Goal: Task Accomplishment & Management: Manage account settings

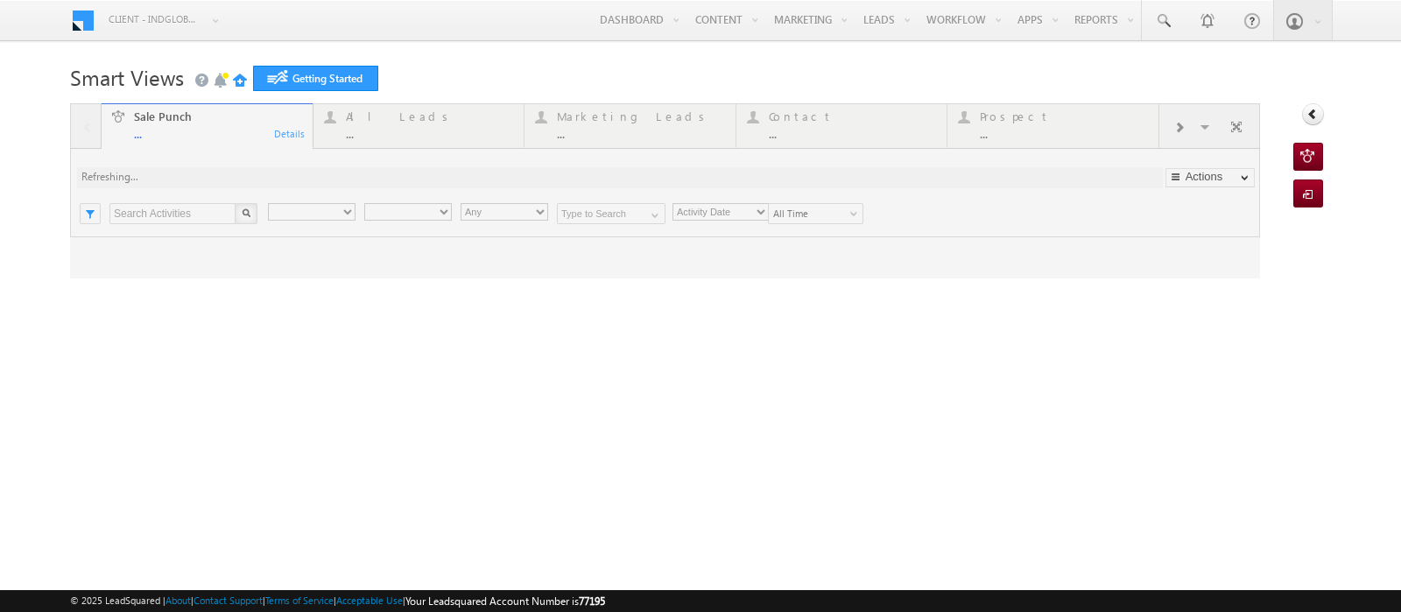
type input "Any Owner"
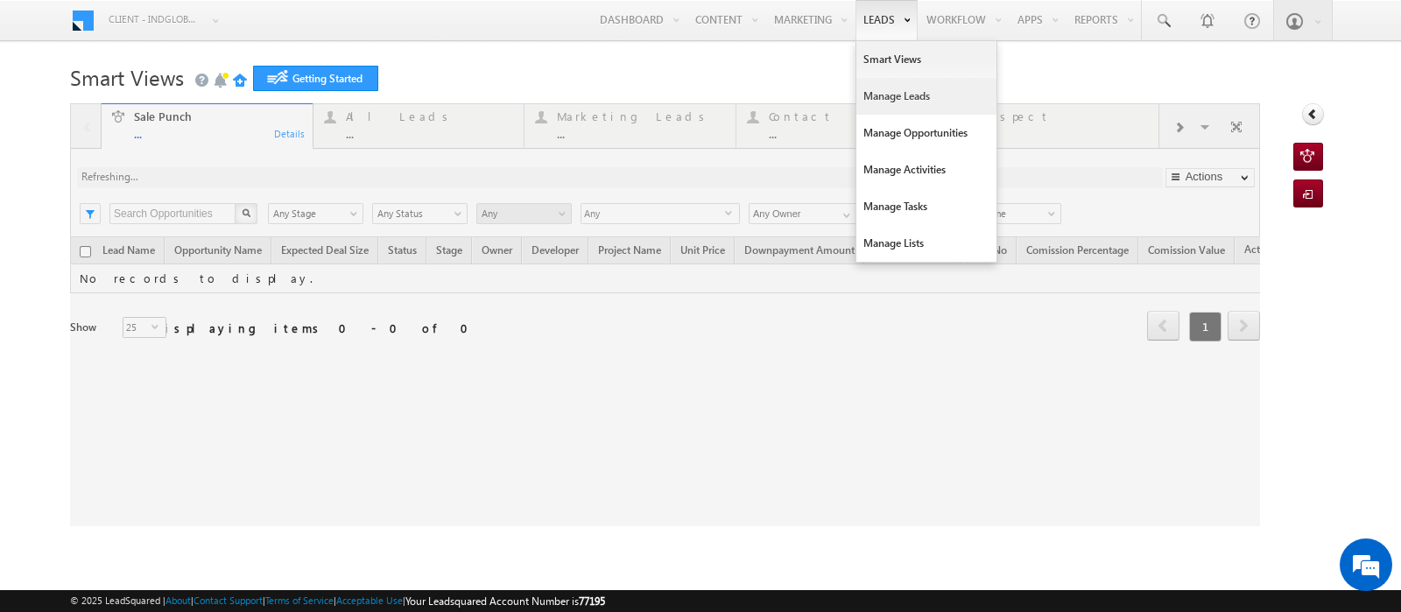
click at [898, 99] on link "Manage Leads" at bounding box center [926, 96] width 140 height 37
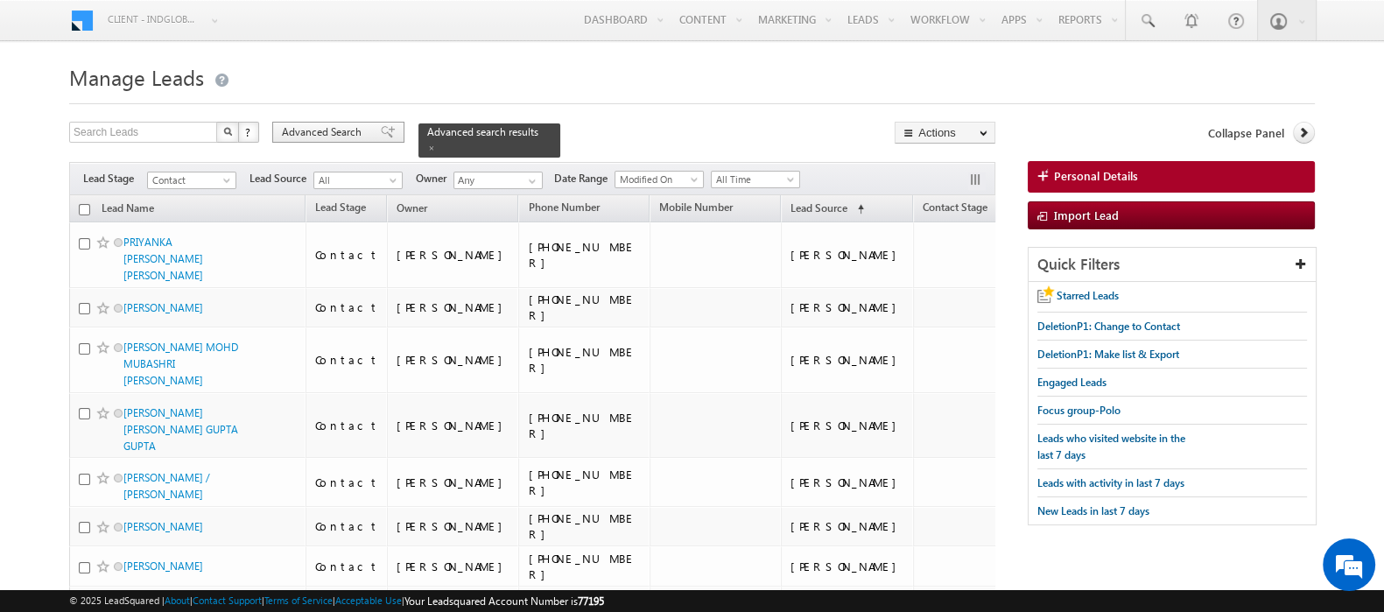
click at [359, 129] on span "Advanced Search" at bounding box center [324, 132] width 85 height 16
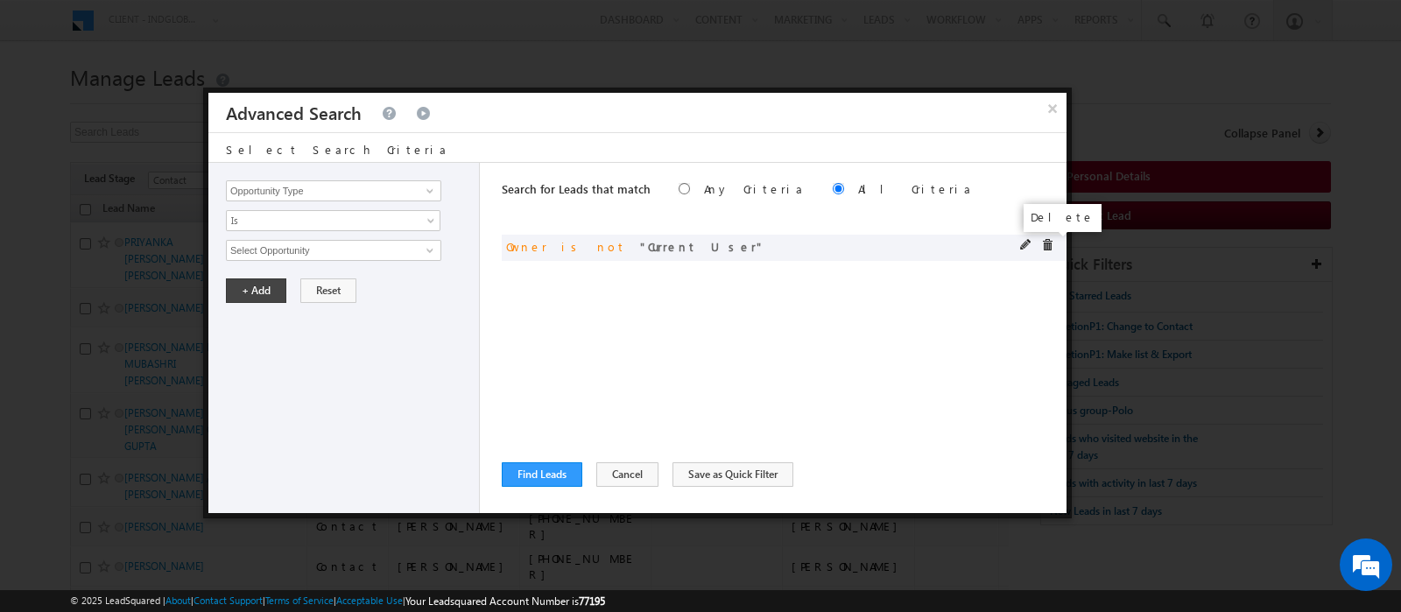
click at [1046, 247] on span at bounding box center [1047, 245] width 12 height 12
click at [403, 194] on input "Opportunity Type" at bounding box center [333, 190] width 215 height 21
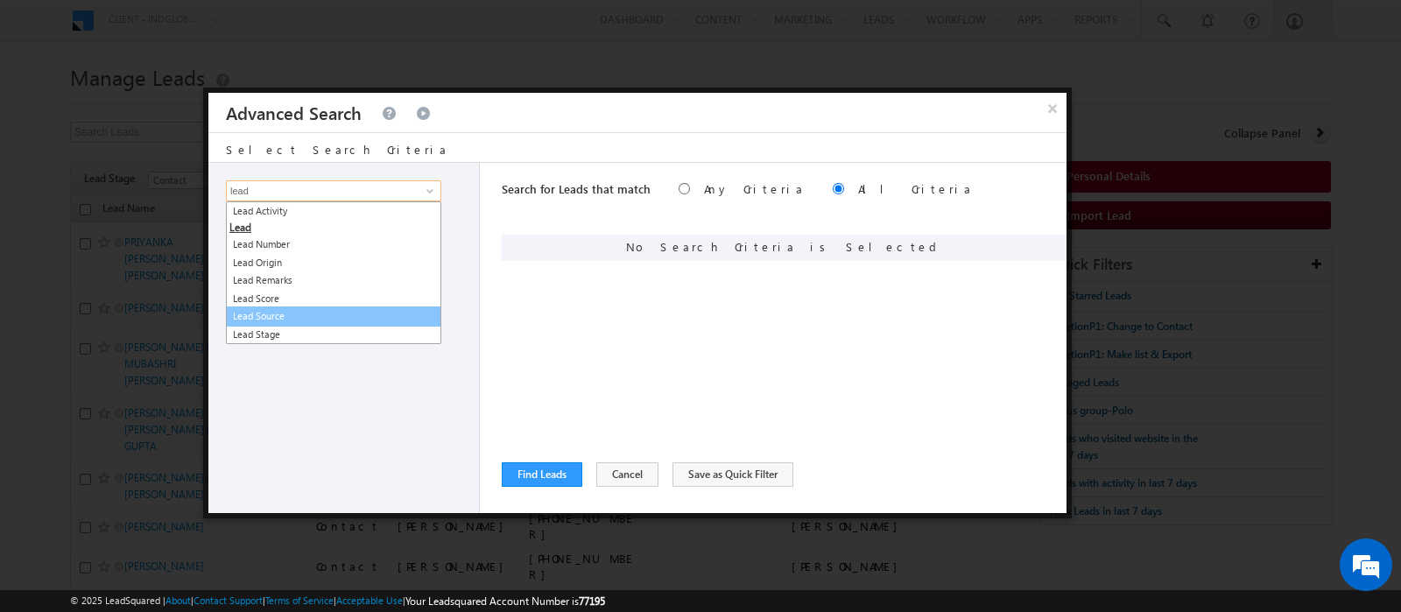
click at [271, 316] on link "Lead Source" at bounding box center [333, 316] width 215 height 20
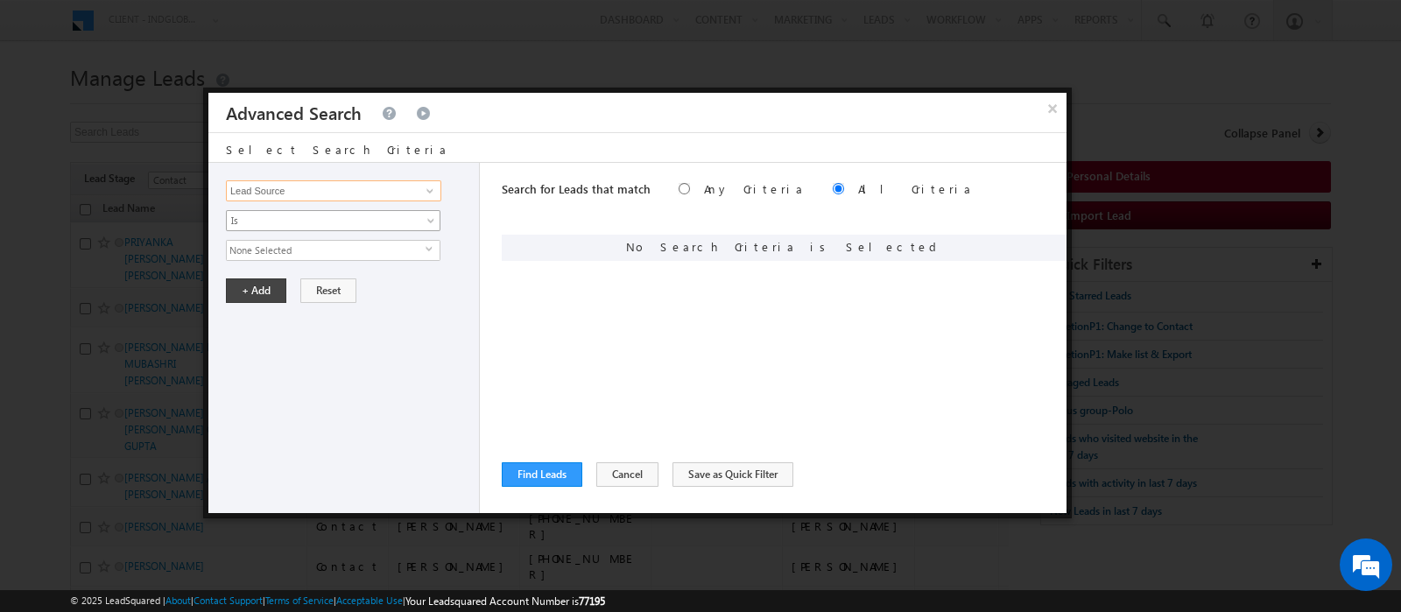
type input "Lead Source"
click at [288, 221] on span "Is" at bounding box center [322, 221] width 190 height 16
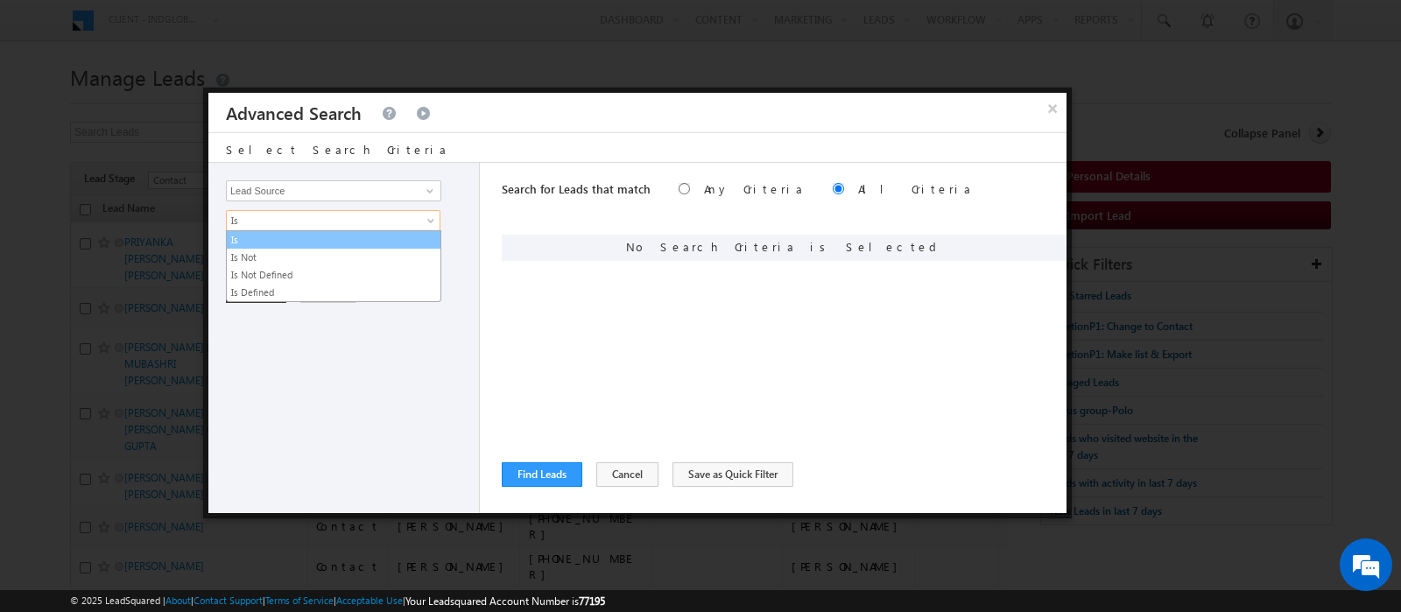
click at [280, 243] on link "Is" at bounding box center [334, 240] width 214 height 16
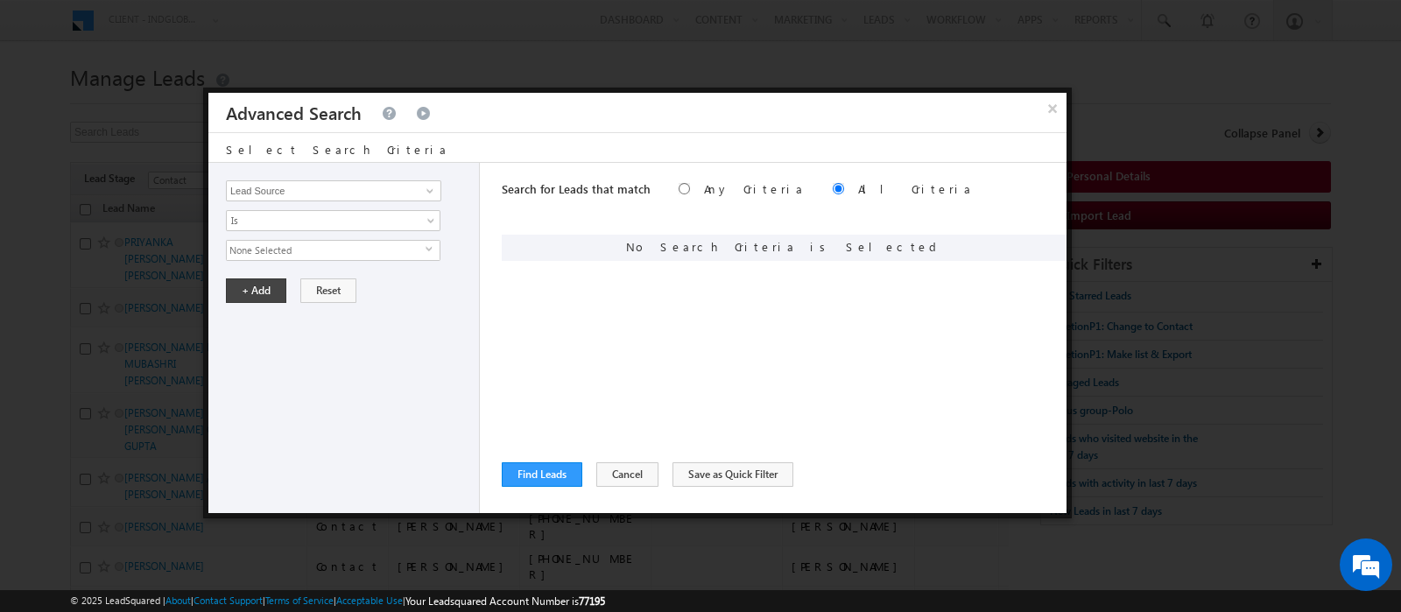
click at [278, 255] on span "None Selected" at bounding box center [326, 250] width 199 height 19
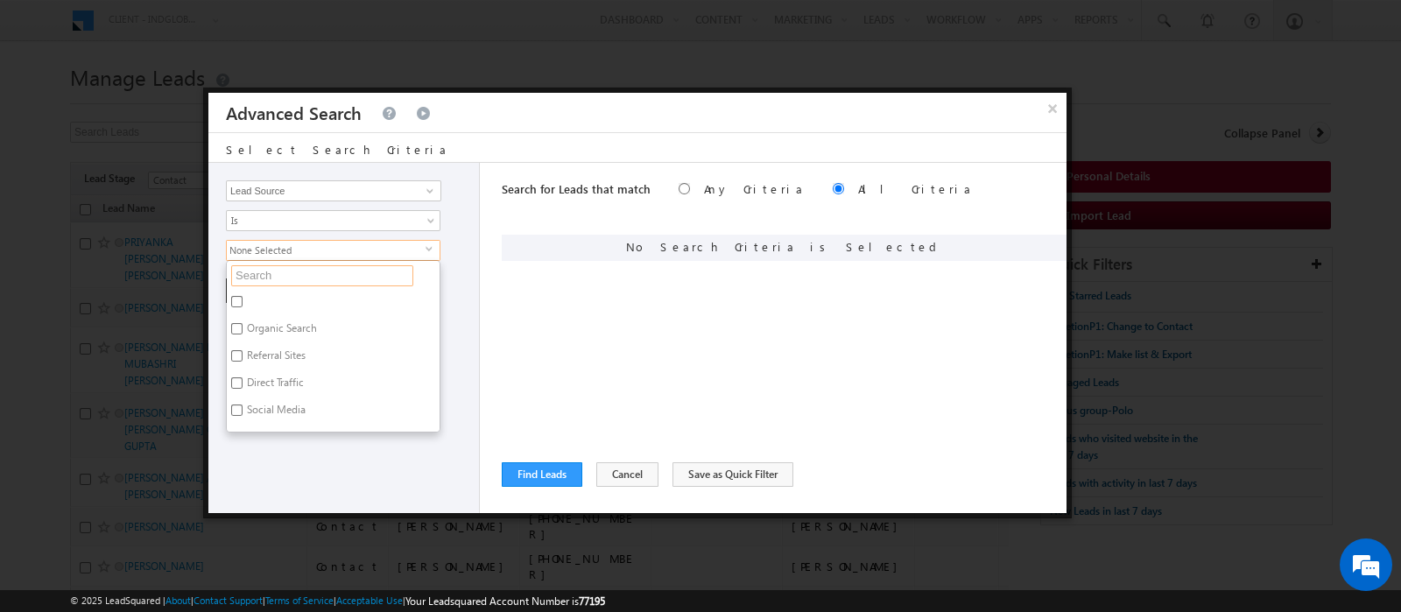
click at [276, 281] on input "text" at bounding box center [322, 275] width 182 height 21
type input "sc"
click at [263, 306] on label "Dubai-Scl" at bounding box center [268, 304] width 82 height 27
click at [243, 306] on input "Dubai-Scl" at bounding box center [236, 301] width 11 height 11
checkbox input "true"
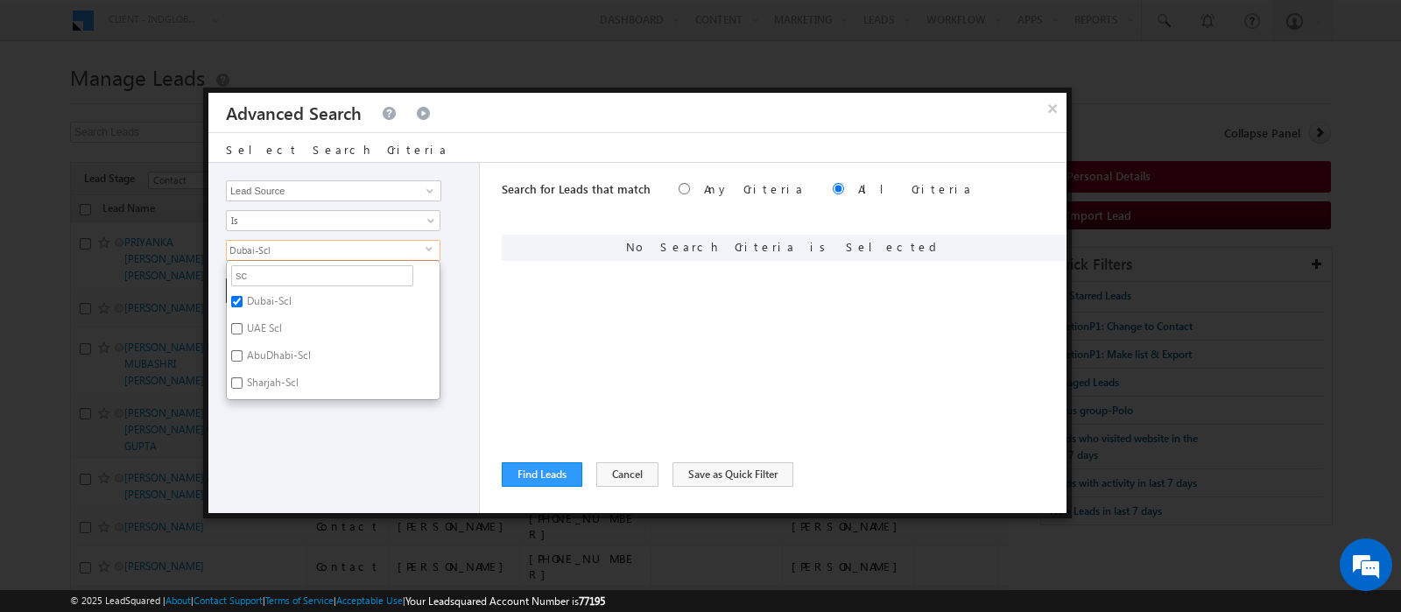
click at [263, 327] on label "UAE Scl" at bounding box center [263, 331] width 73 height 27
click at [243, 327] on input "UAE Scl" at bounding box center [236, 328] width 11 height 11
checkbox input "true"
click at [285, 413] on div "Opportunity Type Lead Activity Task Sales Group Prospect Id Address 1 Address 2…" at bounding box center [343, 338] width 271 height 350
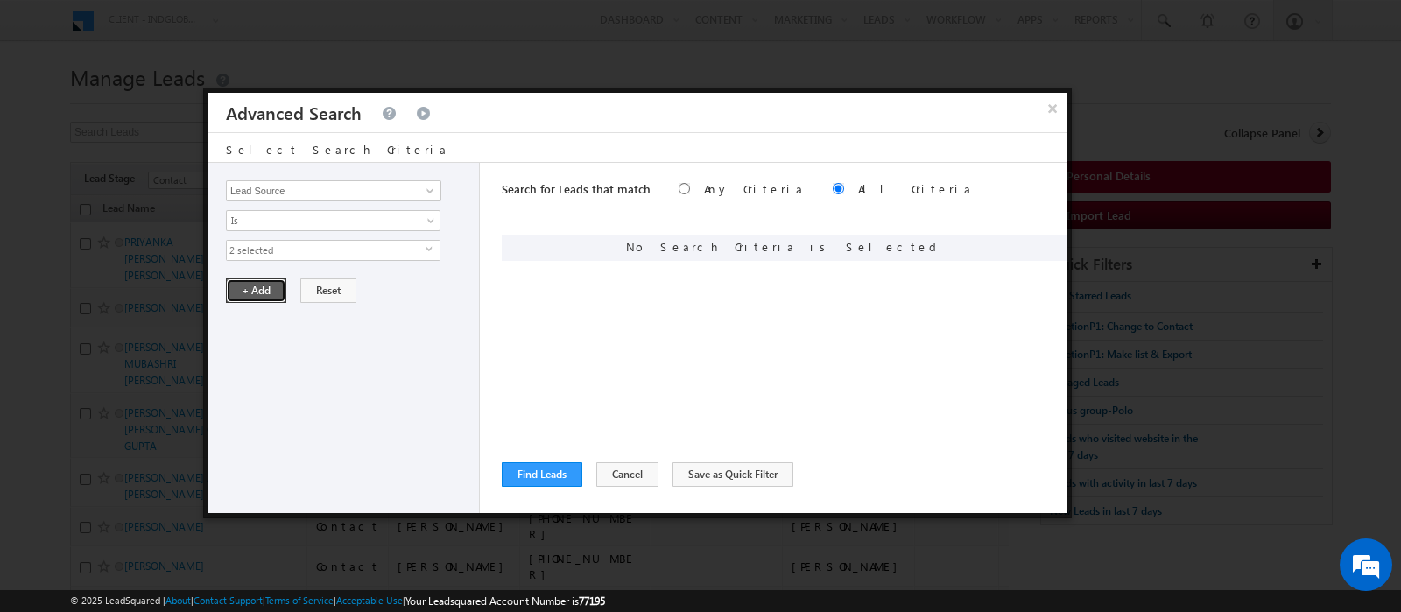
click at [254, 286] on button "+ Add" at bounding box center [256, 290] width 60 height 25
click at [545, 472] on button "Find Leads" at bounding box center [542, 474] width 81 height 25
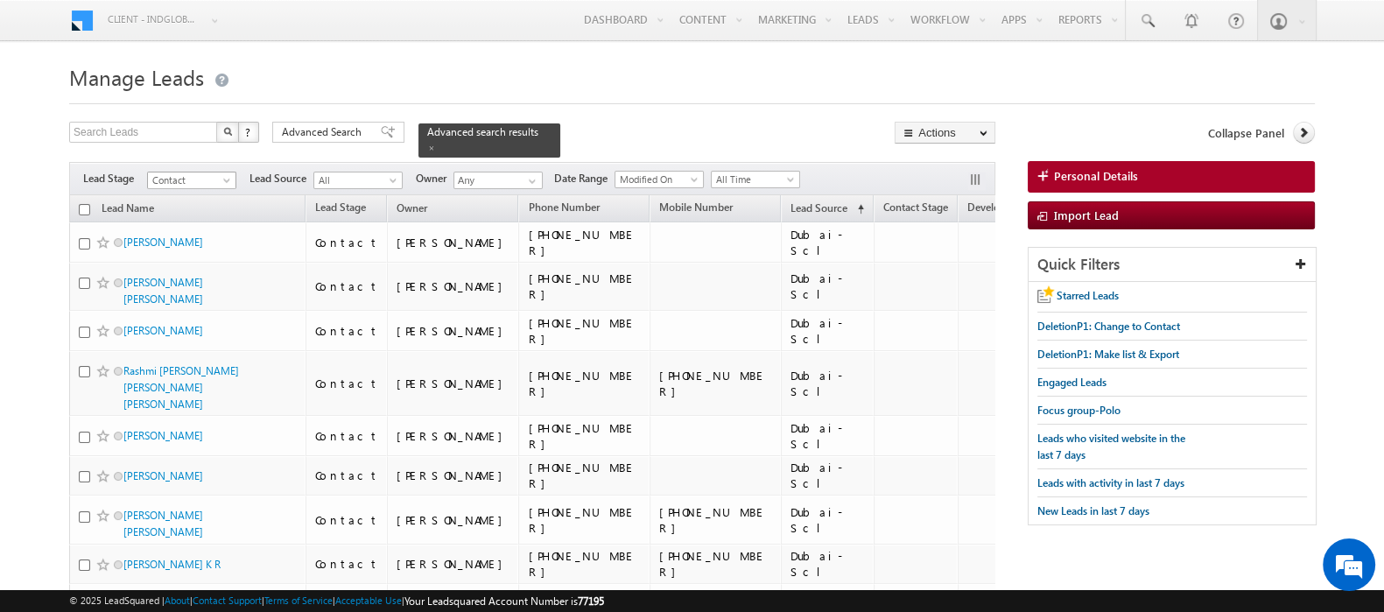
click at [224, 177] on span at bounding box center [229, 184] width 14 height 14
click at [223, 177] on span at bounding box center [229, 184] width 14 height 14
click at [519, 174] on link at bounding box center [530, 181] width 22 height 18
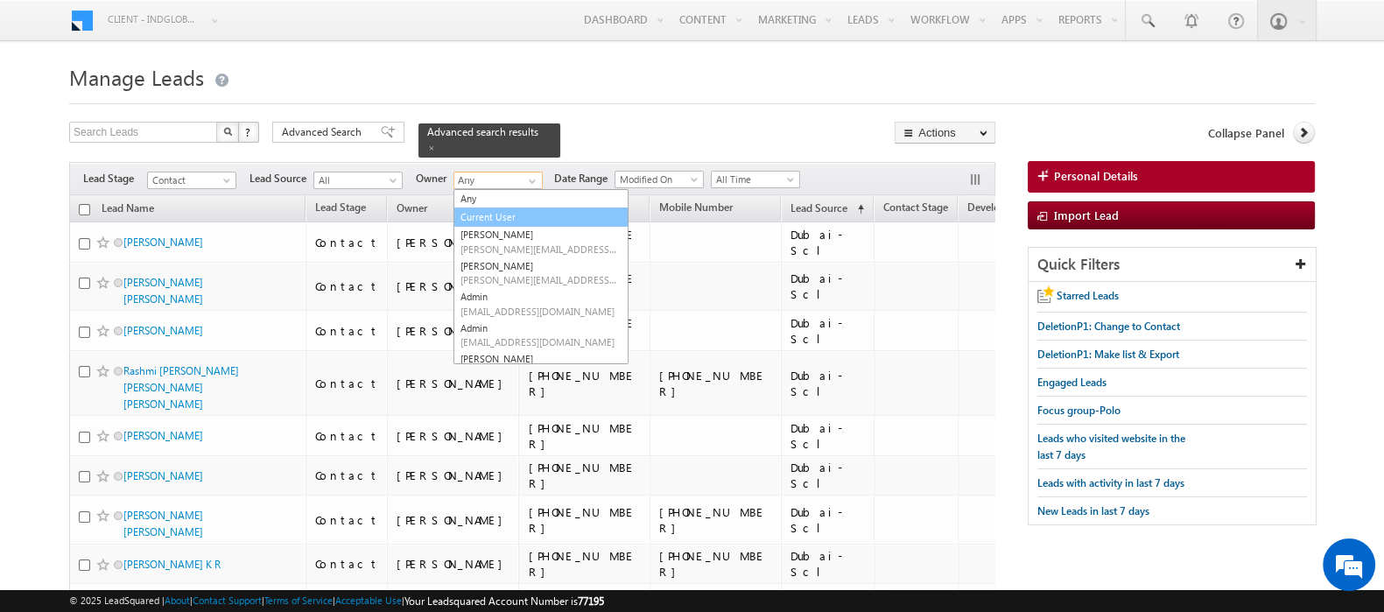
click at [495, 208] on link "Current User" at bounding box center [541, 218] width 175 height 20
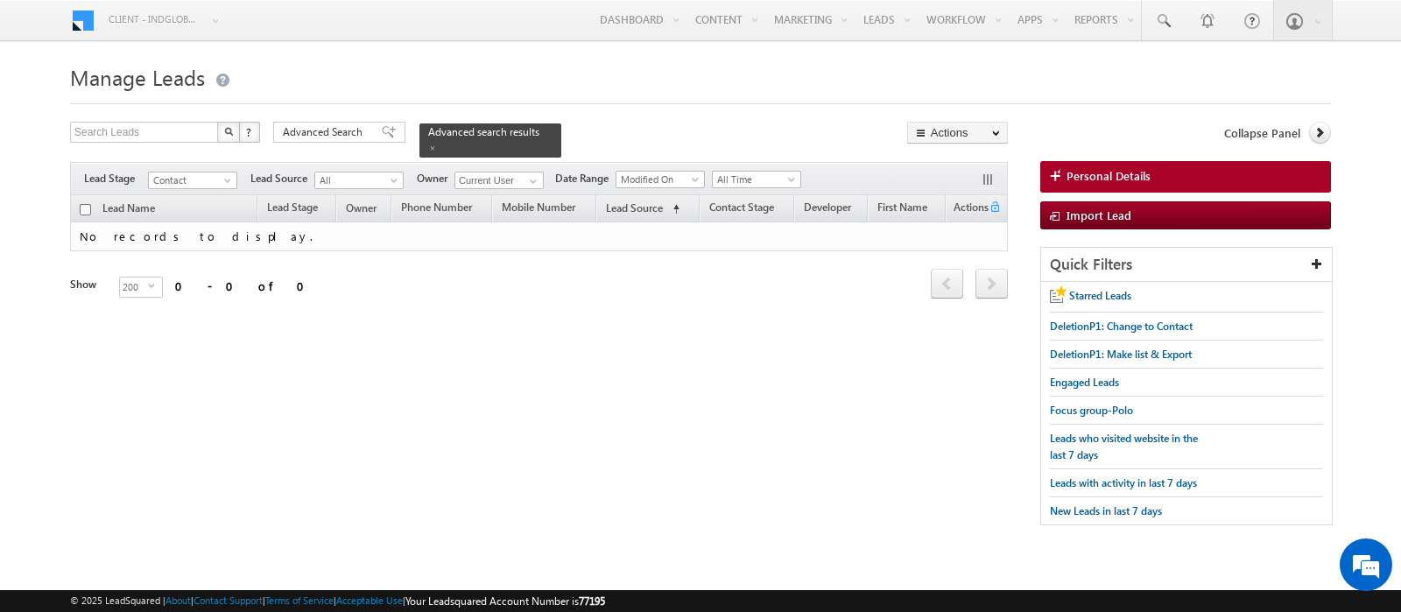
click at [701, 354] on div "Search Leads X ? 0 results found Advanced Search Advanced Search Advanced searc…" at bounding box center [700, 332] width 1261 height 421
click at [538, 174] on span at bounding box center [533, 181] width 14 height 14
click at [538, 189] on link "[PERSON_NAME] [PERSON_NAME][EMAIL_ADDRESS][PERSON_NAME][DOMAIN_NAME]" at bounding box center [541, 205] width 175 height 33
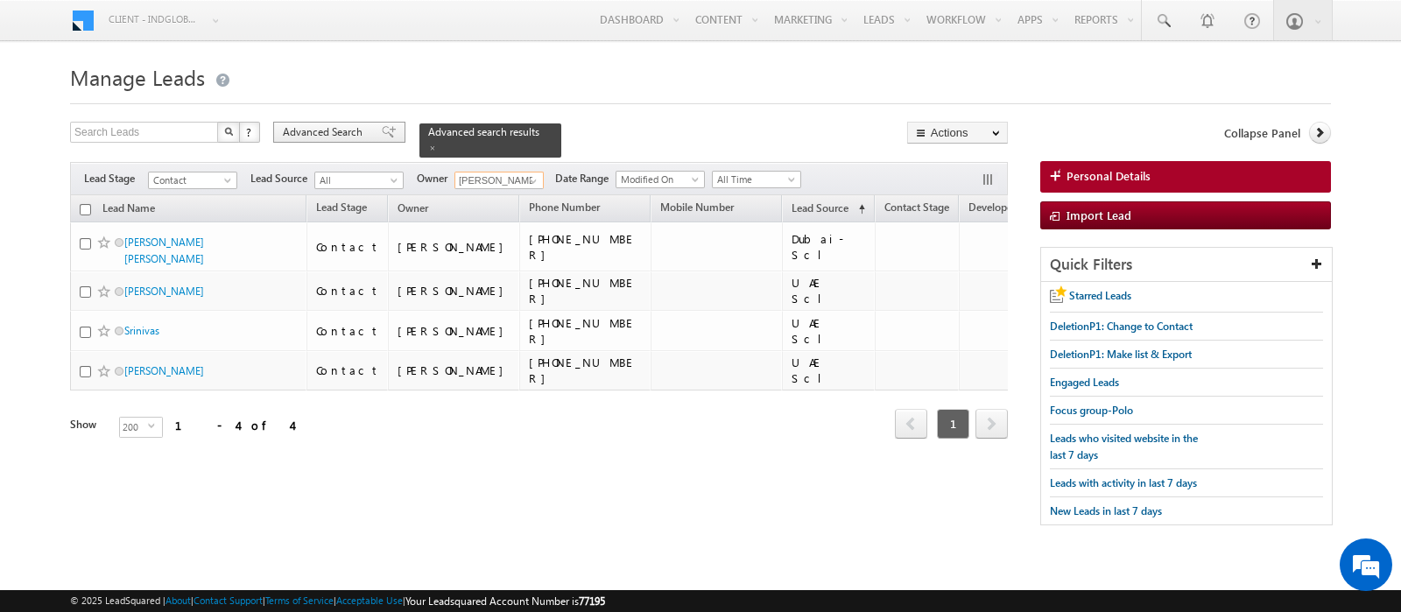
type input "[PERSON_NAME]"
click at [326, 129] on span "Advanced Search" at bounding box center [325, 132] width 85 height 16
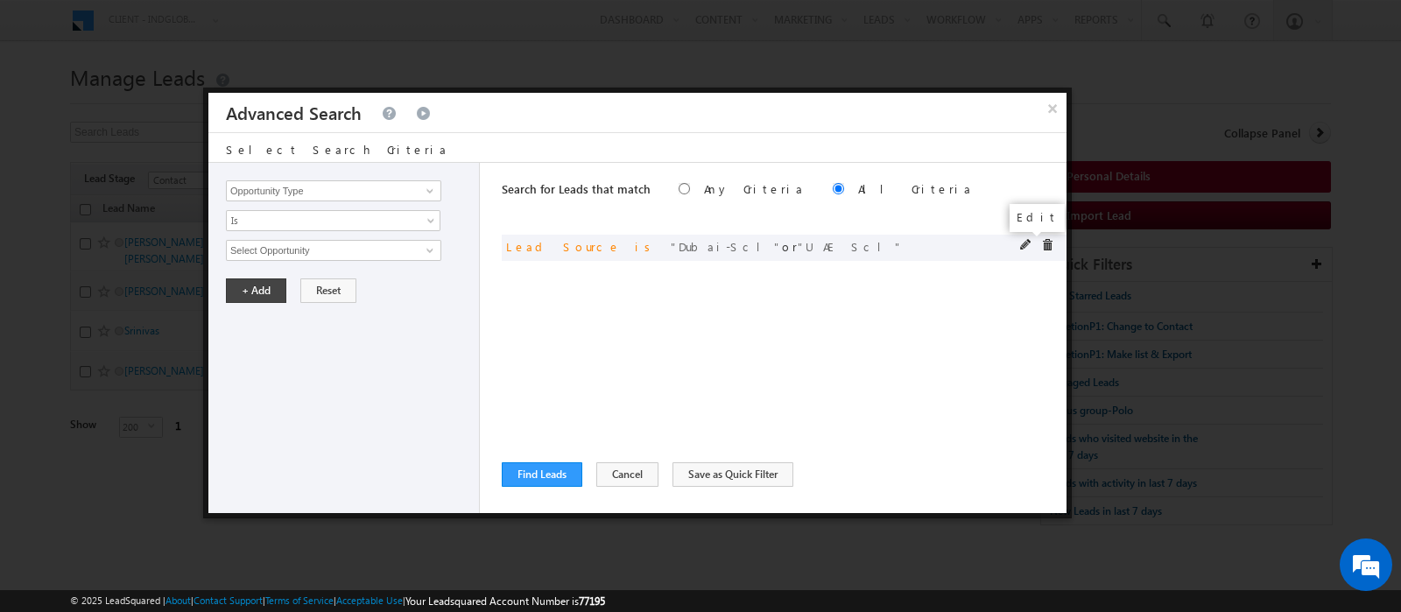
click at [1029, 247] on span at bounding box center [1026, 245] width 12 height 12
click at [370, 241] on span "2 selected" at bounding box center [326, 250] width 199 height 19
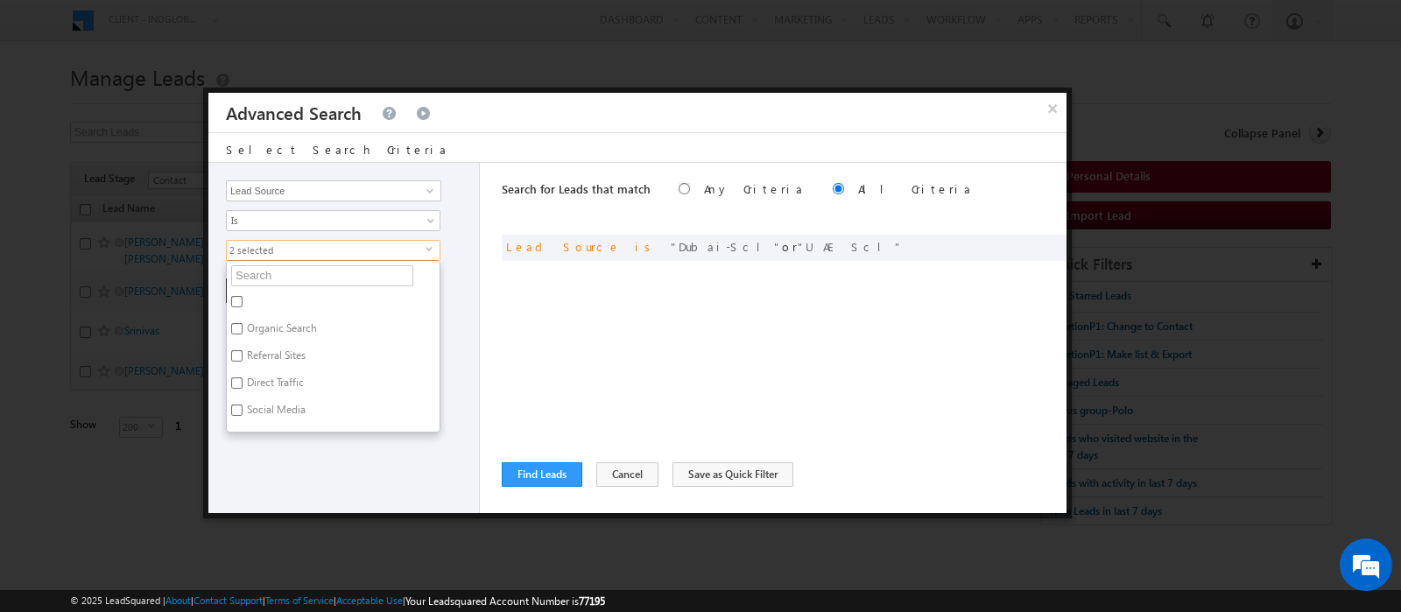
click at [316, 286] on ul "Organic Search Referral Sites Direct Traffic Social Media Inbound Email Inbound…" at bounding box center [333, 346] width 215 height 172
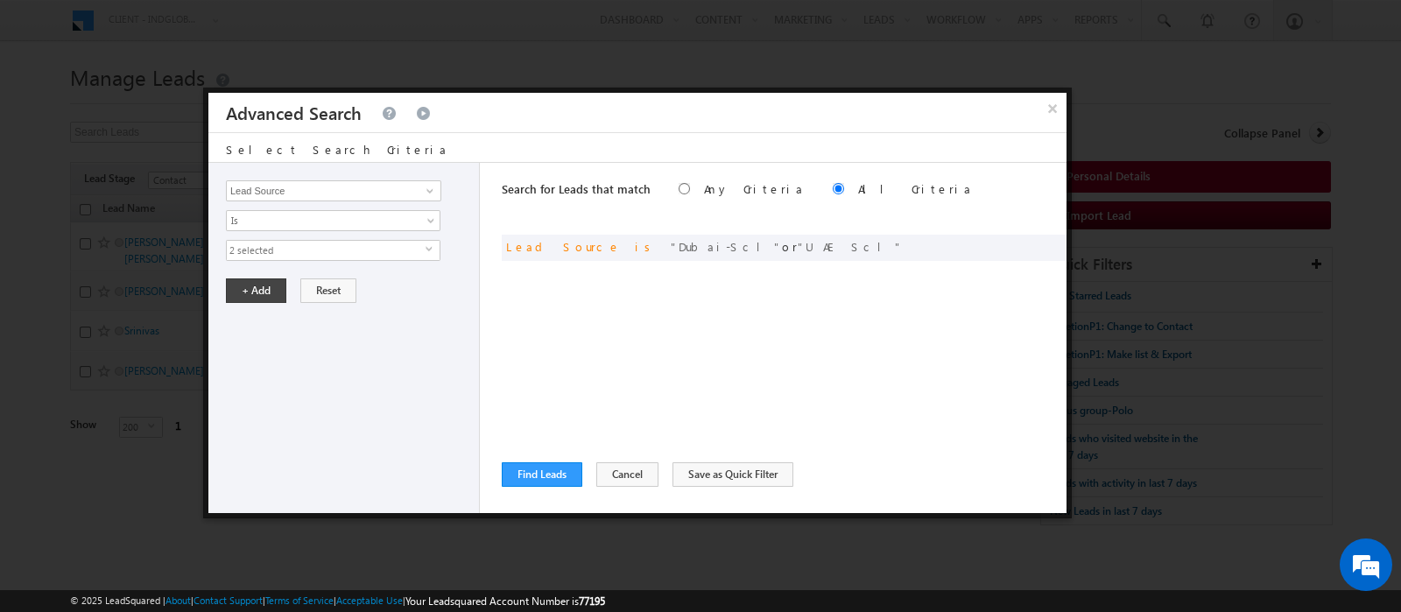
click at [281, 250] on span "2 selected" at bounding box center [326, 250] width 199 height 19
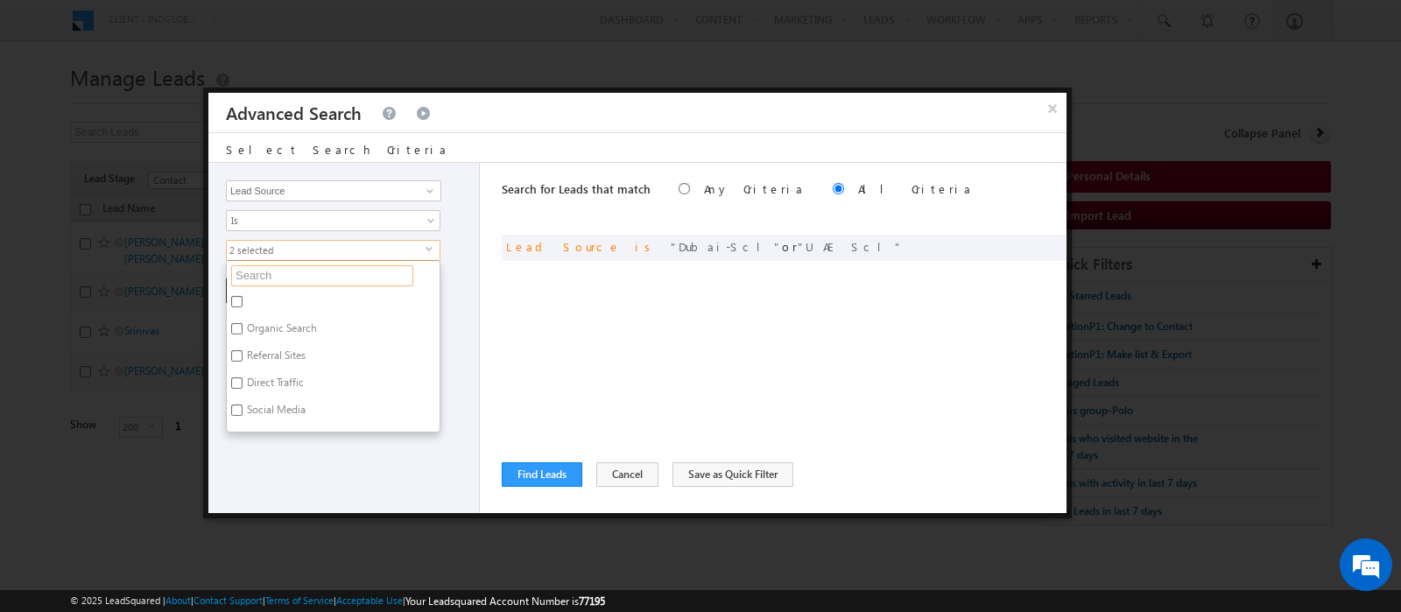
click at [274, 265] on input "text" at bounding box center [322, 275] width 182 height 21
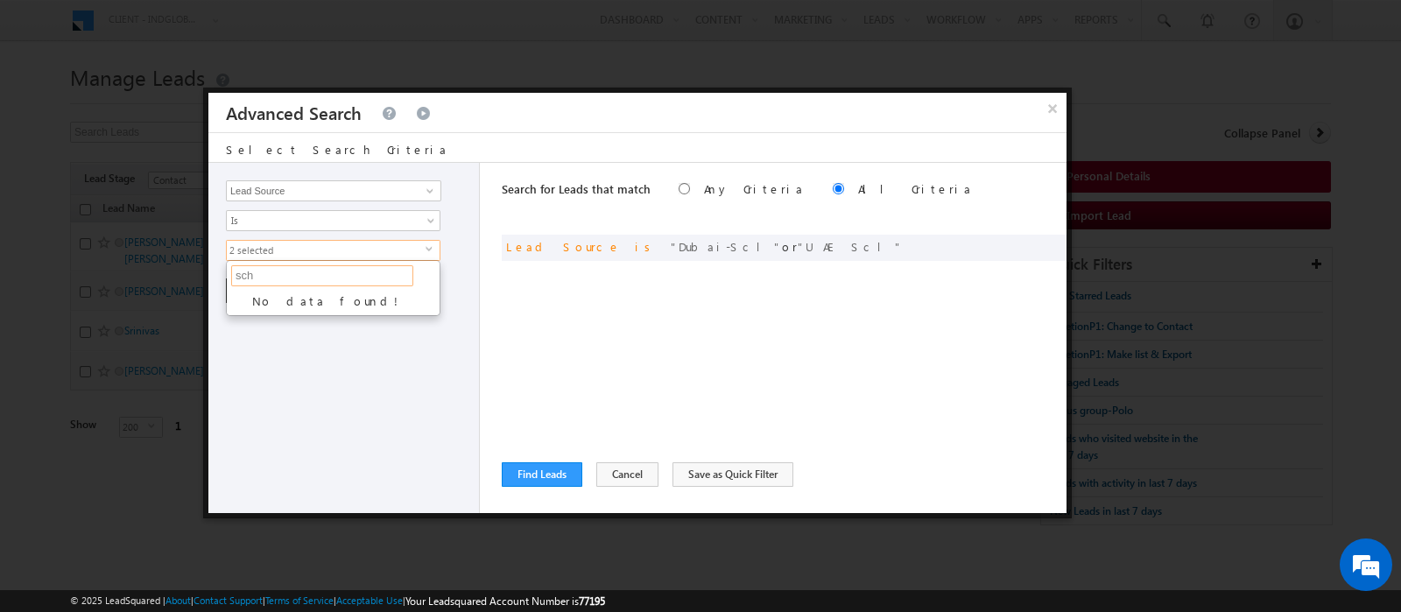
type input "sc"
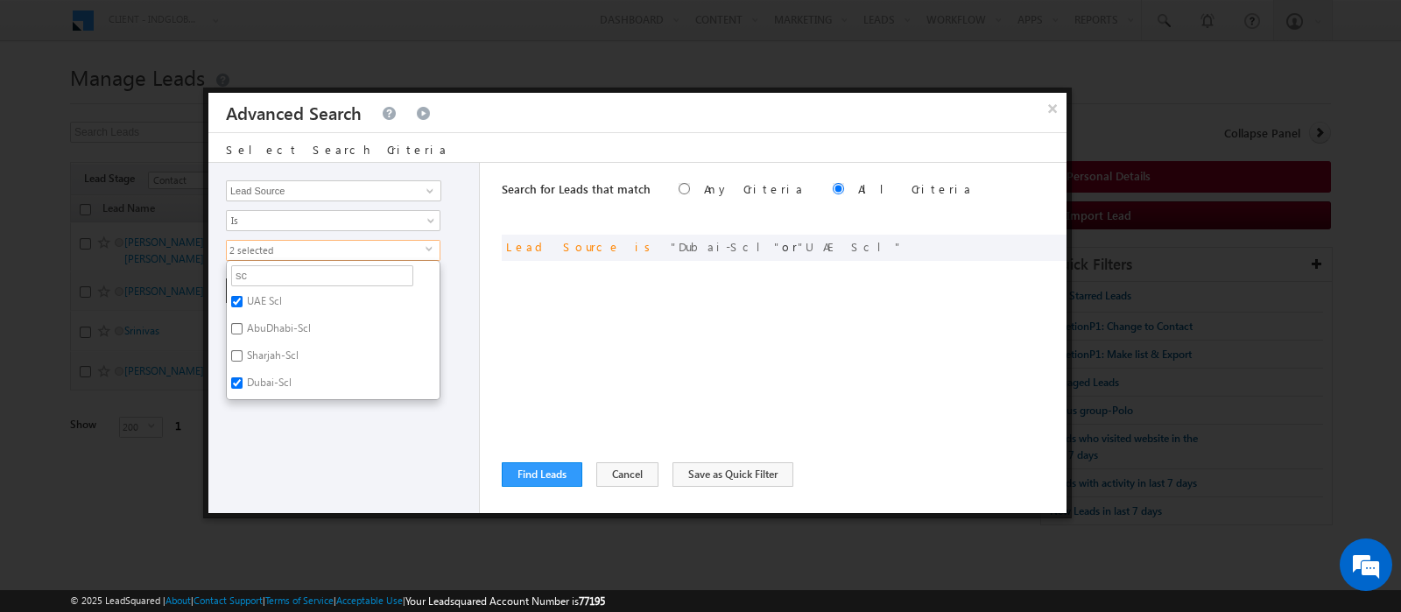
click at [281, 326] on label "AbuDhabi-Scl" at bounding box center [278, 331] width 102 height 27
click at [243, 326] on input "AbuDhabi-Scl" at bounding box center [236, 328] width 11 height 11
checkbox input "true"
click at [279, 356] on label "Sharjah-Scl" at bounding box center [271, 358] width 89 height 27
click at [243, 356] on input "Sharjah-Scl" at bounding box center [236, 355] width 11 height 11
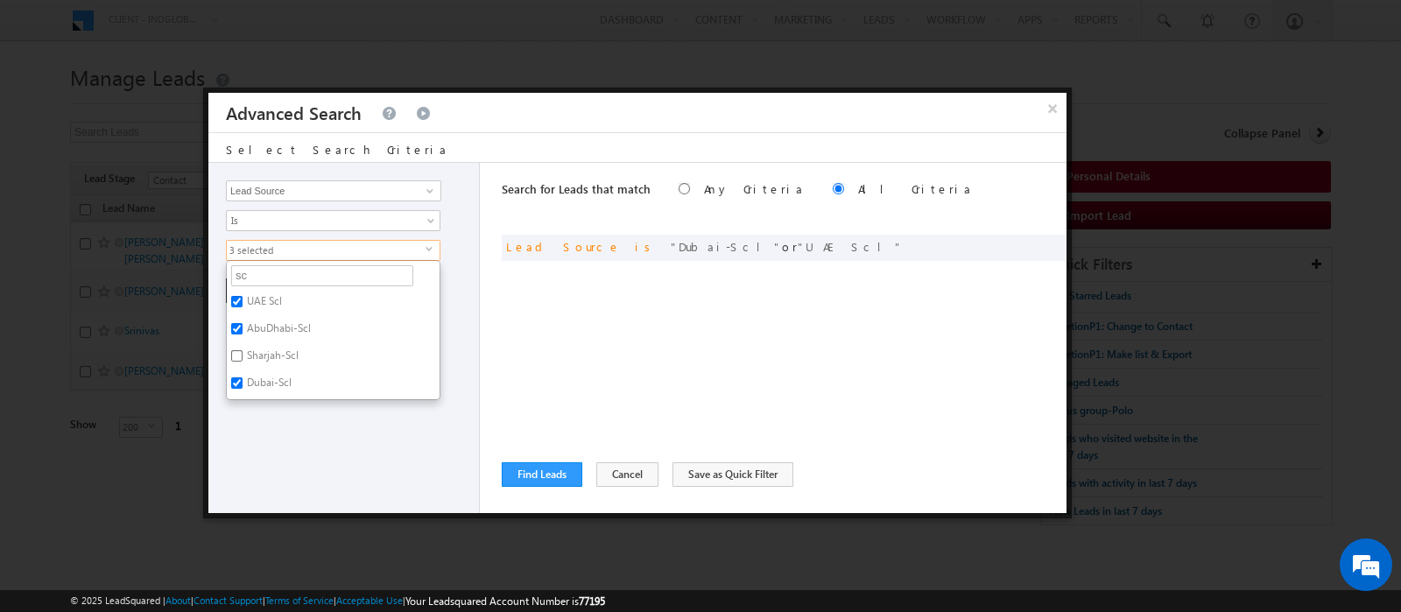
checkbox input "true"
click at [315, 454] on div "Opportunity Type Lead Activity Task Sales Group Prospect Id Address 1 Address 2…" at bounding box center [343, 338] width 271 height 350
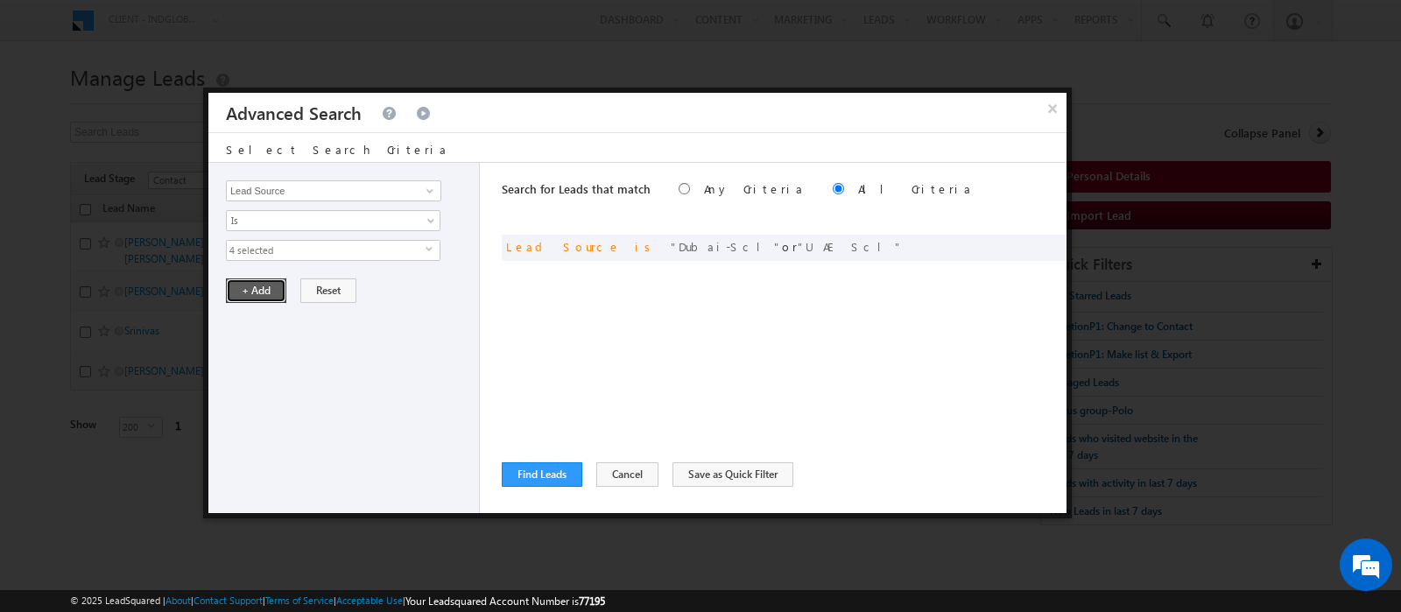
click at [243, 278] on button "+ Add" at bounding box center [256, 290] width 60 height 25
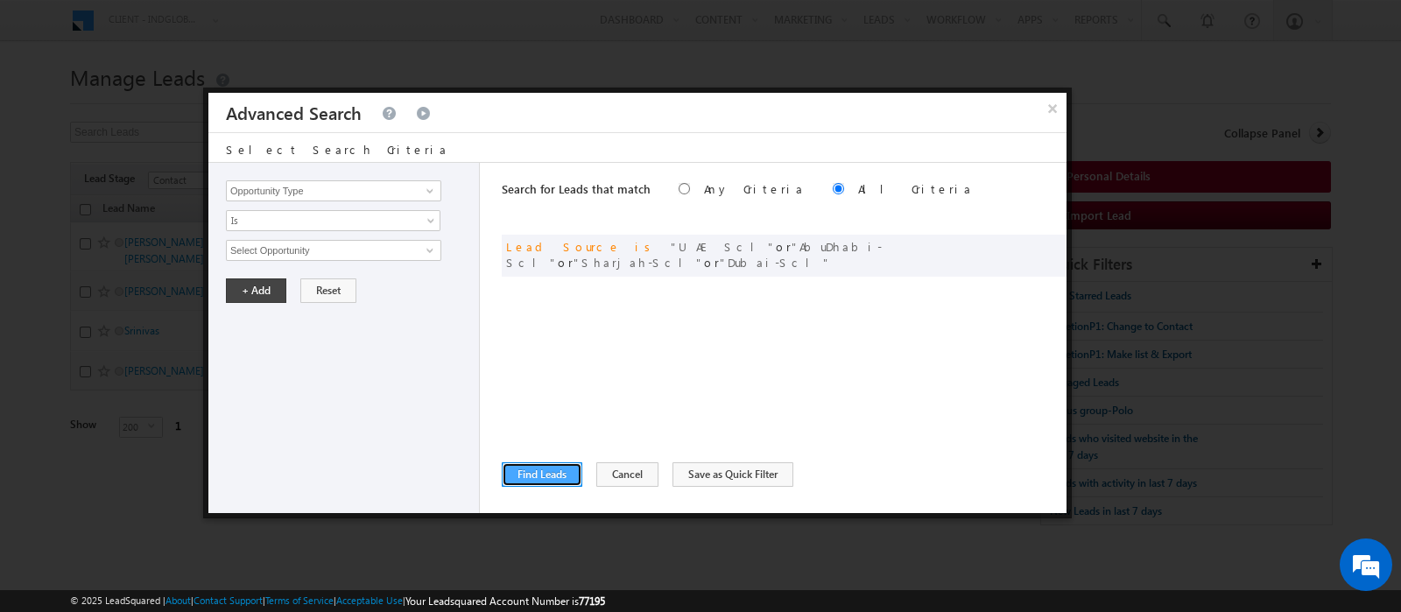
click at [549, 471] on button "Find Leads" at bounding box center [542, 474] width 81 height 25
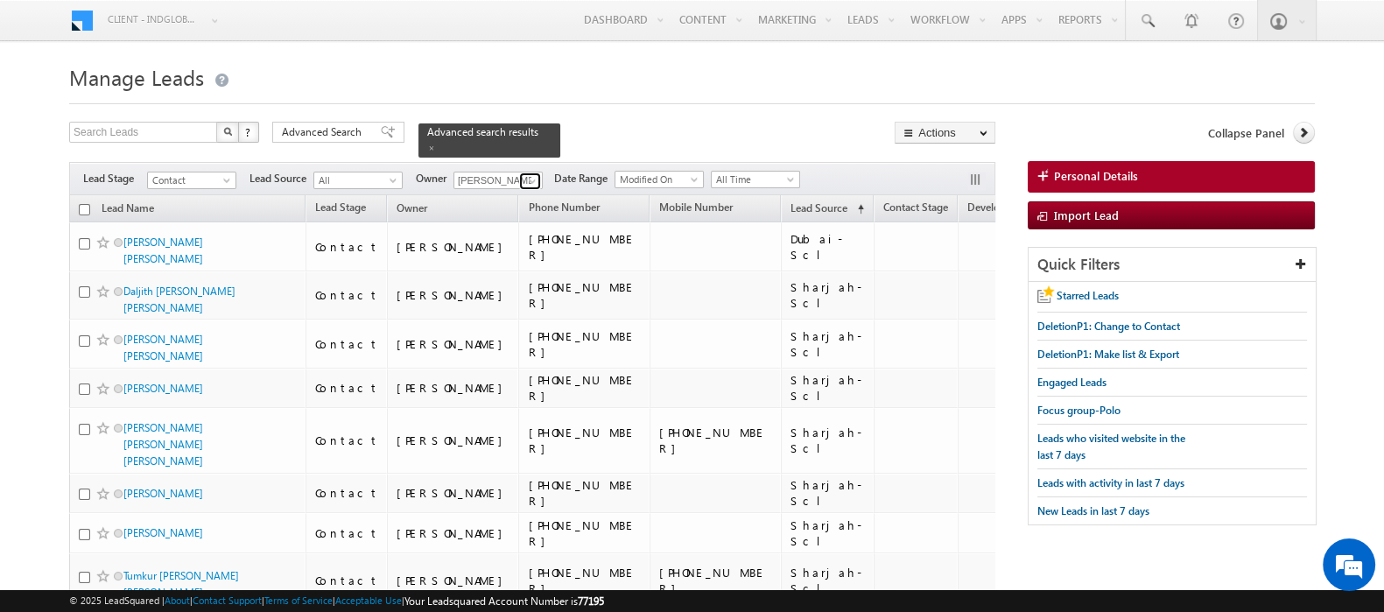
click at [537, 174] on span at bounding box center [532, 181] width 14 height 14
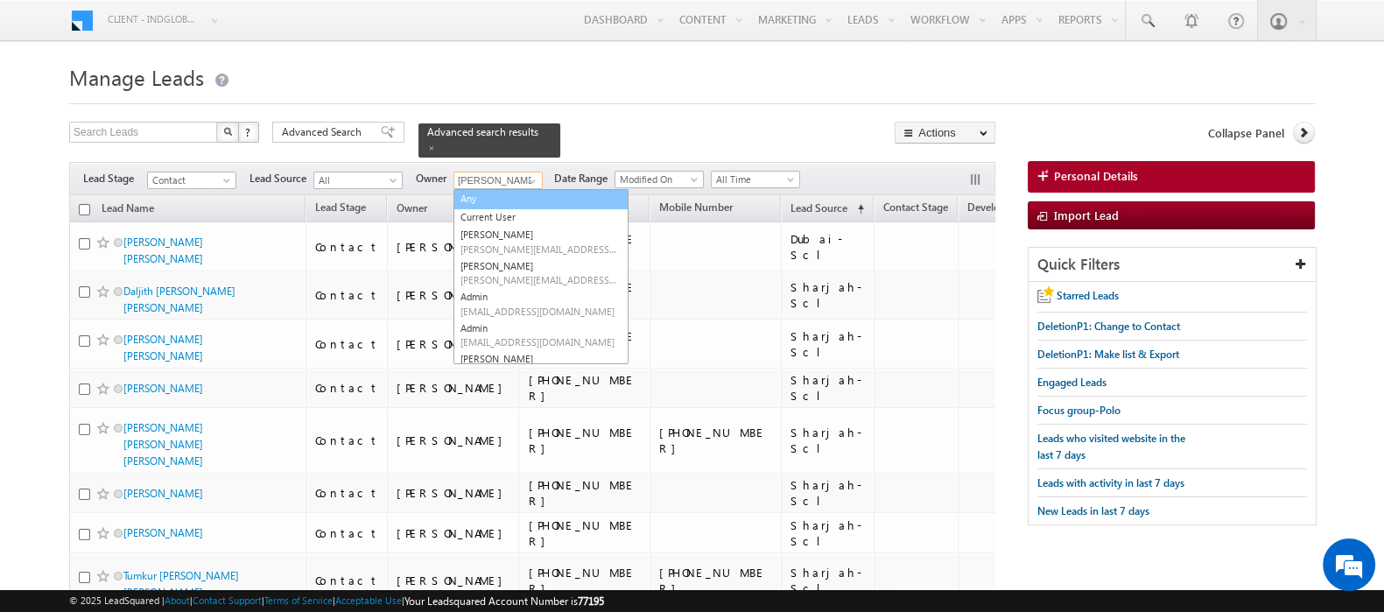
click at [519, 190] on link "Any" at bounding box center [541, 199] width 175 height 20
type input "Any"
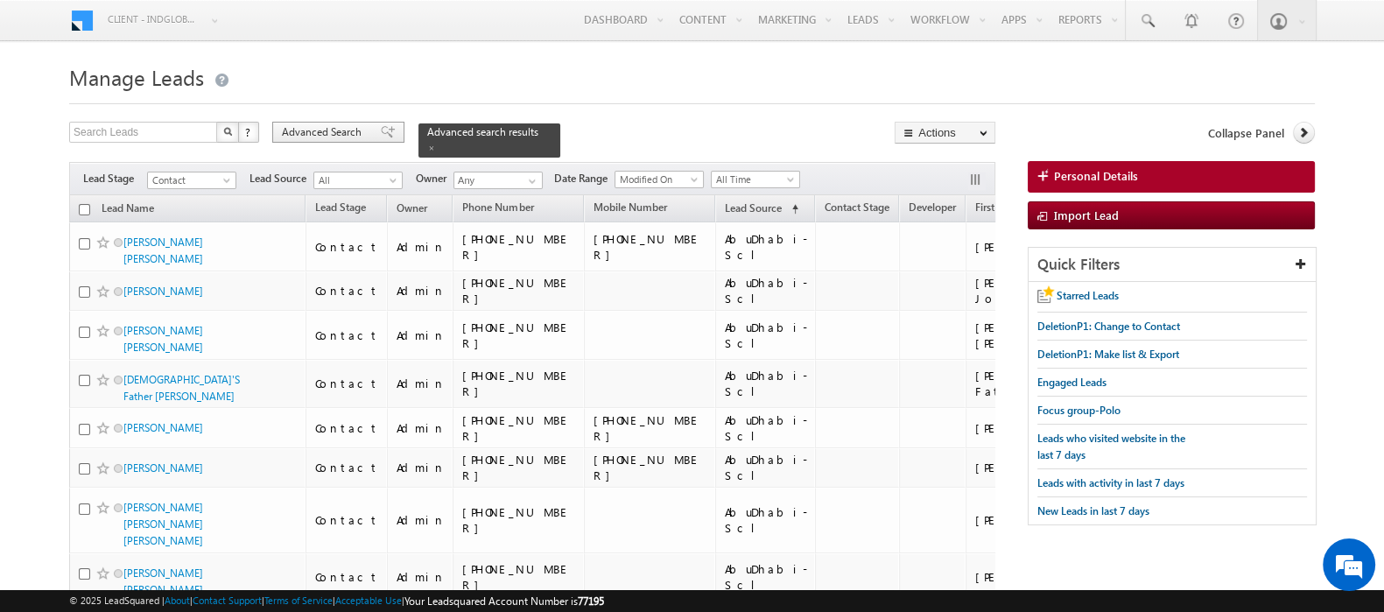
click at [335, 125] on span "Advanced Search" at bounding box center [324, 132] width 85 height 16
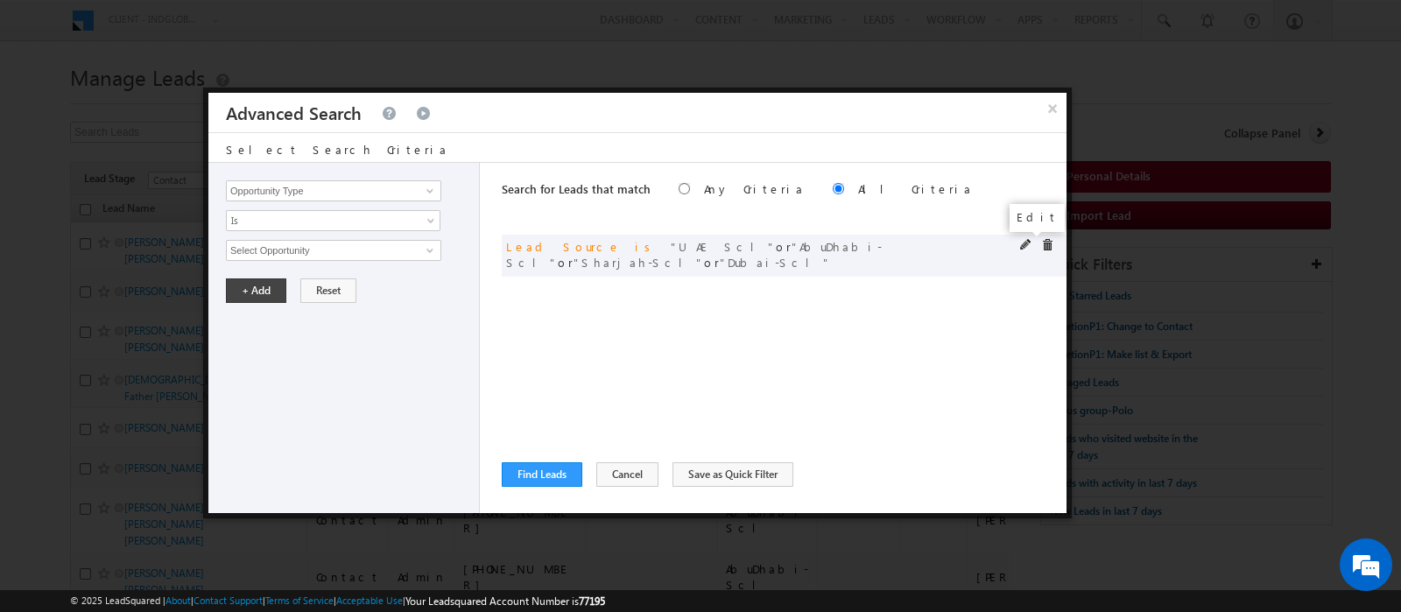
click at [1022, 245] on span at bounding box center [1026, 245] width 12 height 12
click at [1052, 245] on span at bounding box center [1047, 245] width 12 height 12
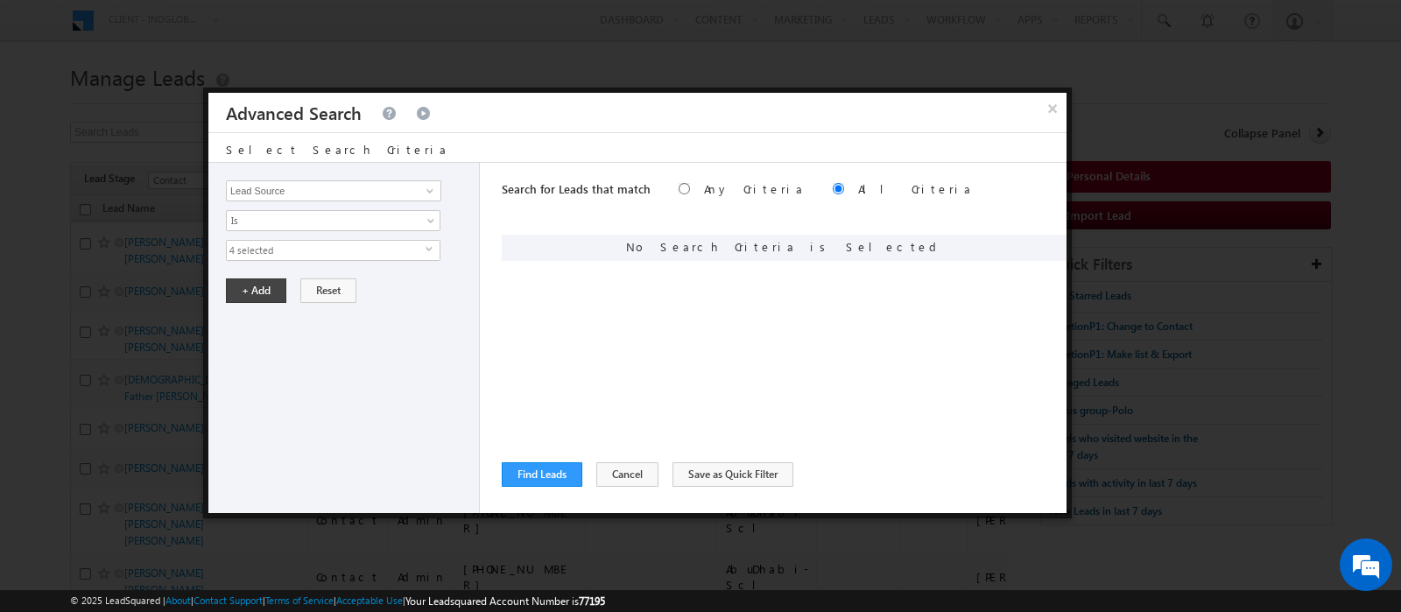
click at [361, 259] on div "Opportunity Type Lead Activity Task Sales Group Prospect Id Address 1 Address 2…" at bounding box center [343, 338] width 271 height 350
click at [320, 286] on button "Reset" at bounding box center [328, 290] width 56 height 25
click at [301, 246] on input "Select Opportunity" at bounding box center [333, 250] width 215 height 21
click at [308, 184] on input "Opportunity Type" at bounding box center [333, 190] width 215 height 21
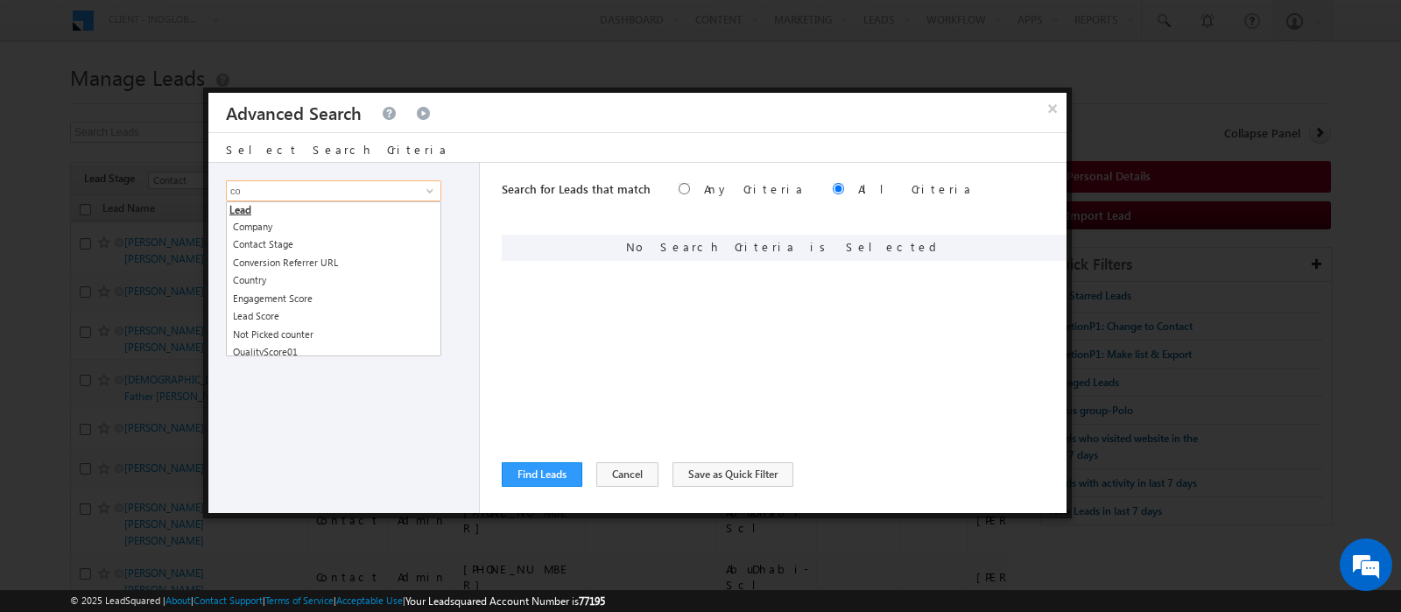
type input "c"
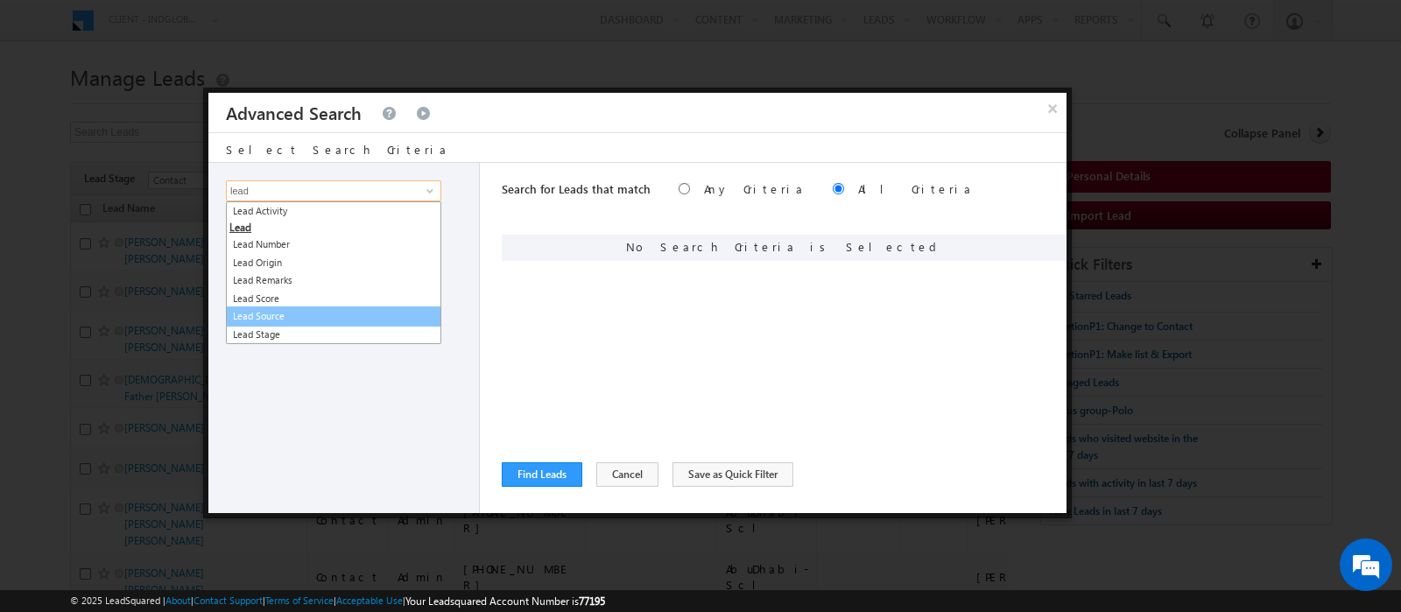
click at [272, 316] on link "Lead Source" at bounding box center [333, 316] width 215 height 20
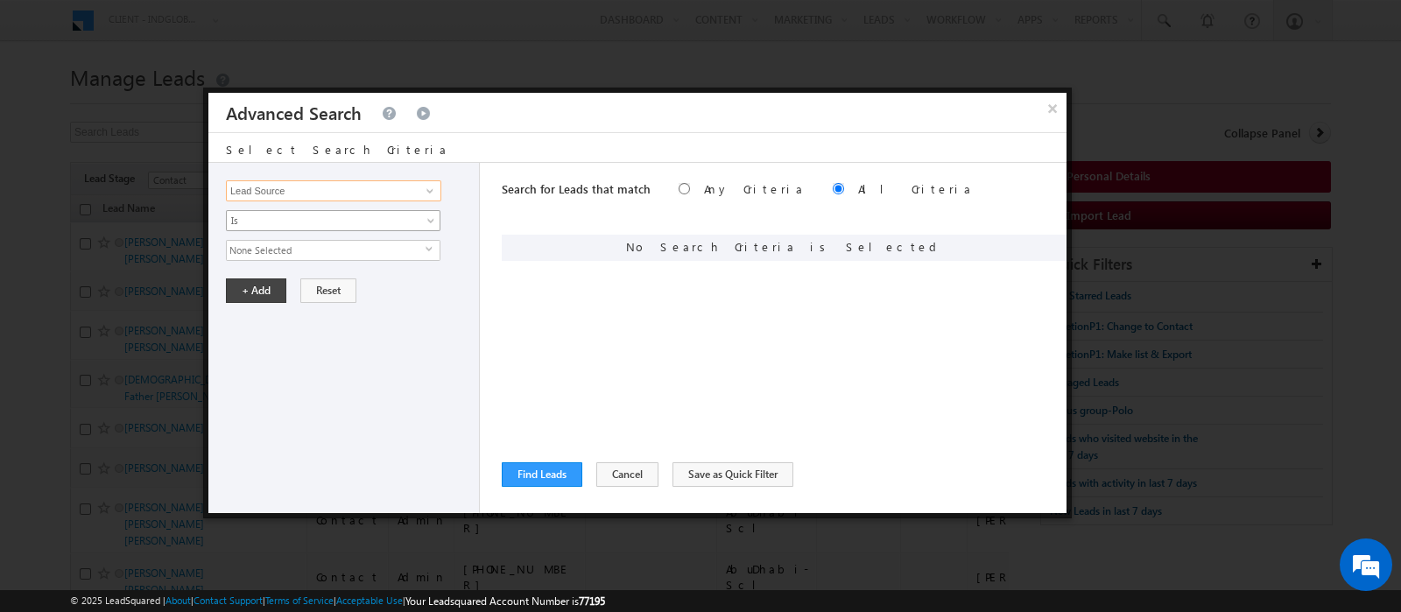
type input "Lead Source"
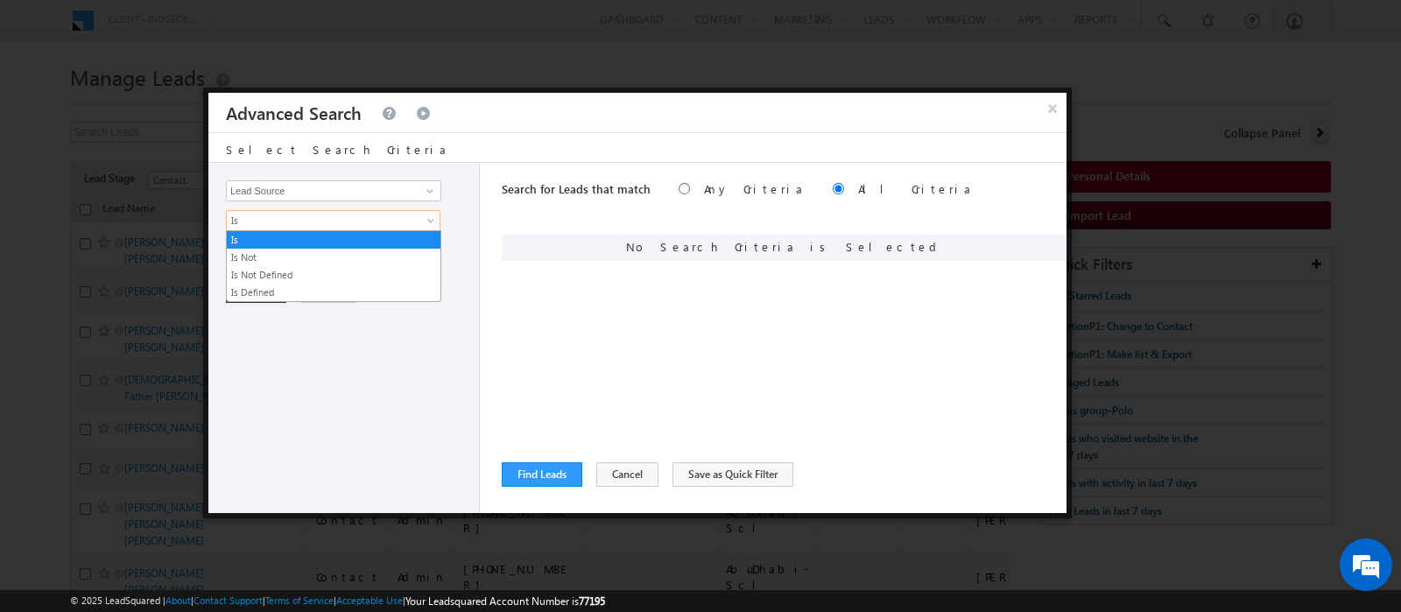
click at [260, 221] on span "Is" at bounding box center [322, 221] width 190 height 16
click at [264, 243] on link "Is" at bounding box center [334, 240] width 214 height 16
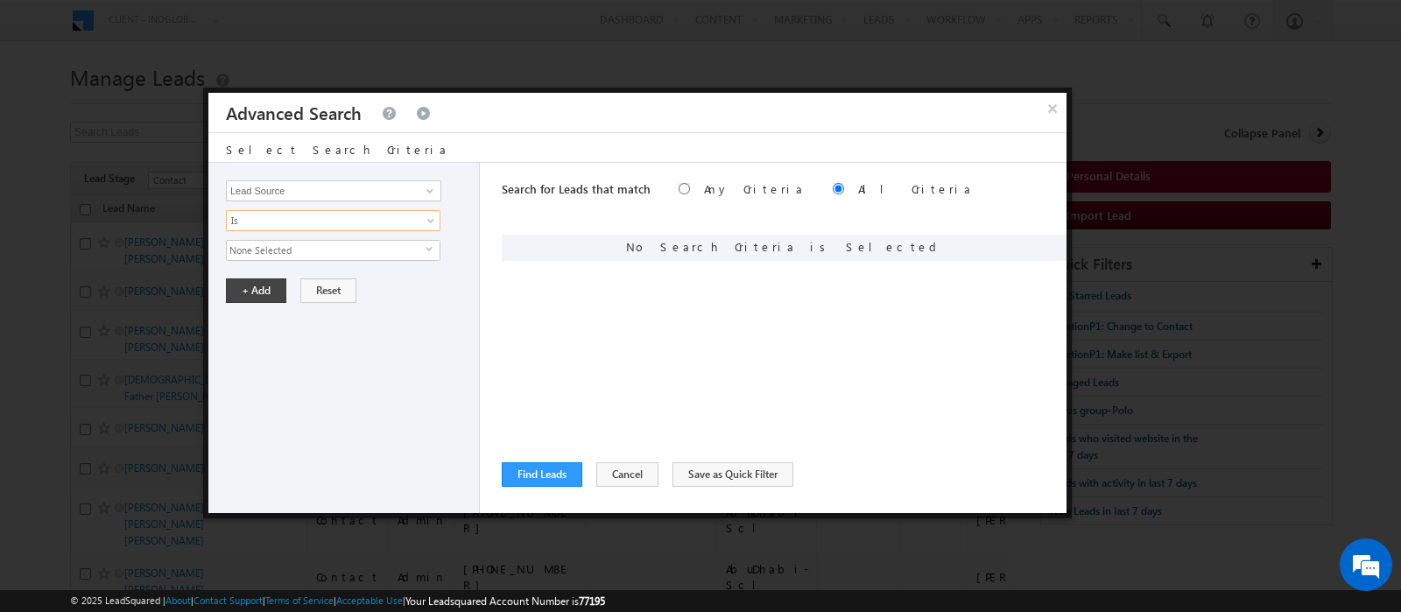
click at [264, 250] on span "None Selected" at bounding box center [326, 250] width 199 height 19
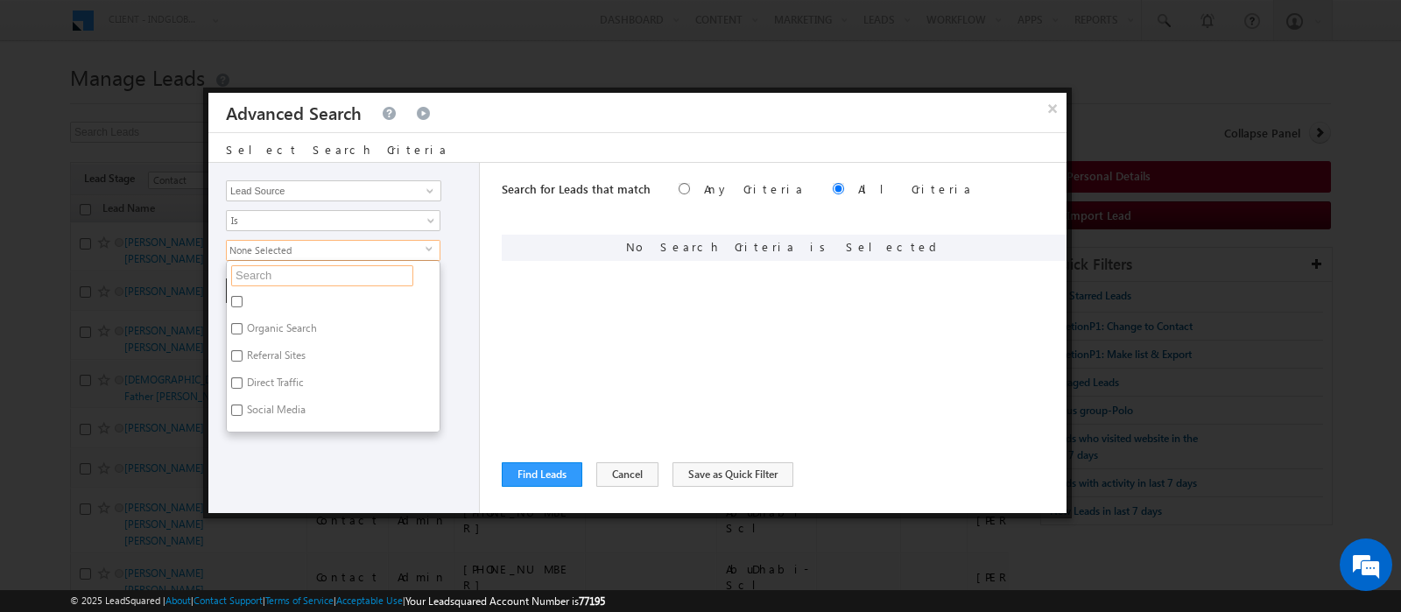
click at [268, 270] on input "text" at bounding box center [322, 275] width 182 height 21
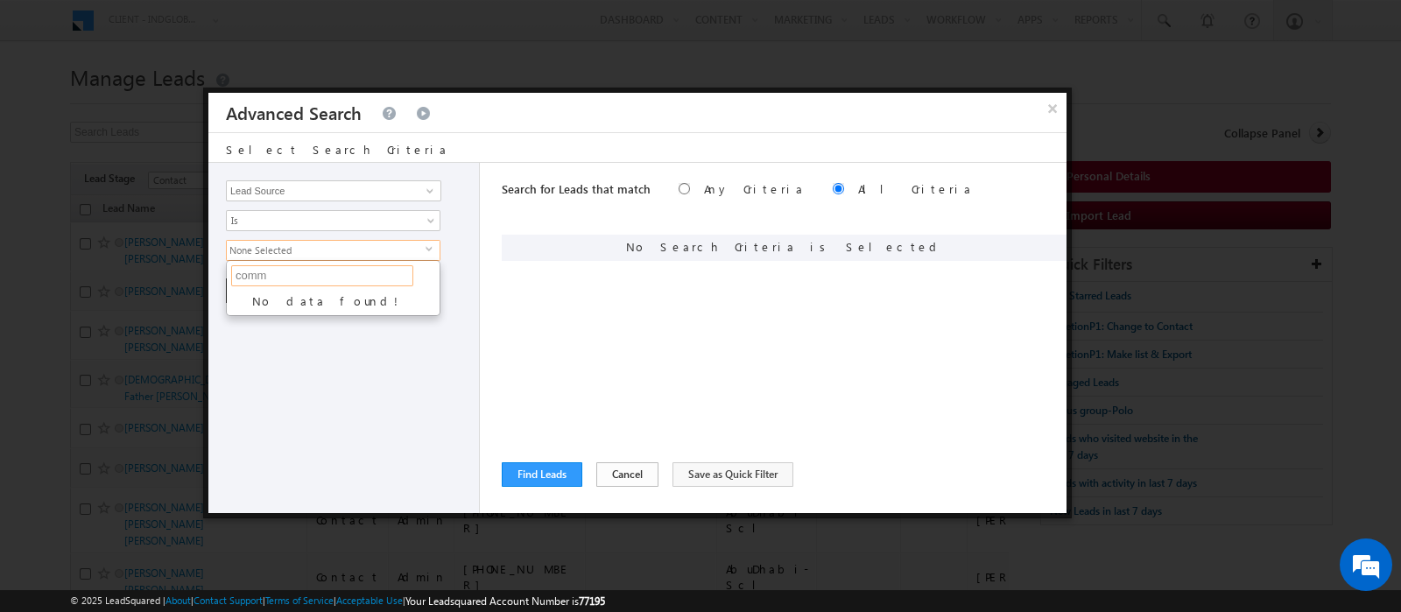
type input "comm"
click at [623, 466] on button "Cancel" at bounding box center [627, 474] width 62 height 25
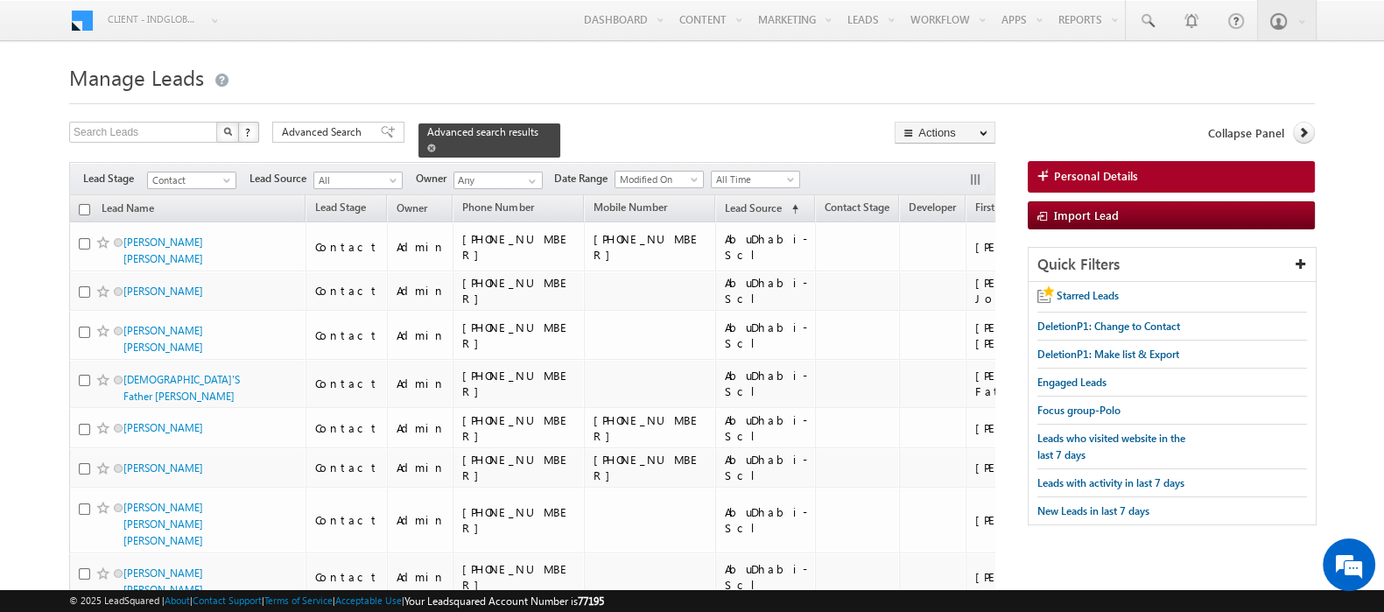
click at [436, 144] on span at bounding box center [431, 148] width 9 height 9
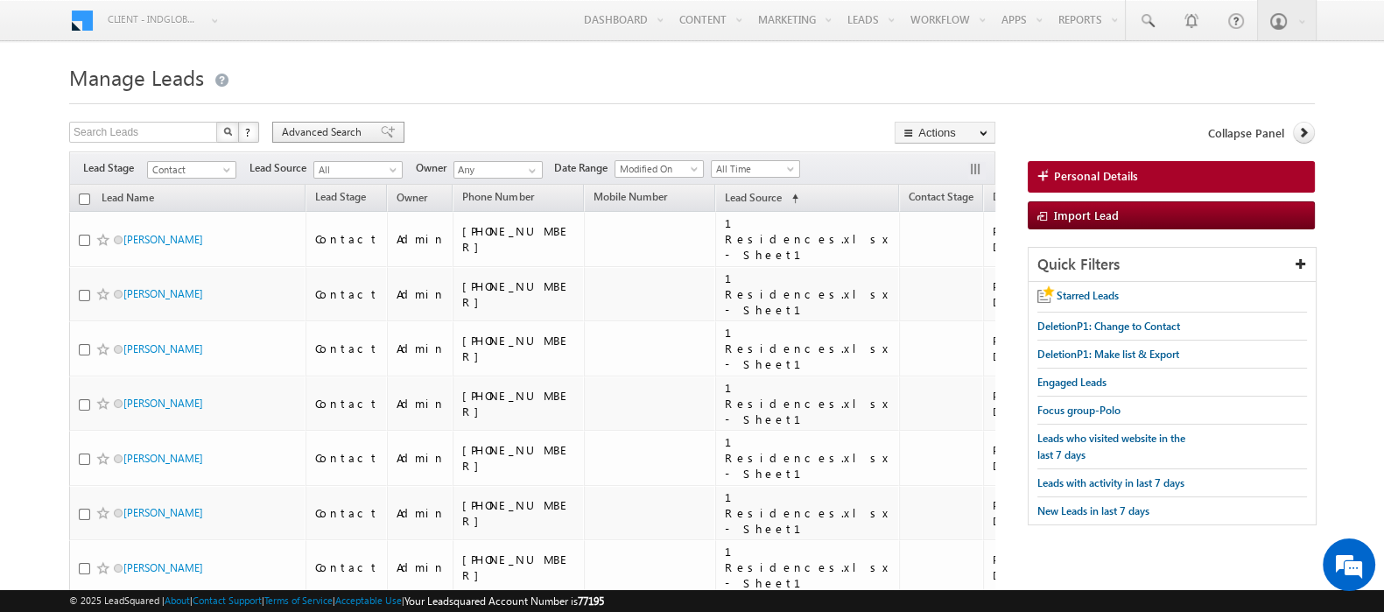
click at [341, 131] on span "Advanced Search" at bounding box center [324, 132] width 85 height 16
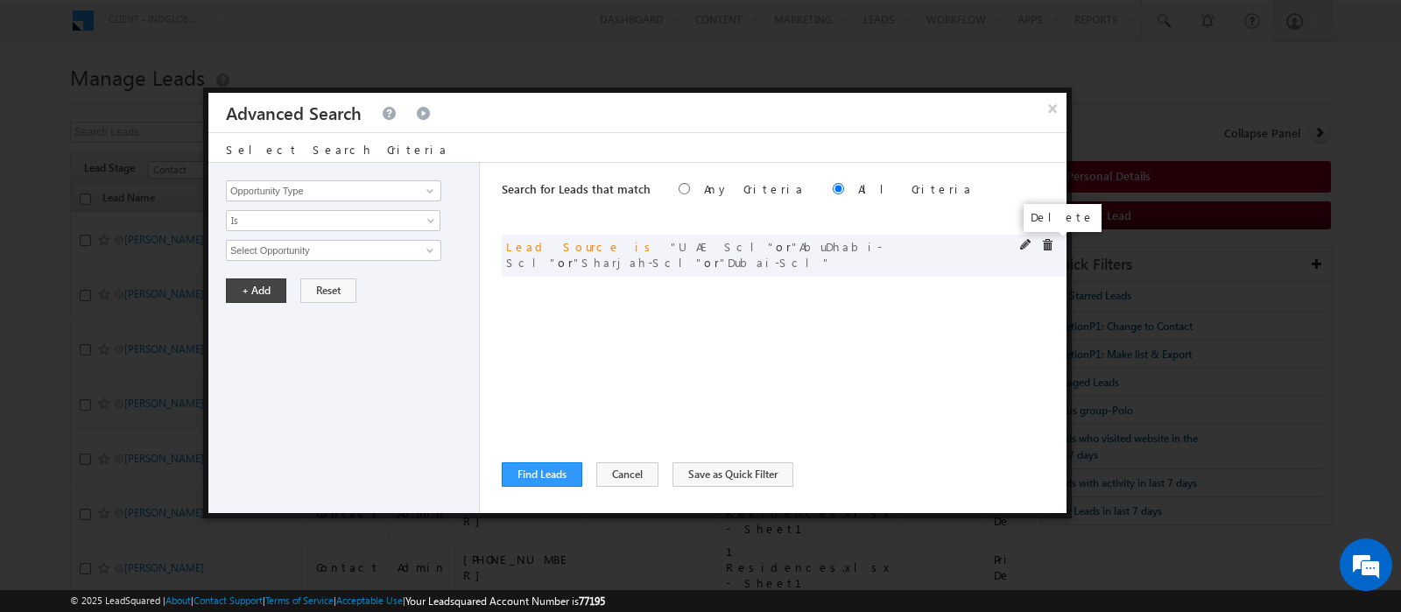
click at [1045, 244] on span at bounding box center [1047, 245] width 12 height 12
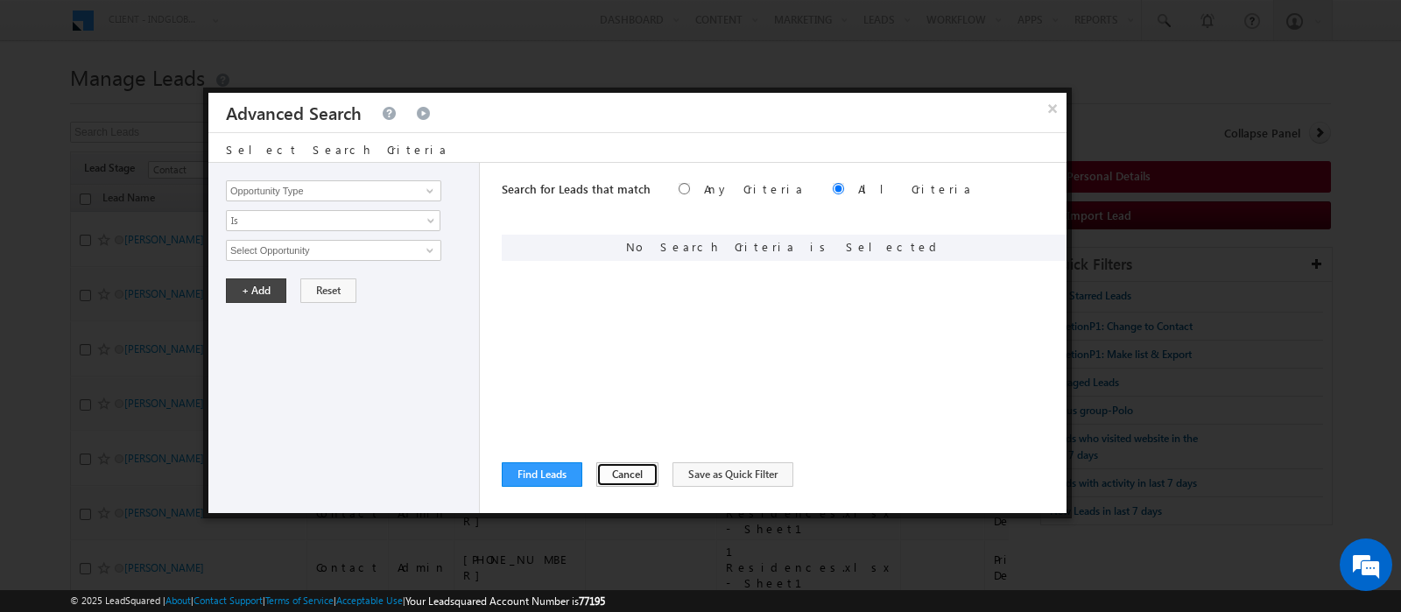
click at [643, 468] on button "Cancel" at bounding box center [627, 474] width 62 height 25
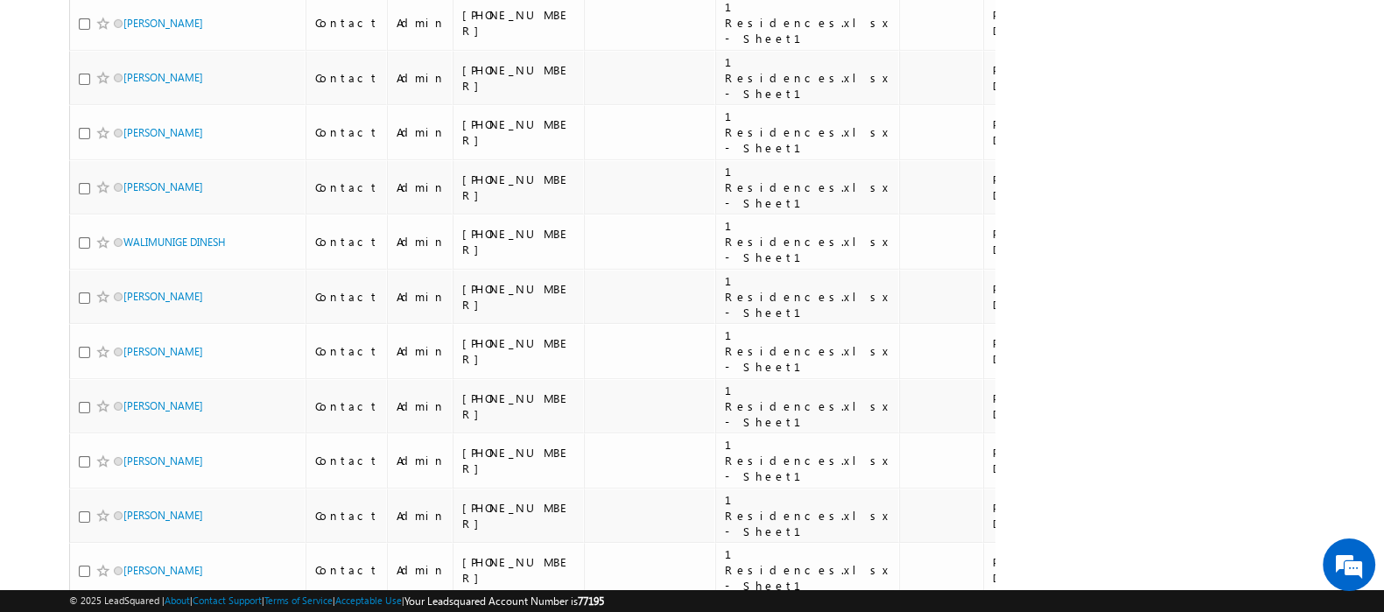
scroll to position [10368, 0]
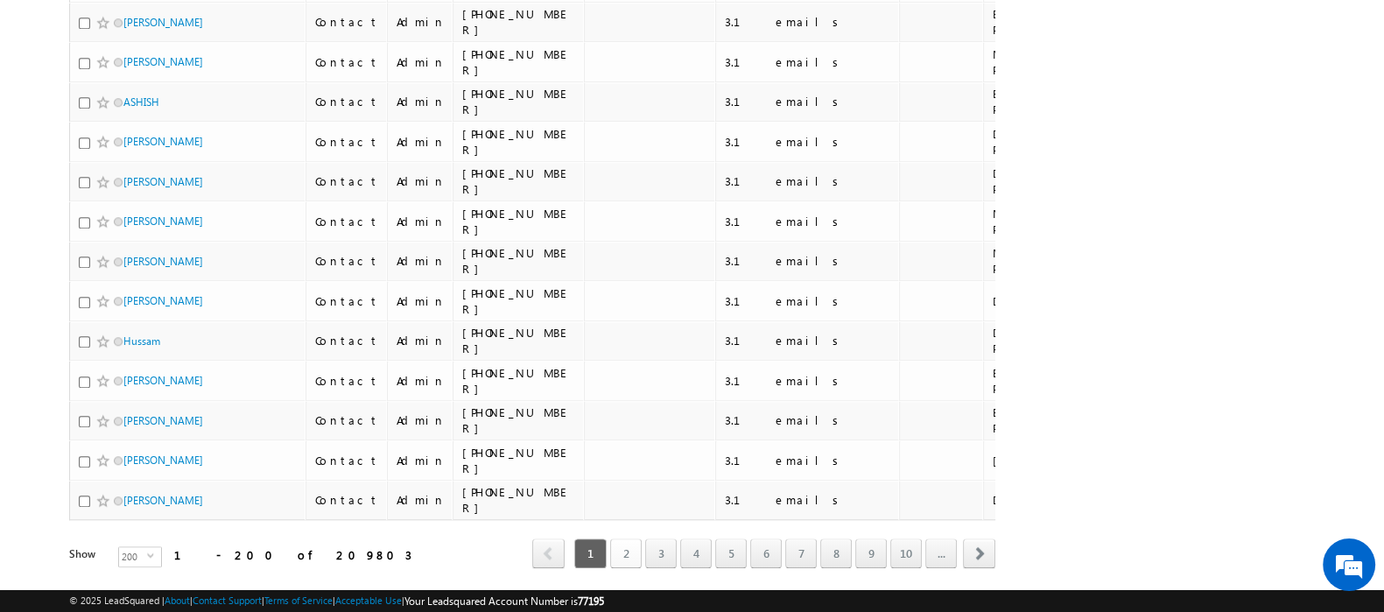
click at [627, 538] on link "2" at bounding box center [626, 553] width 32 height 30
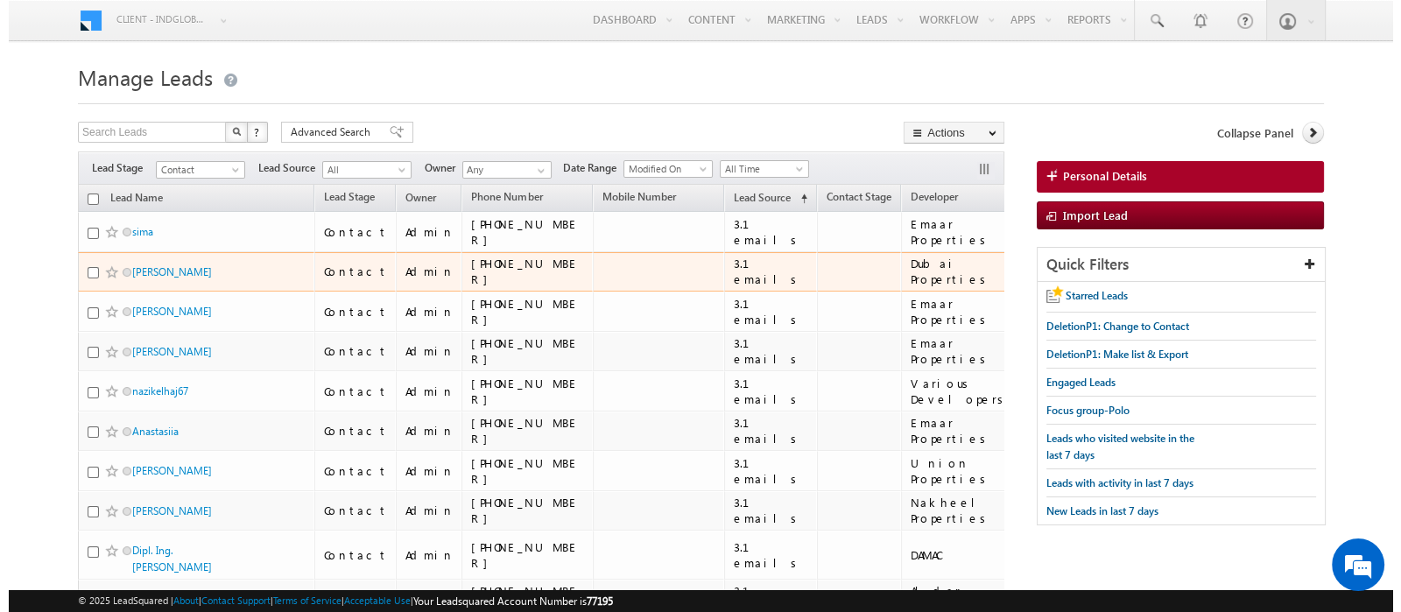
scroll to position [0, 142]
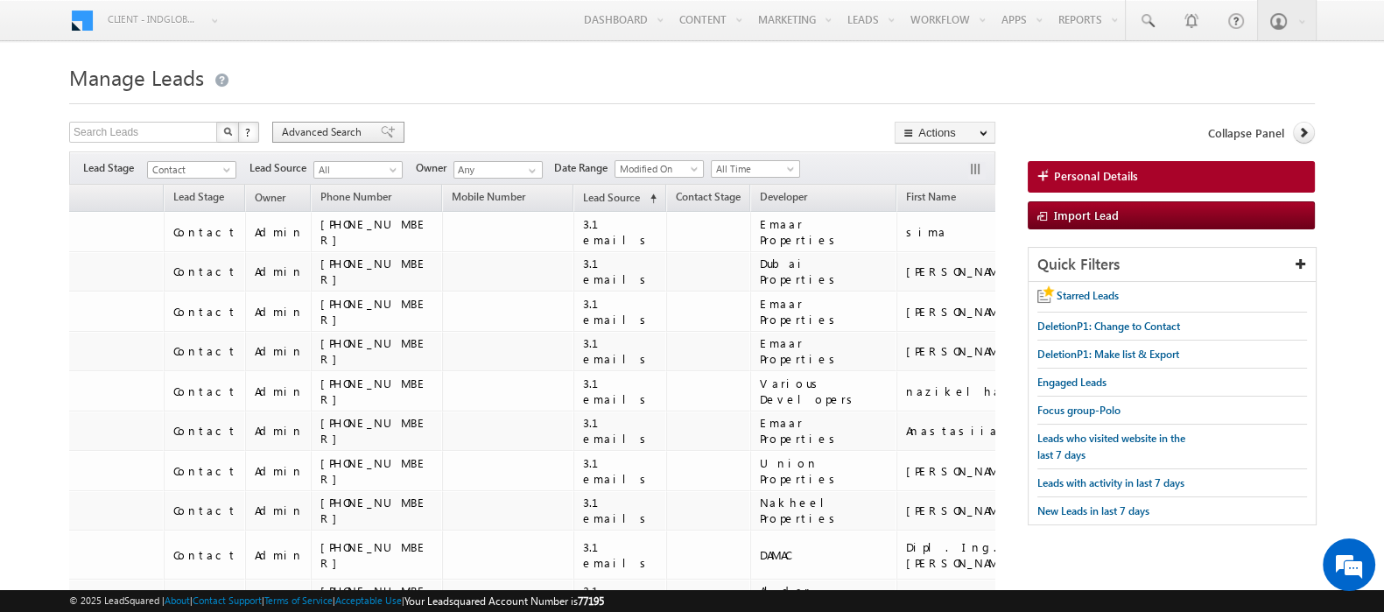
click at [355, 130] on span "Advanced Search" at bounding box center [324, 132] width 85 height 16
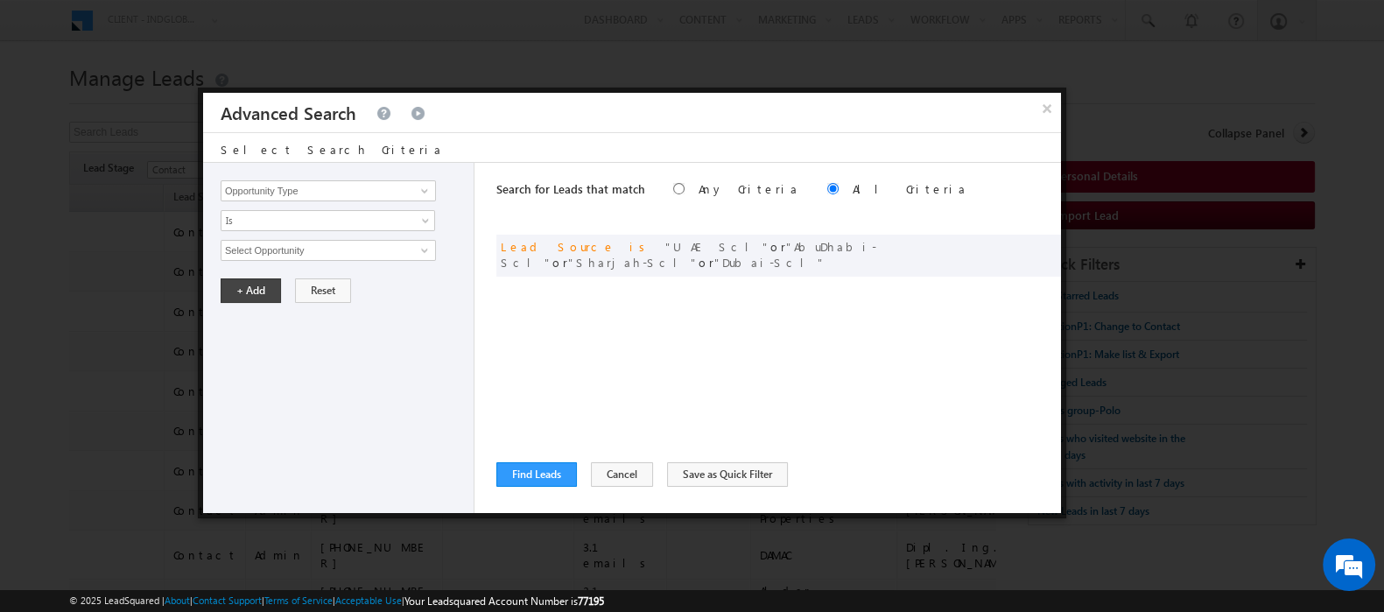
scroll to position [0, 131]
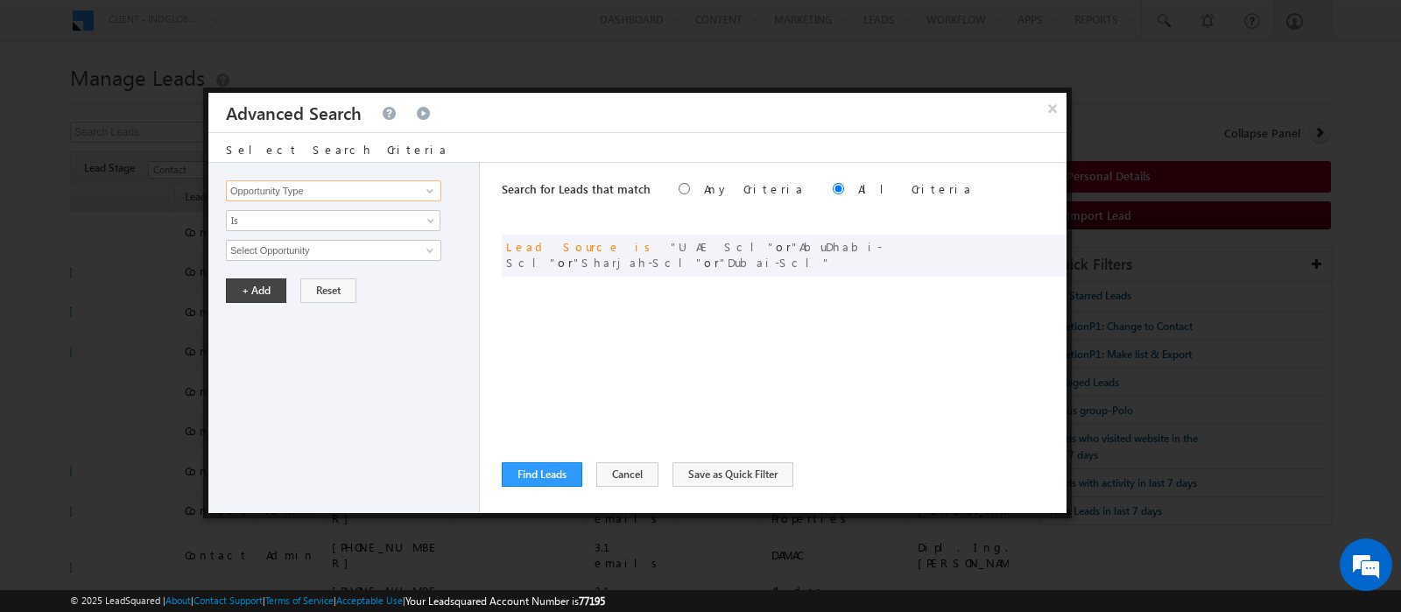
click at [289, 194] on input "Opportunity Type" at bounding box center [333, 190] width 215 height 21
type input "s"
click at [285, 230] on link "First Name" at bounding box center [333, 227] width 215 height 20
type input "First Name"
click at [284, 223] on span "Is" at bounding box center [322, 221] width 190 height 16
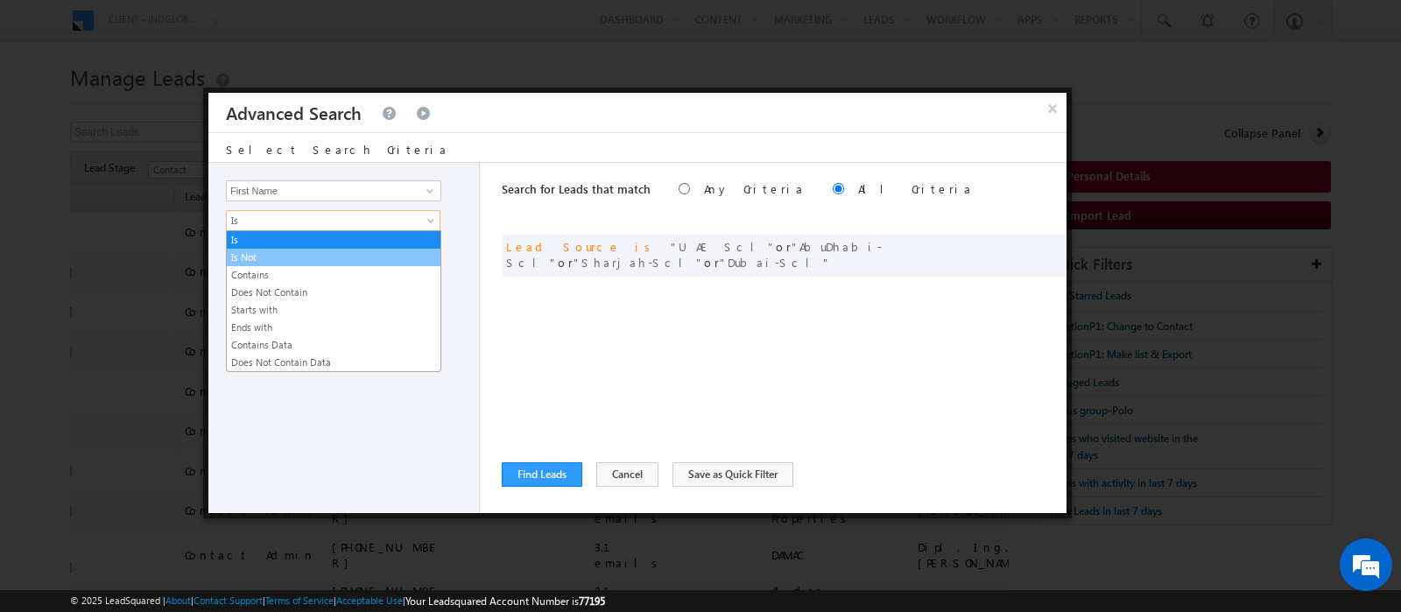
click at [284, 268] on link "Contains" at bounding box center [334, 275] width 214 height 16
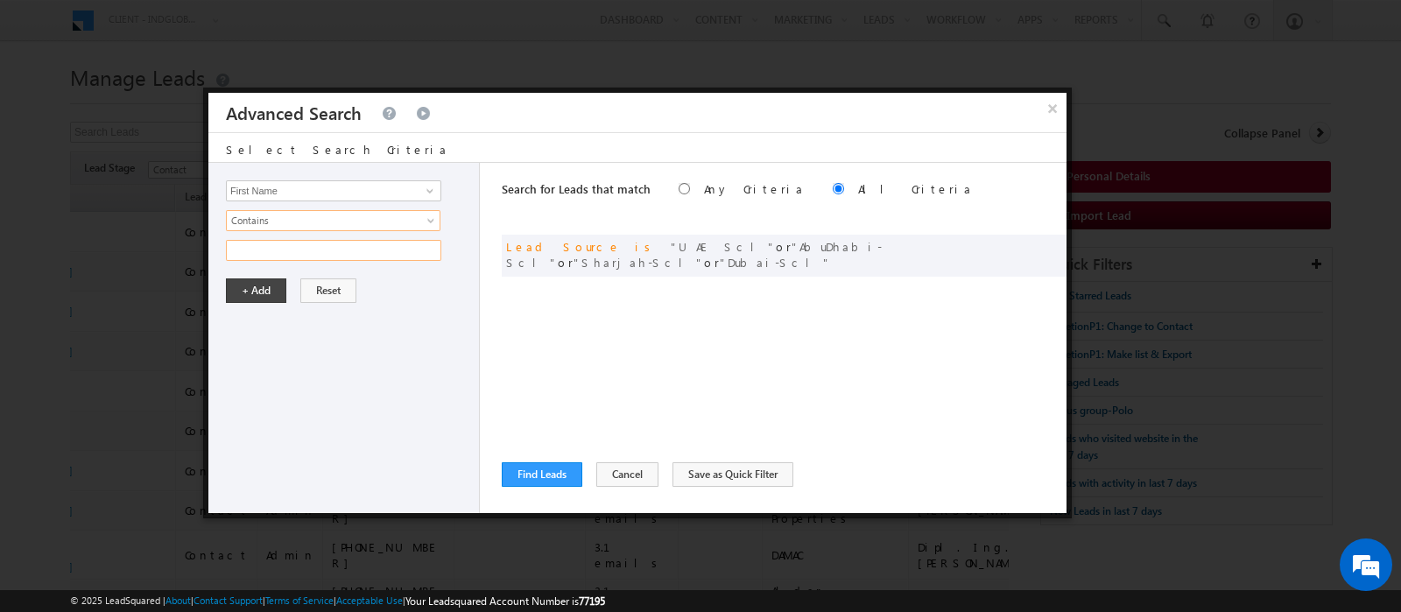
click at [275, 254] on input "text" at bounding box center [333, 250] width 215 height 21
type input "Srinivas"
click at [271, 288] on button "+ Add" at bounding box center [256, 290] width 60 height 25
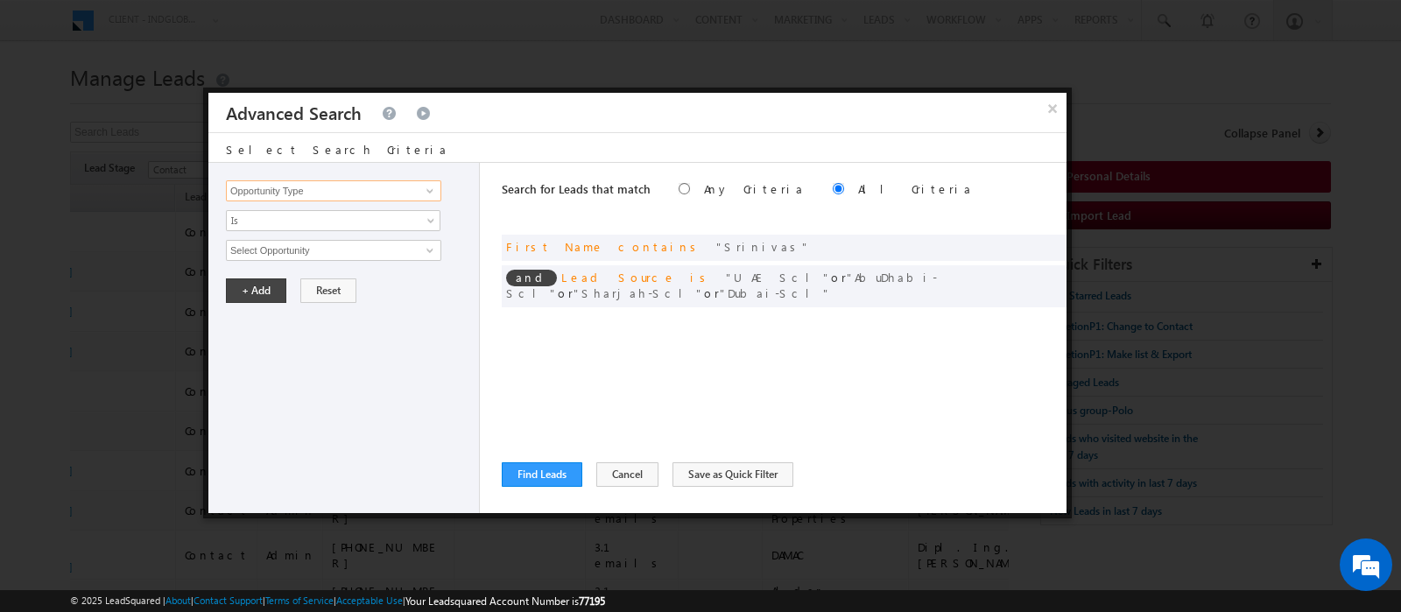
click at [274, 187] on input "Opportunity Type" at bounding box center [333, 190] width 215 height 21
click at [268, 222] on link "First Name" at bounding box center [333, 227] width 215 height 20
type input "First Name"
click at [268, 223] on span "Is" at bounding box center [322, 221] width 190 height 16
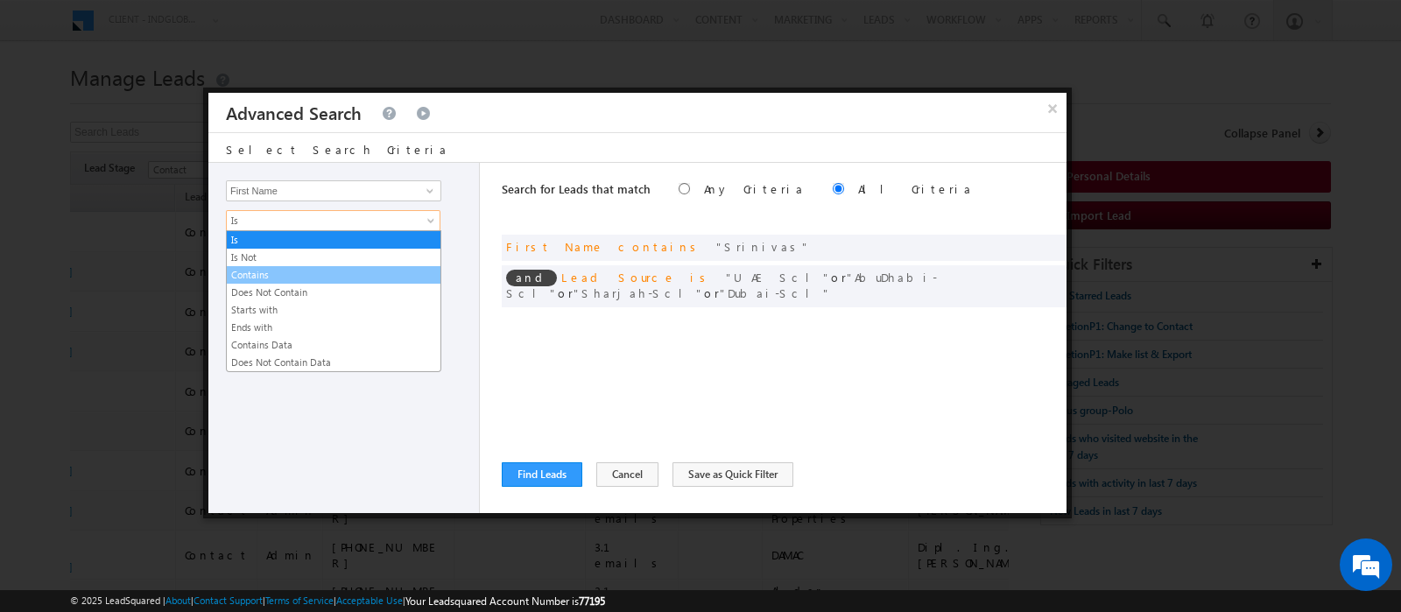
click at [279, 275] on link "Contains" at bounding box center [334, 275] width 214 height 16
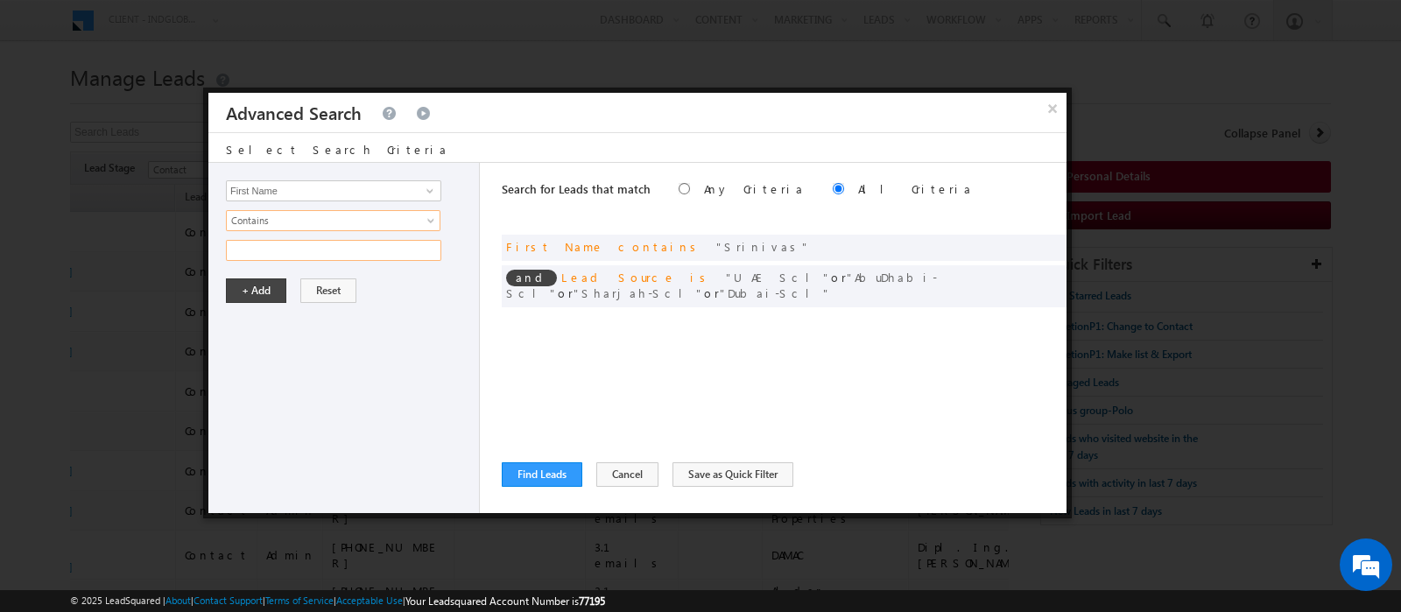
click at [261, 248] on input "text" at bounding box center [333, 250] width 215 height 21
type input "[PERSON_NAME]"
click at [257, 283] on button "+ Add" at bounding box center [256, 290] width 60 height 25
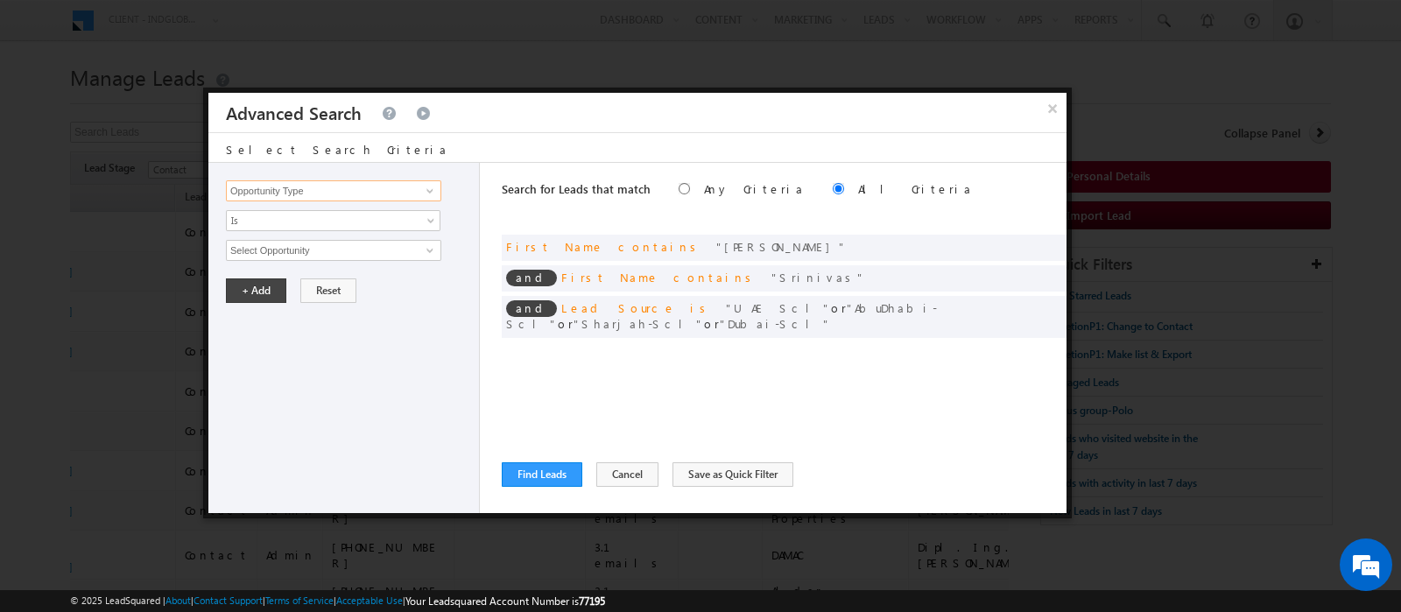
click at [276, 191] on input "Opportunity Type" at bounding box center [333, 190] width 215 height 21
click at [276, 217] on link "First Name" at bounding box center [333, 227] width 215 height 20
type input "First Name"
click at [276, 216] on span "Is" at bounding box center [322, 221] width 190 height 16
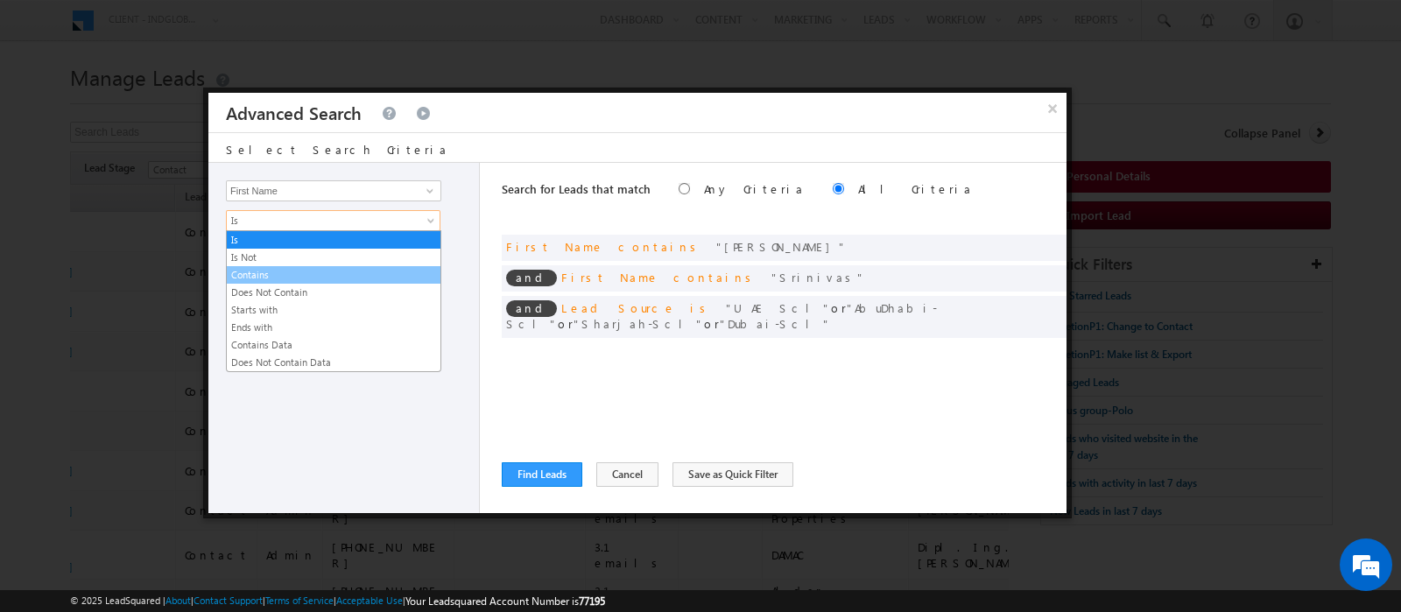
click at [276, 273] on link "Contains" at bounding box center [334, 275] width 214 height 16
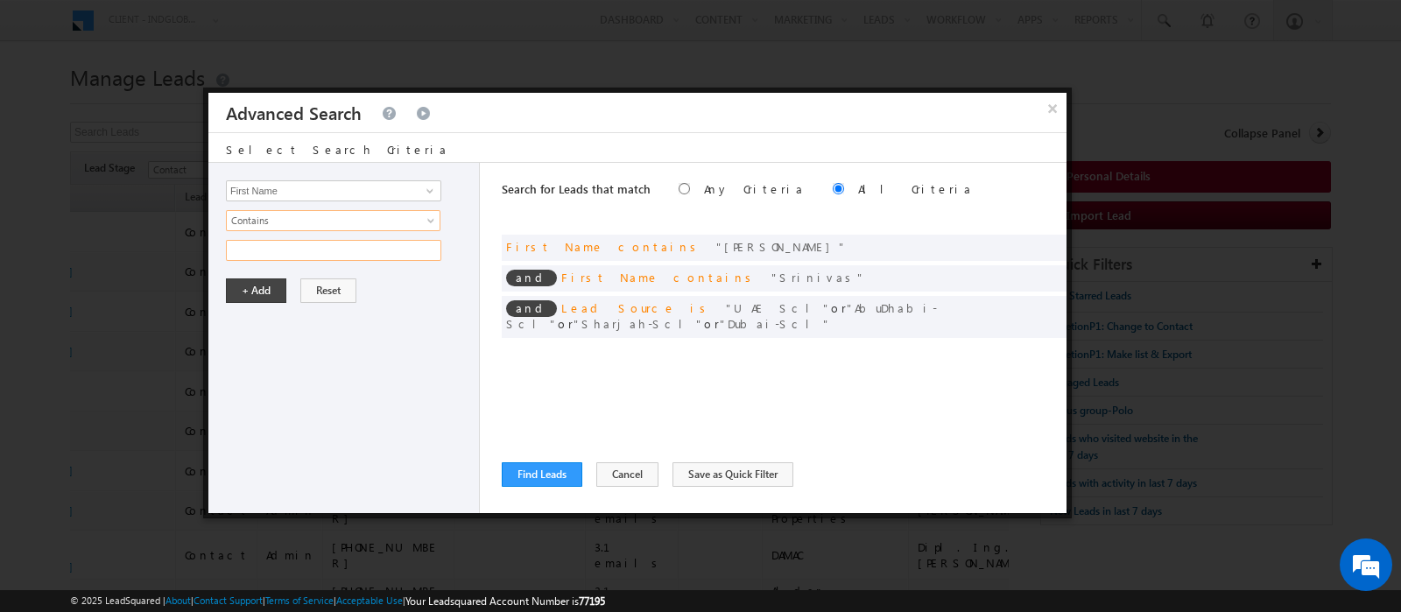
click at [268, 250] on input "text" at bounding box center [333, 250] width 215 height 21
type input "[PERSON_NAME]"
click at [264, 290] on button "+ Add" at bounding box center [256, 290] width 60 height 25
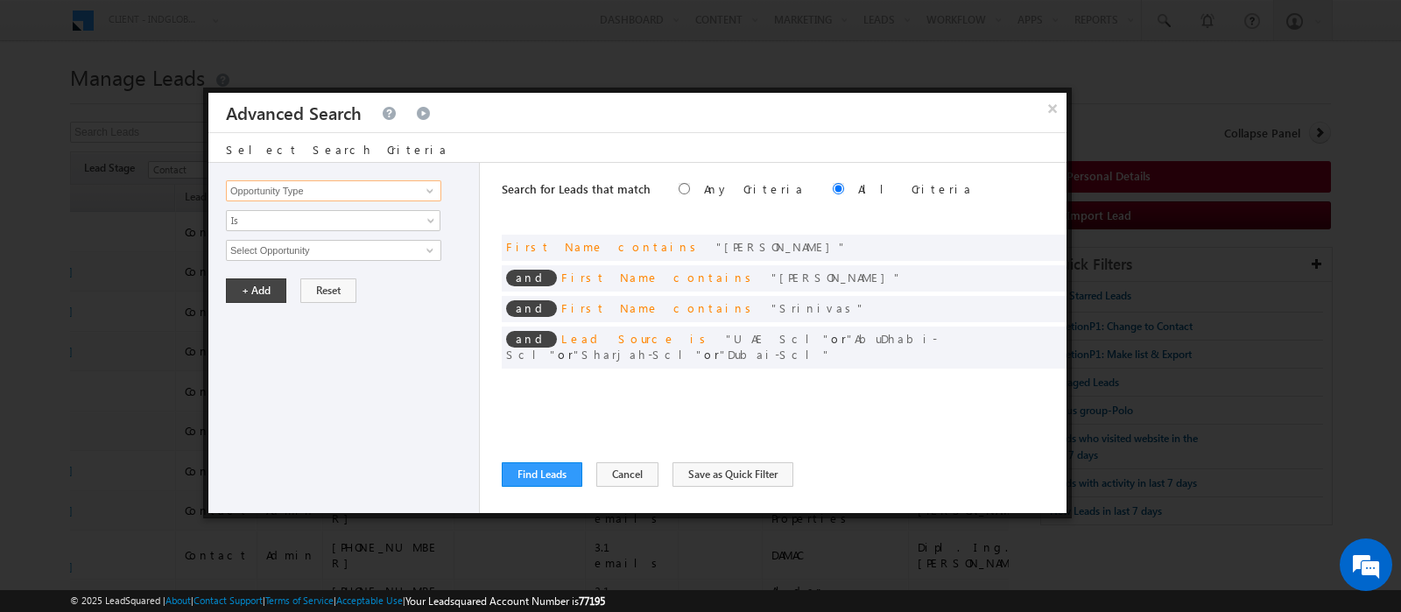
click at [250, 180] on input "Opportunity Type" at bounding box center [333, 190] width 215 height 21
click at [265, 229] on link "First Name" at bounding box center [333, 227] width 215 height 20
type input "First Name"
click at [266, 240] on input "text" at bounding box center [333, 250] width 215 height 21
click at [255, 226] on span "Is" at bounding box center [322, 221] width 190 height 16
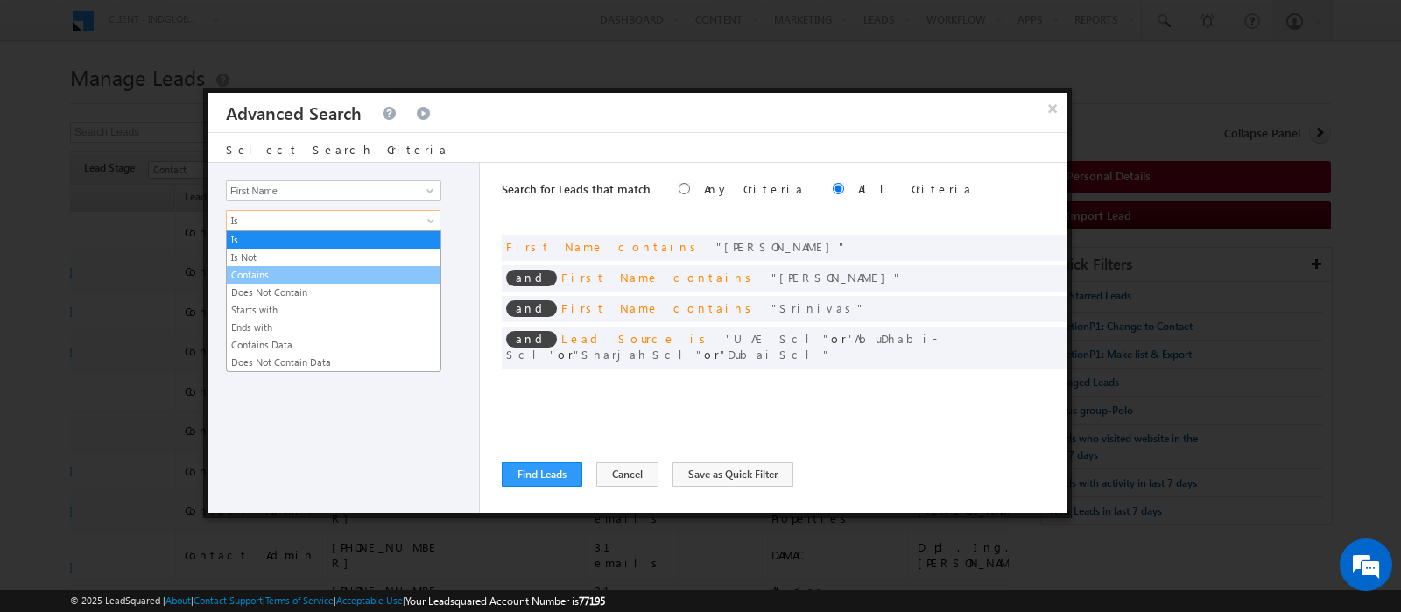
click at [265, 269] on link "Contains" at bounding box center [334, 275] width 214 height 16
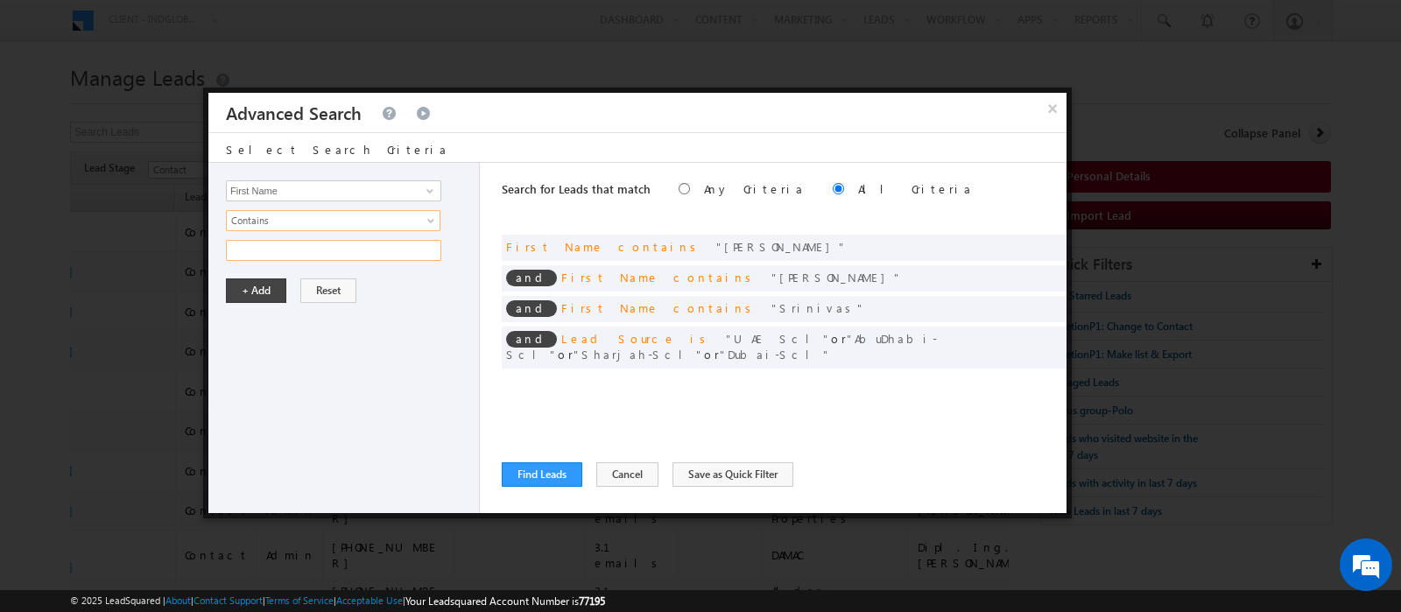
click at [257, 247] on input "text" at bounding box center [333, 250] width 215 height 21
type input "Anil"
click at [257, 295] on button "+ Add" at bounding box center [256, 290] width 60 height 25
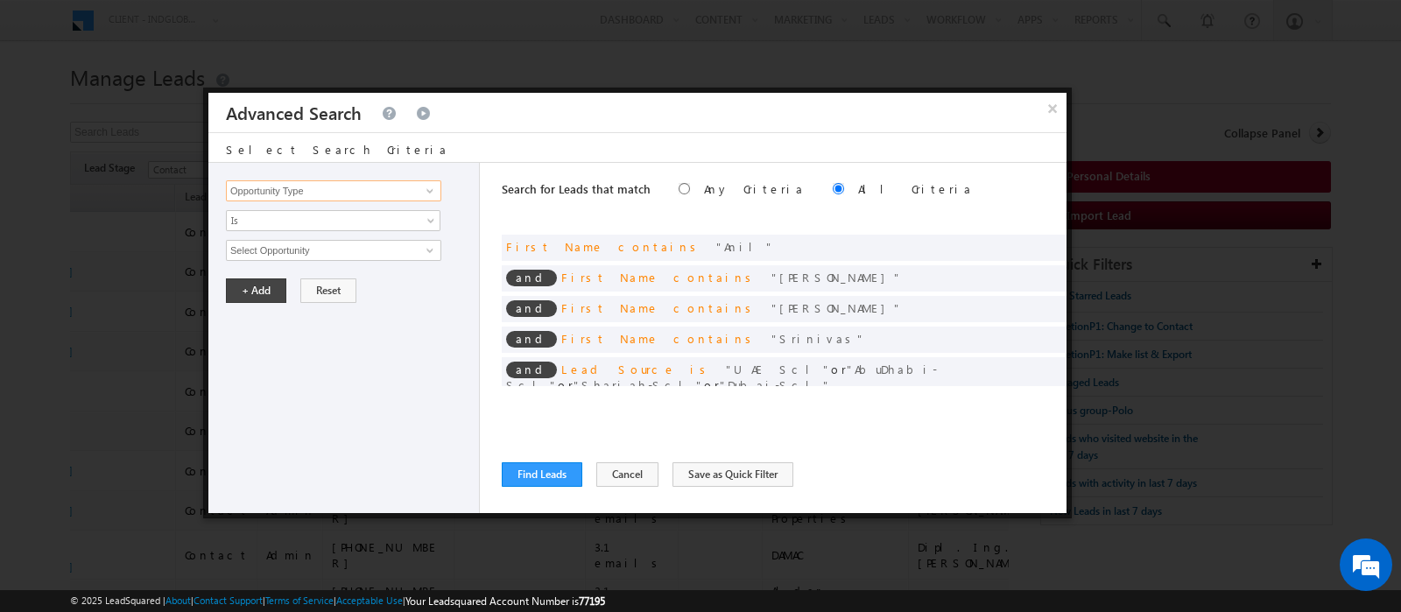
click at [257, 190] on input "Opportunity Type" at bounding box center [333, 190] width 215 height 21
click at [260, 228] on link "First Name" at bounding box center [333, 227] width 215 height 20
type input "First Name"
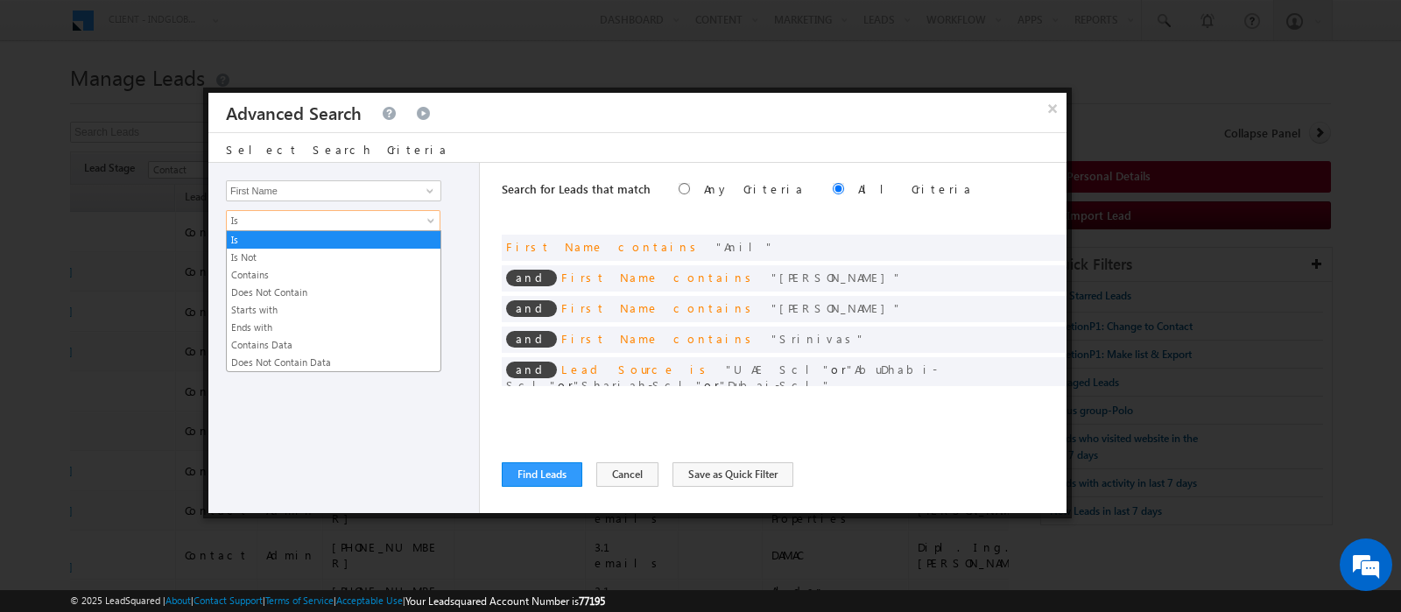
click at [260, 228] on link "Is" at bounding box center [333, 220] width 215 height 21
click at [268, 270] on link "Contains" at bounding box center [334, 275] width 214 height 16
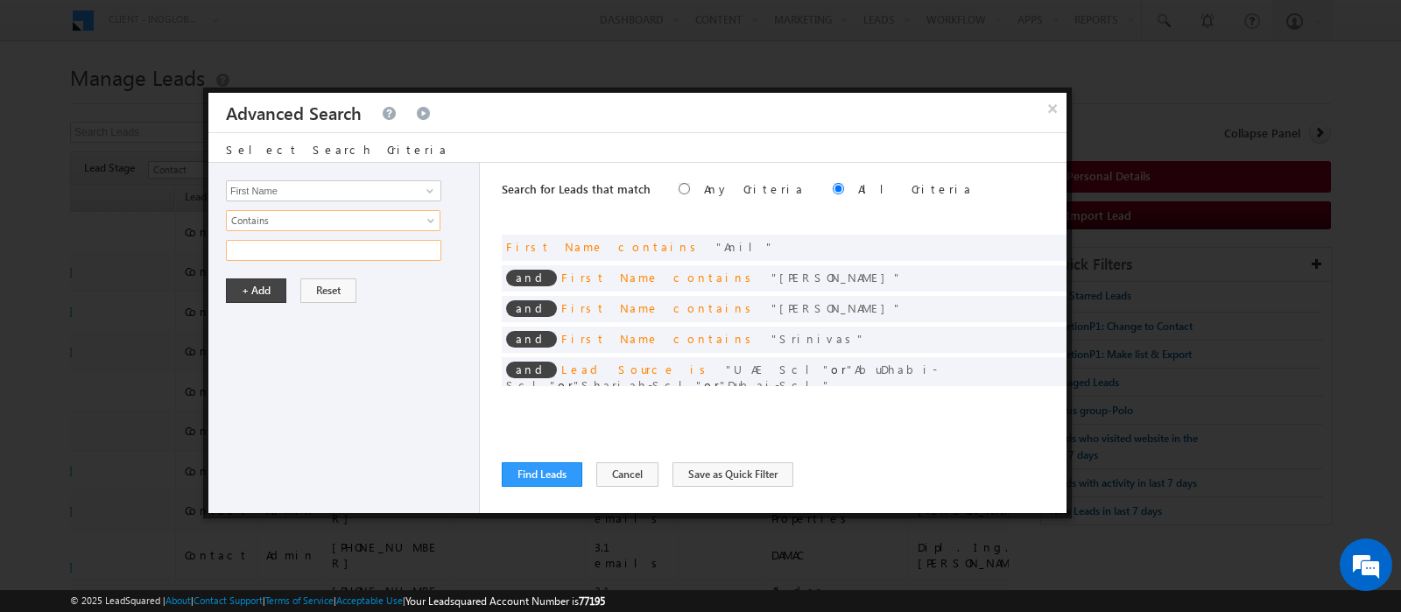
click at [257, 246] on input "text" at bounding box center [333, 250] width 215 height 21
type input "Kishore"
click at [264, 296] on button "+ Add" at bounding box center [256, 290] width 60 height 25
click at [679, 186] on input "radio" at bounding box center [684, 188] width 11 height 11
radio input "true"
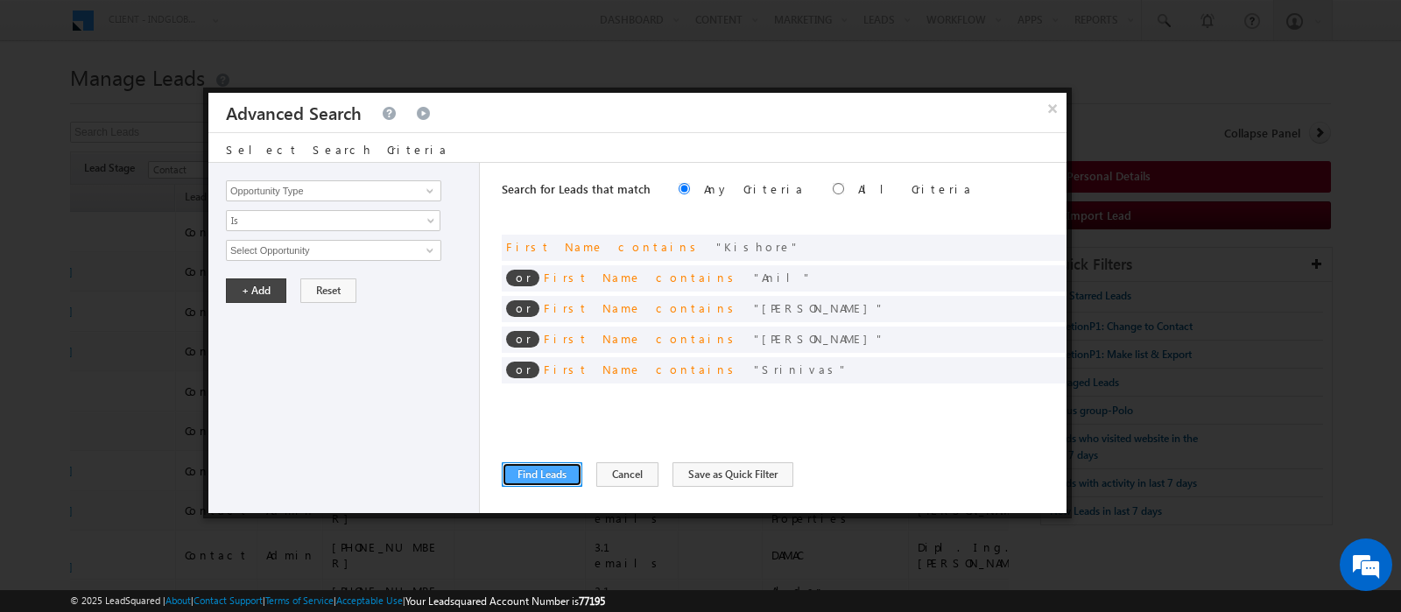
click at [527, 470] on button "Find Leads" at bounding box center [542, 474] width 81 height 25
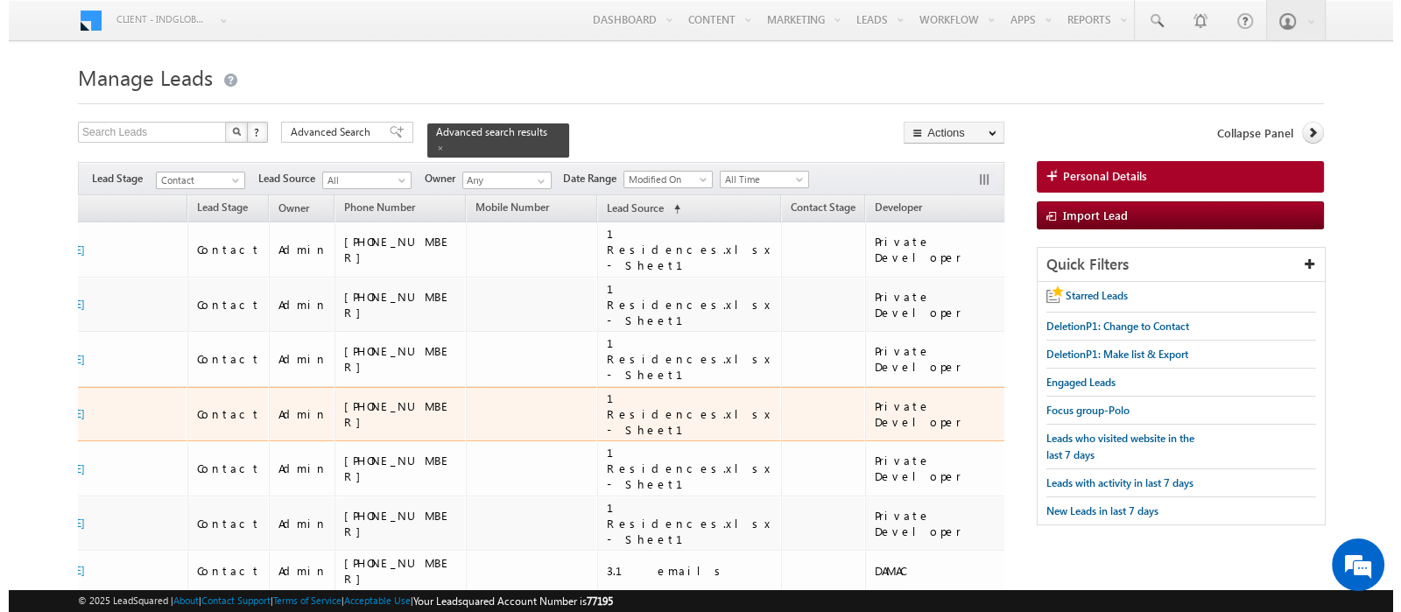
scroll to position [0, 0]
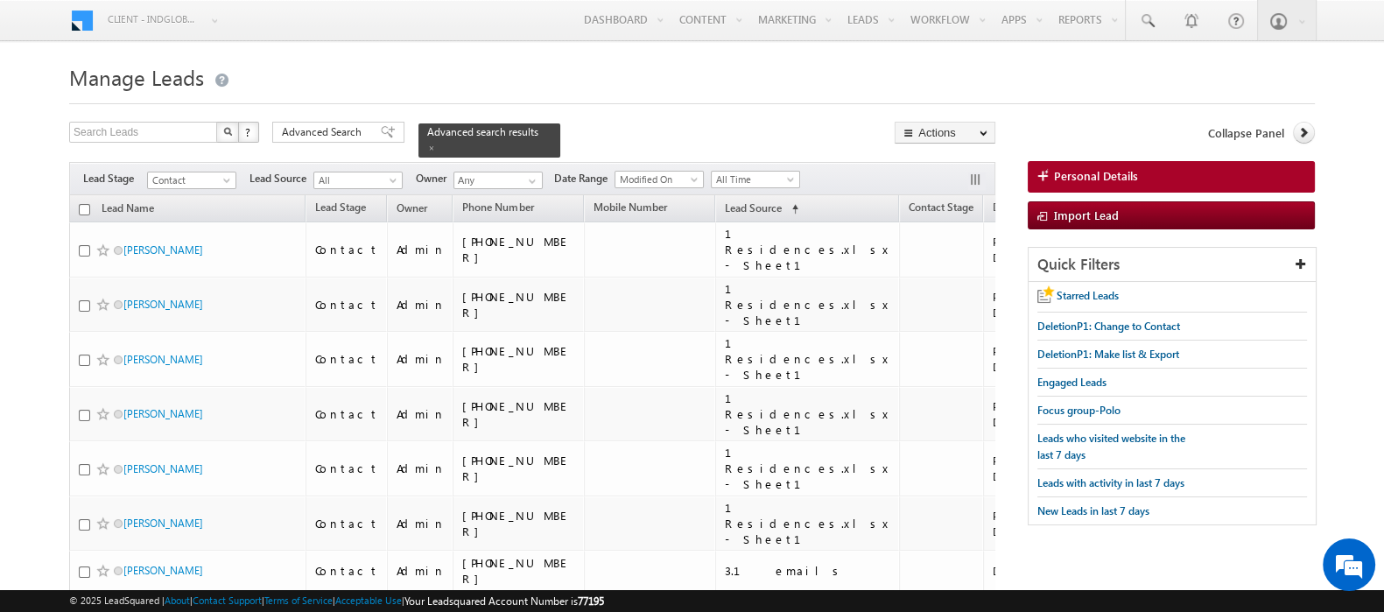
click at [85, 195] on th "Lead Name" at bounding box center [187, 208] width 236 height 27
click at [88, 204] on input "checkbox" at bounding box center [84, 209] width 11 height 11
checkbox input "true"
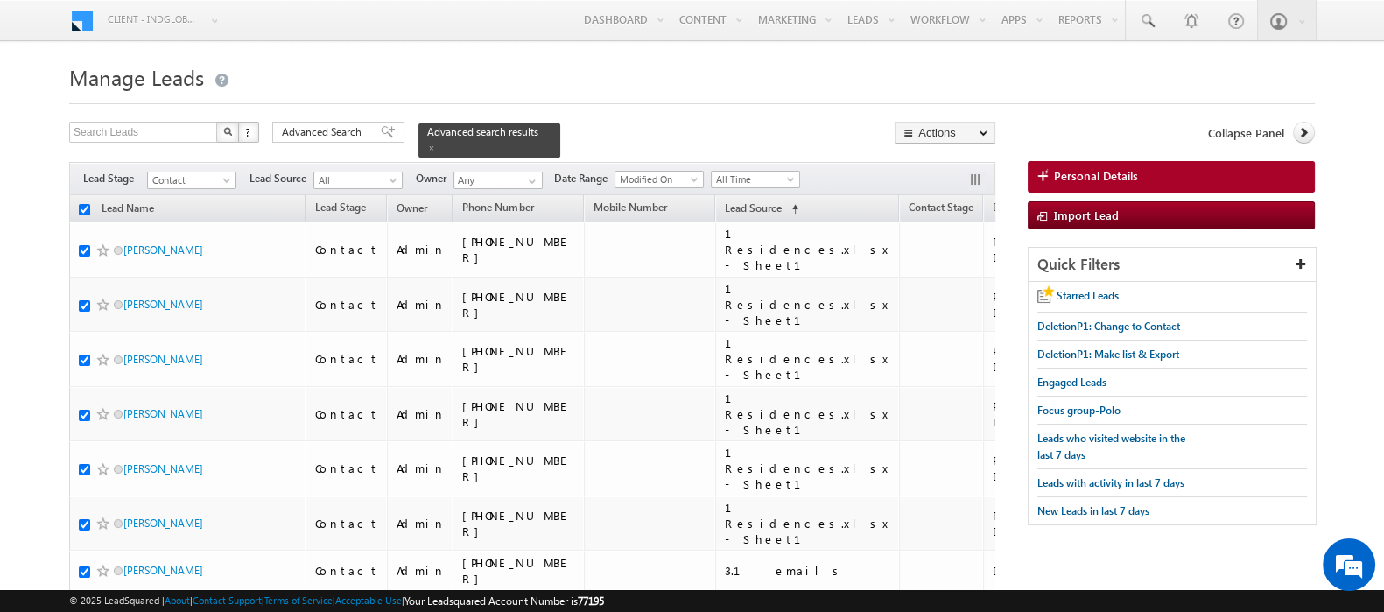
checkbox input "true"
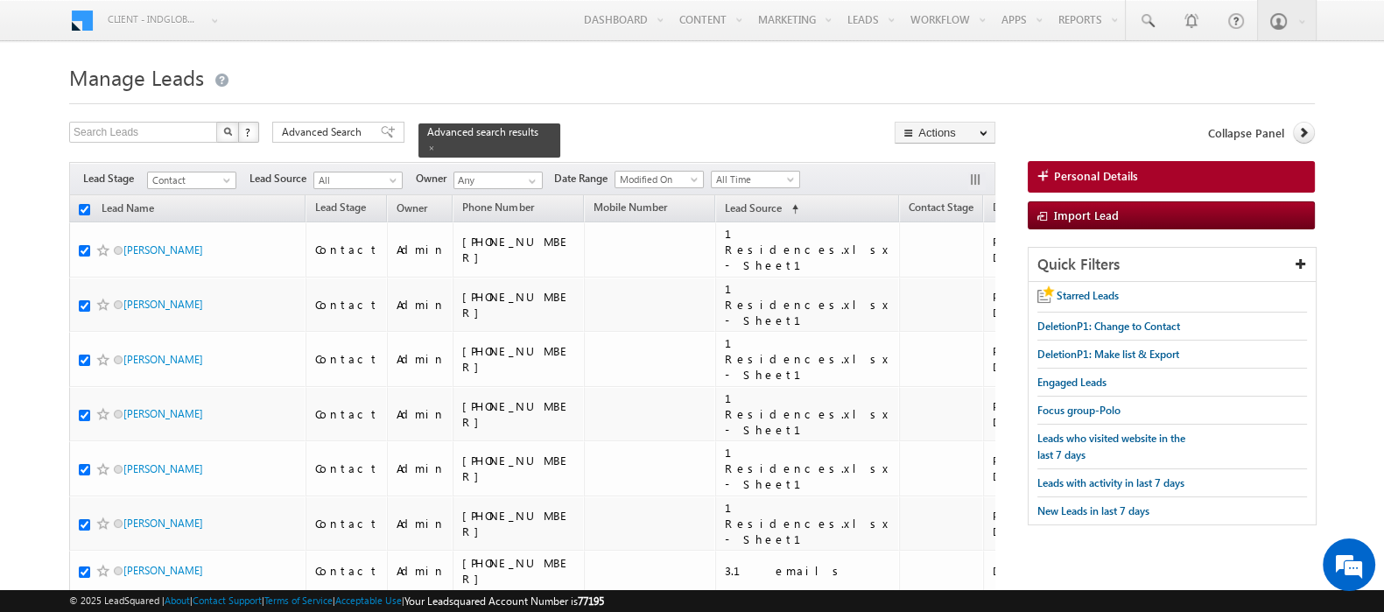
checkbox input "true"
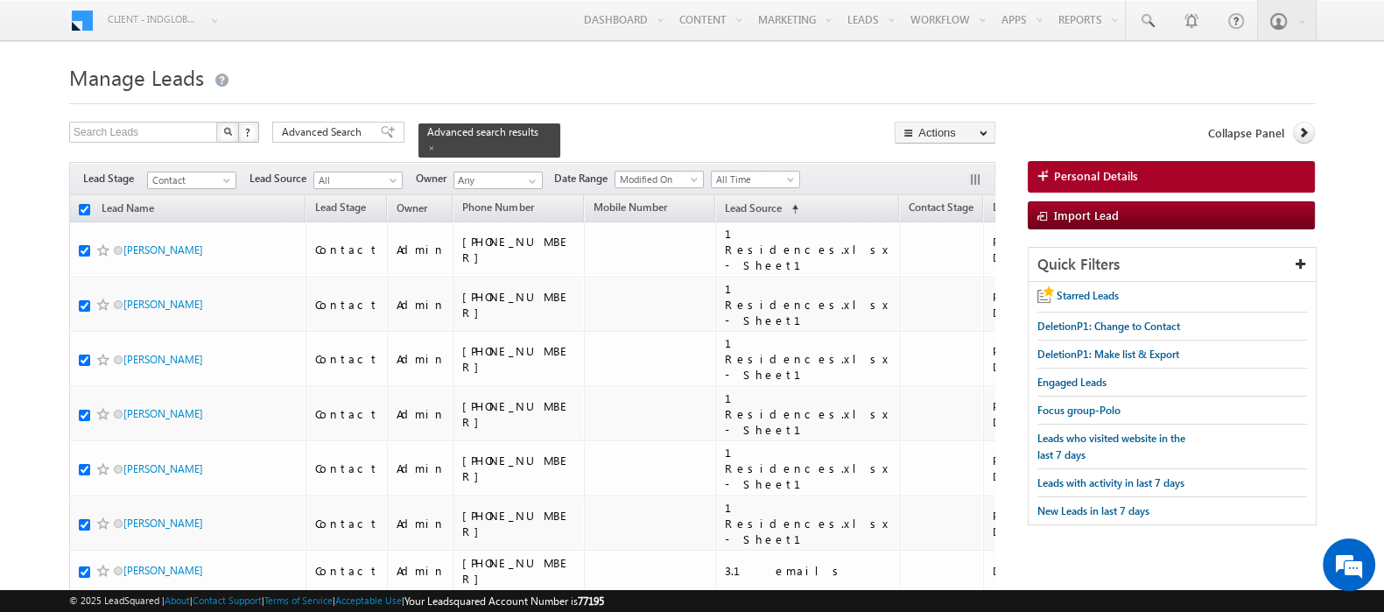
checkbox input "true"
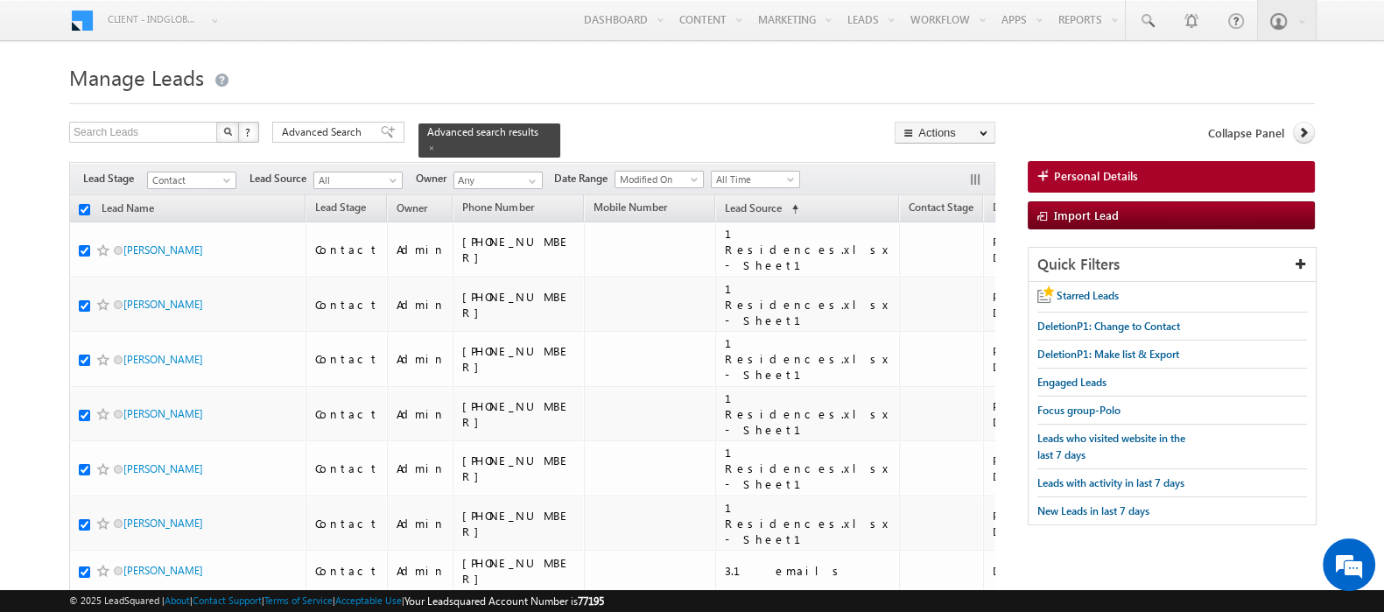
checkbox input "true"
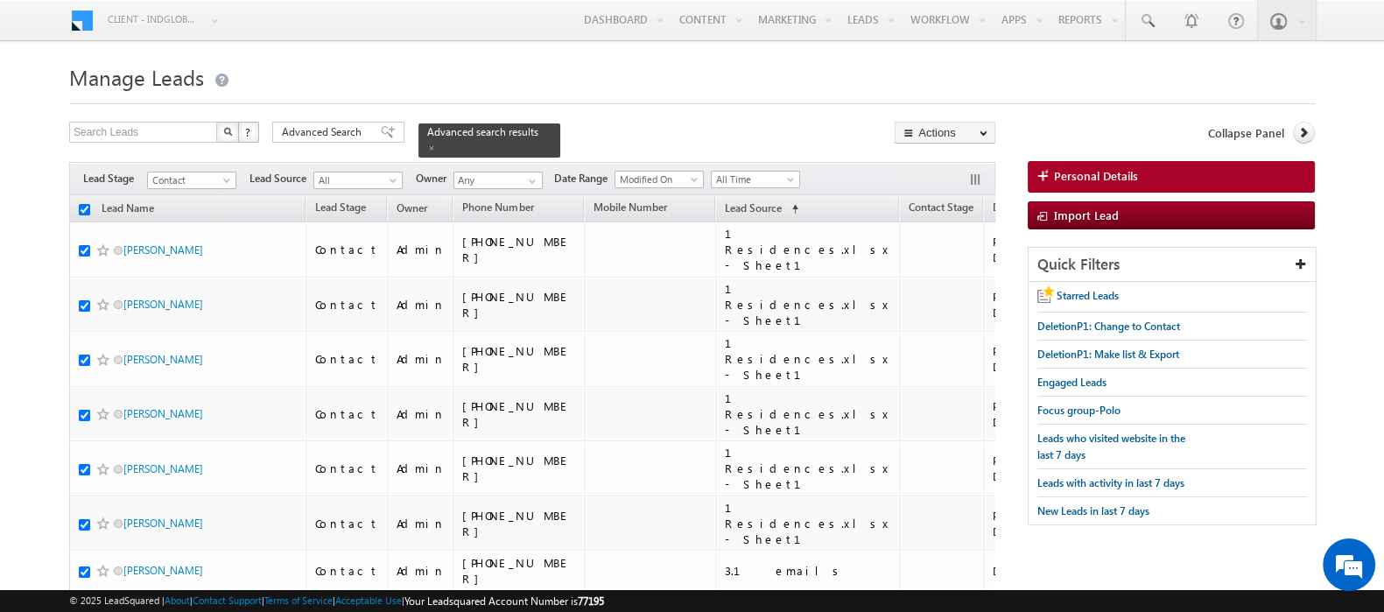
checkbox input "true"
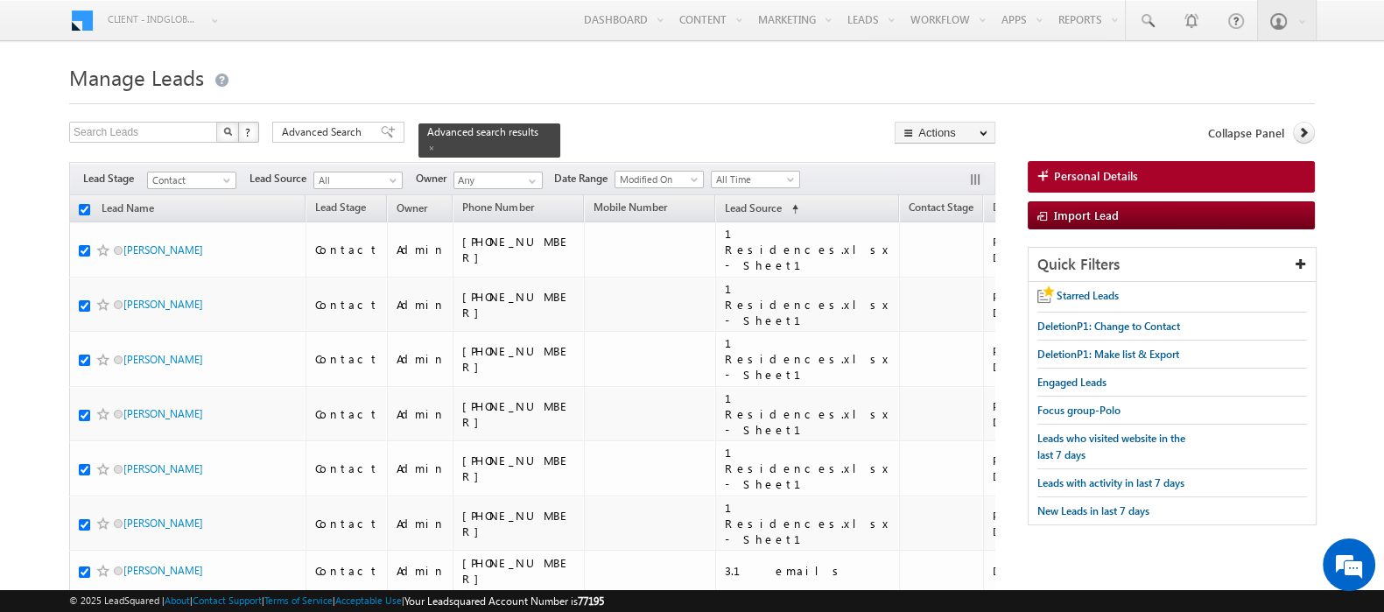
checkbox input "true"
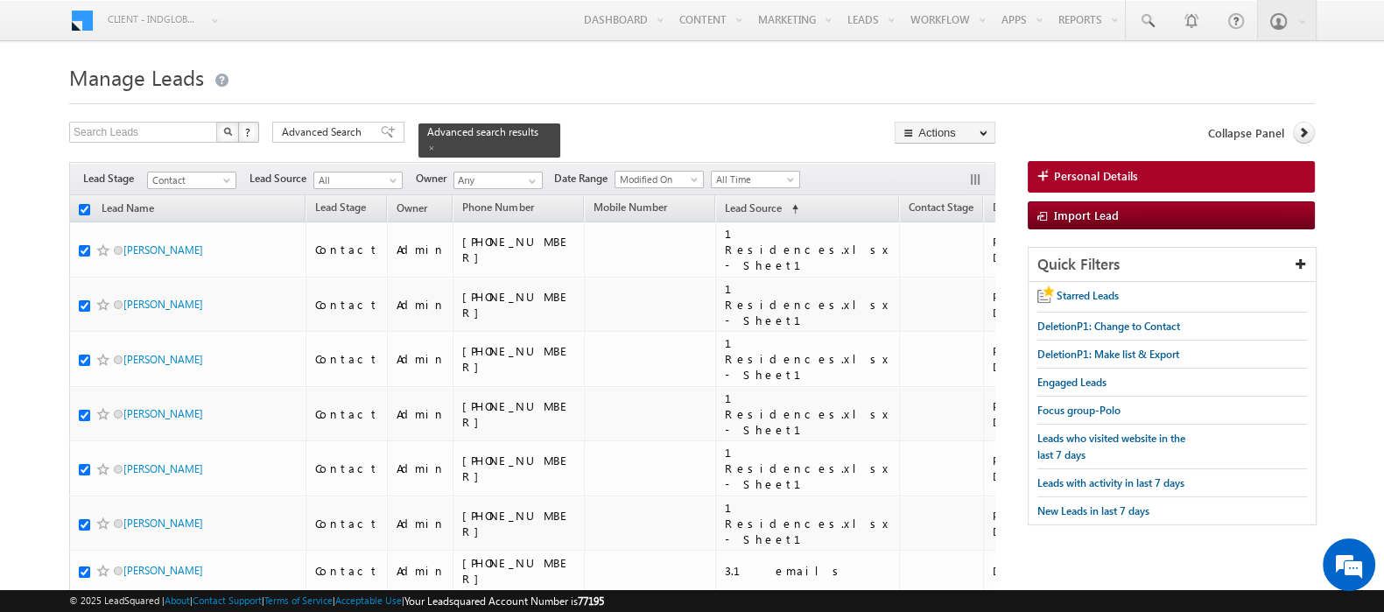
checkbox input "true"
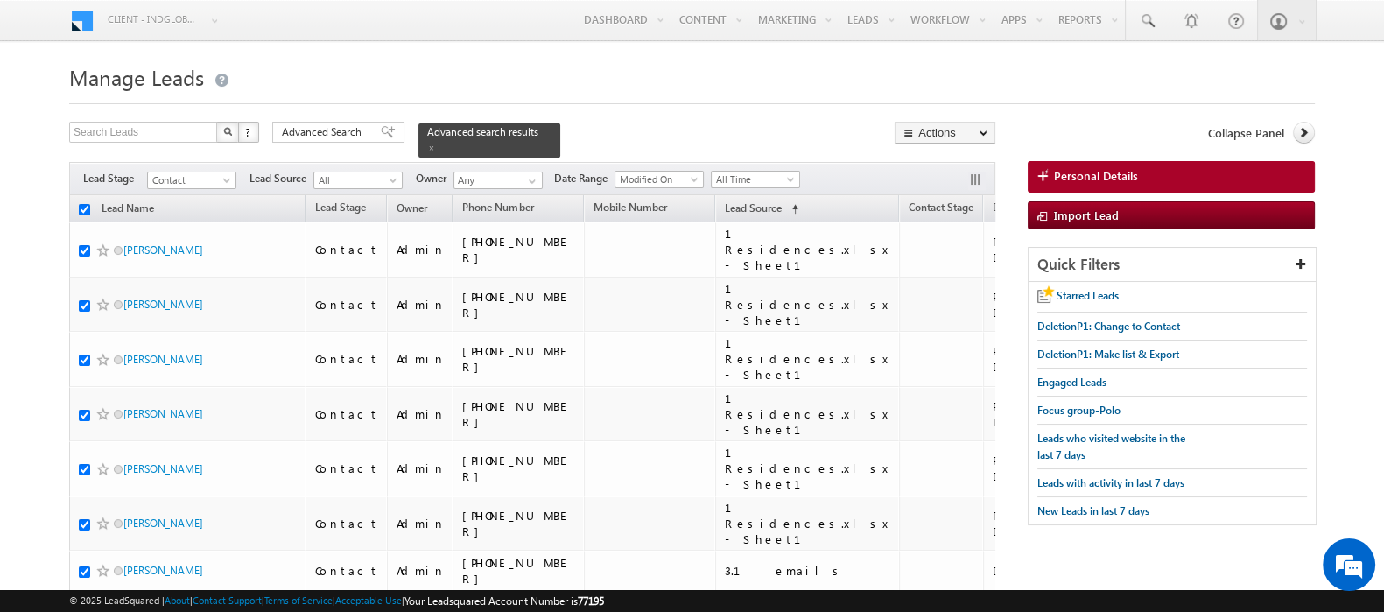
checkbox input "true"
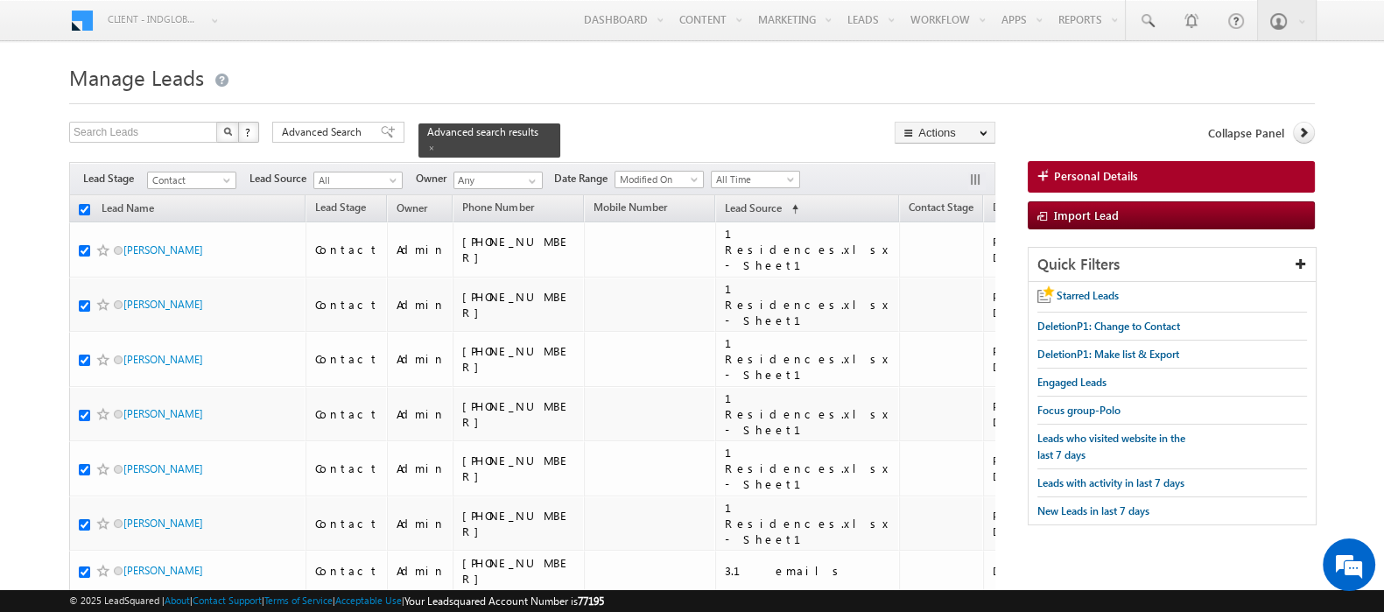
checkbox input "true"
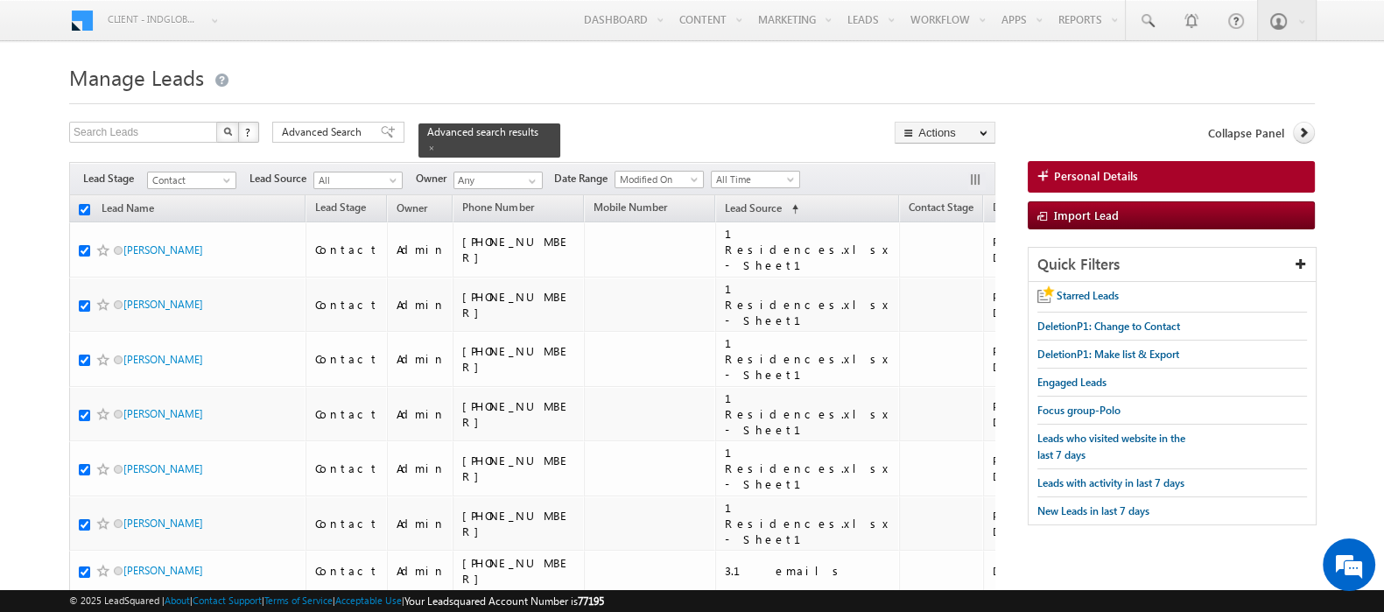
checkbox input "true"
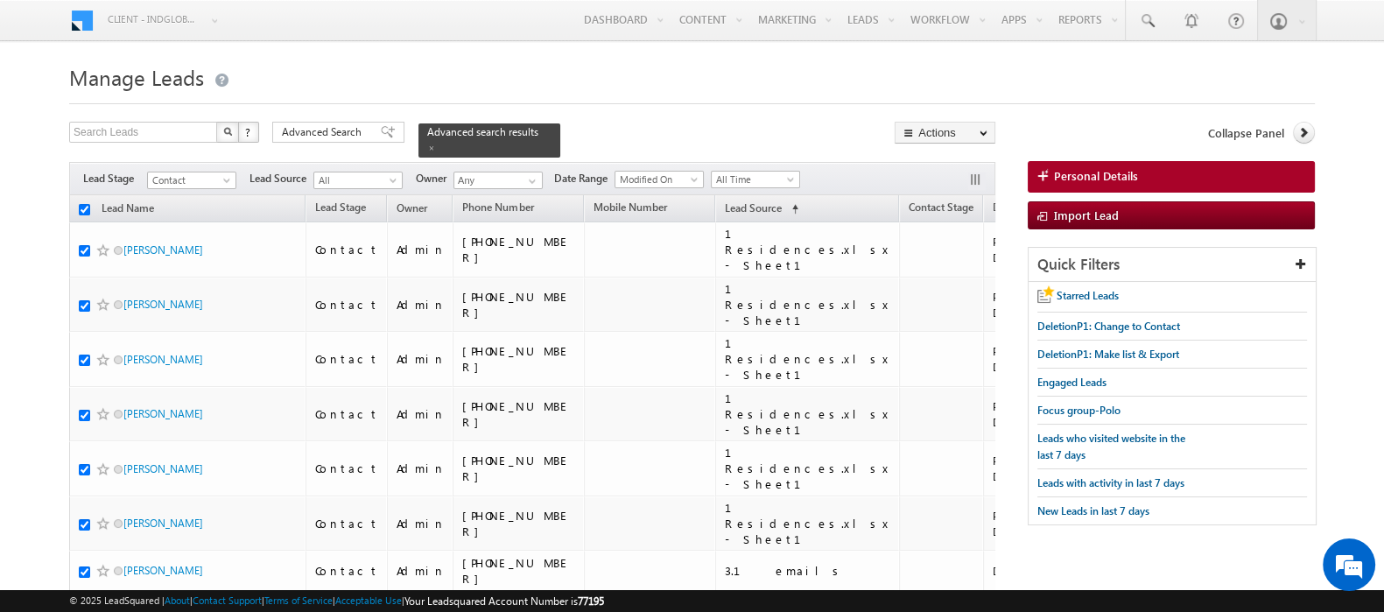
checkbox input "true"
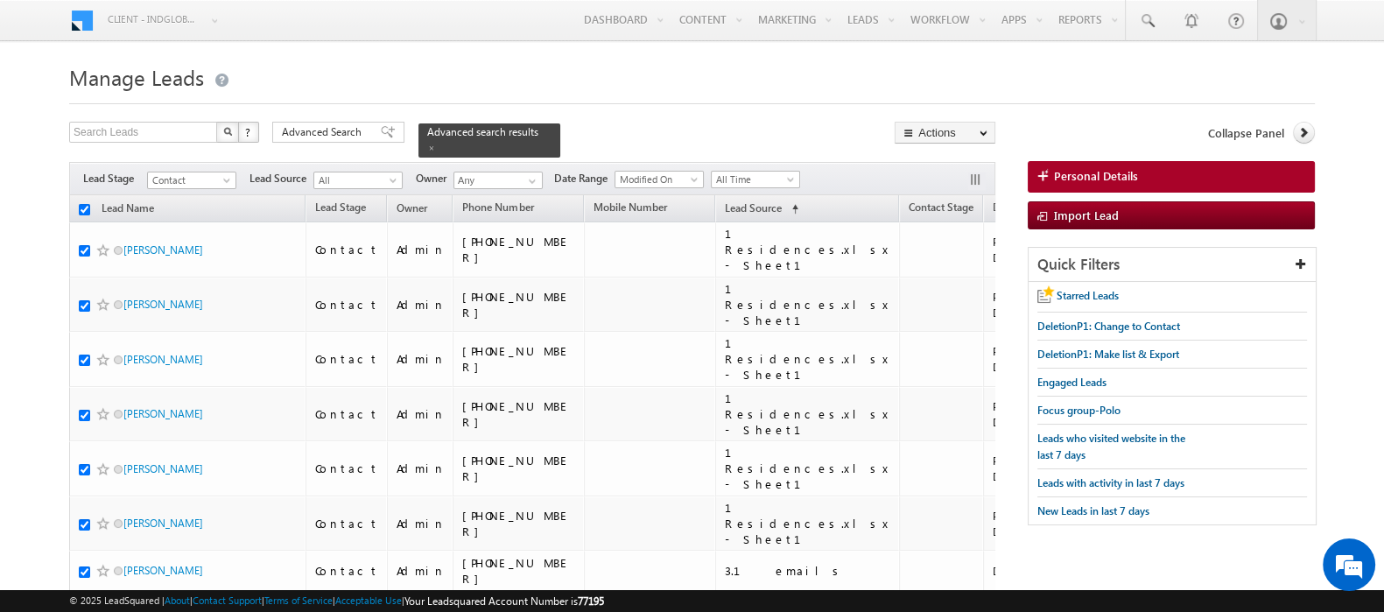
checkbox input "true"
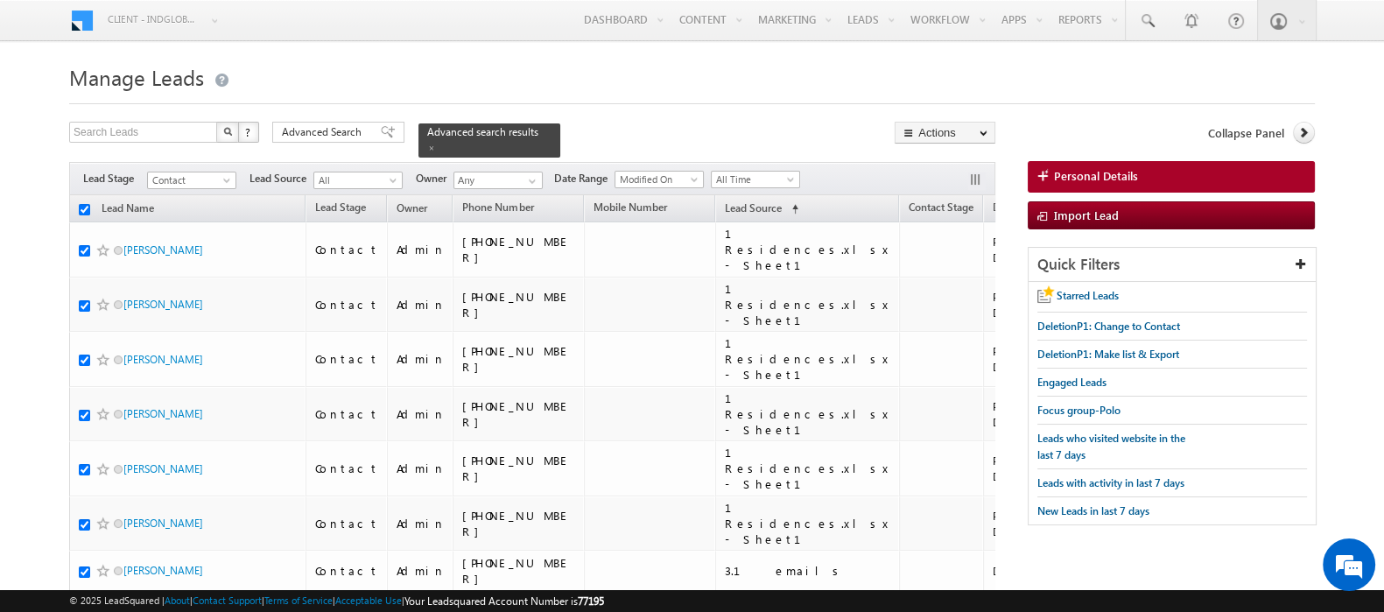
checkbox input "true"
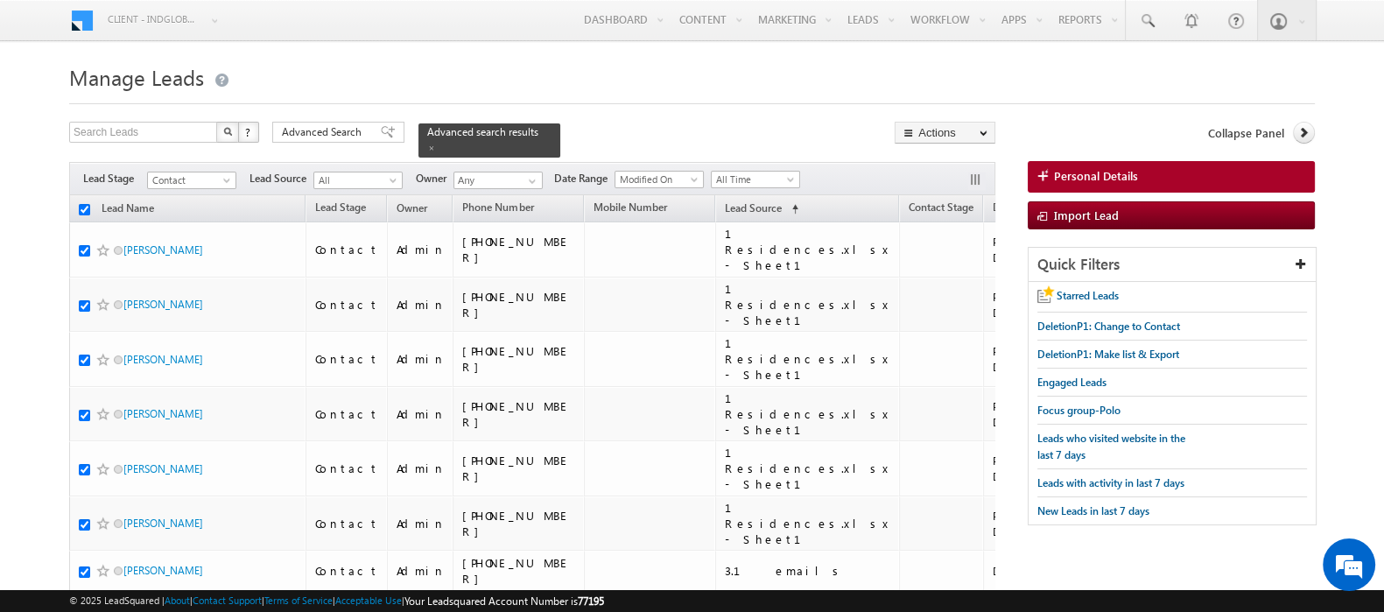
checkbox input "true"
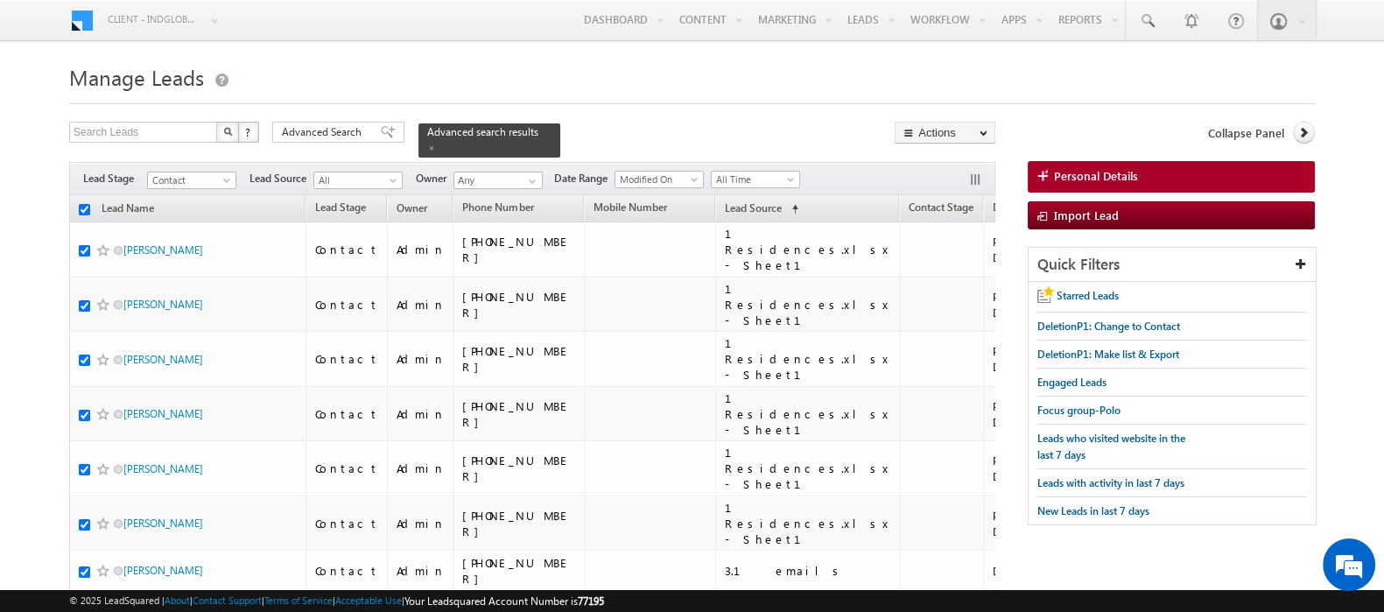
checkbox input "true"
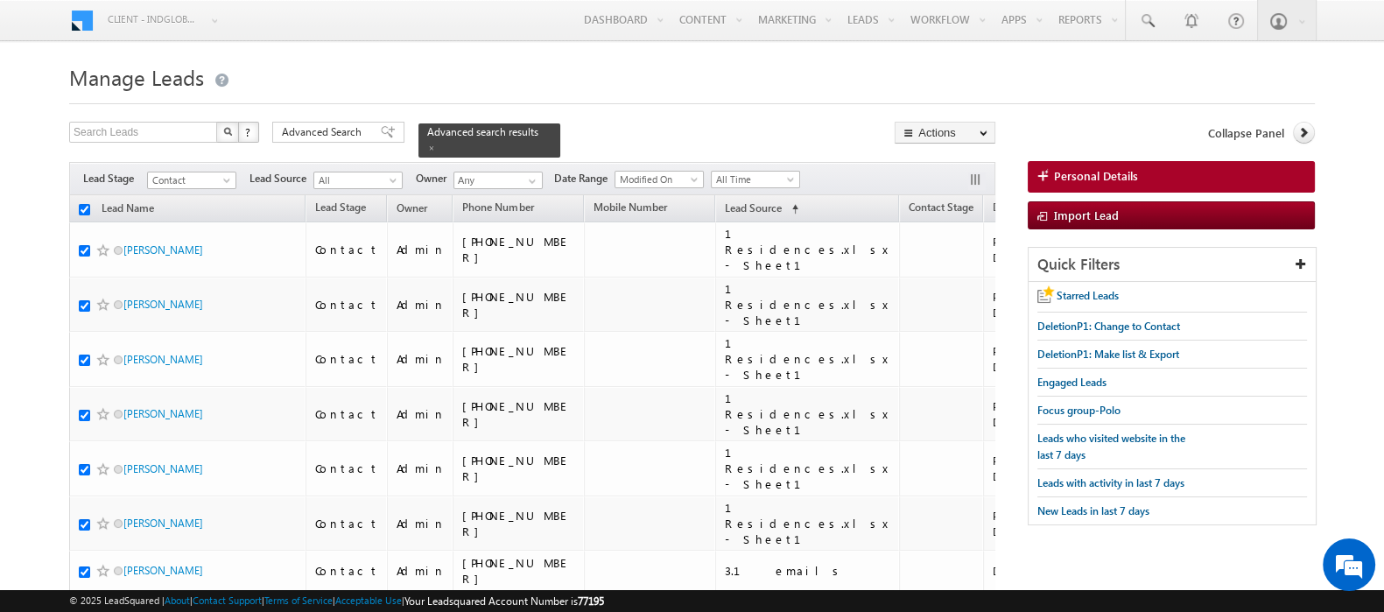
checkbox input "true"
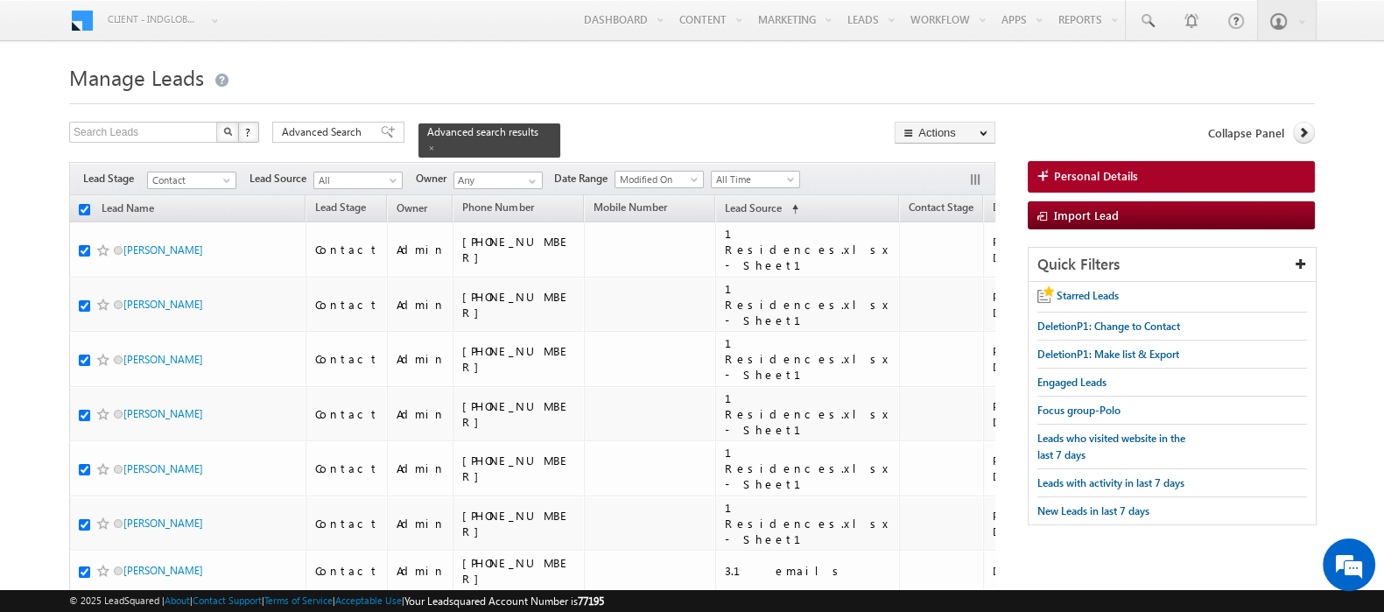
checkbox input "true"
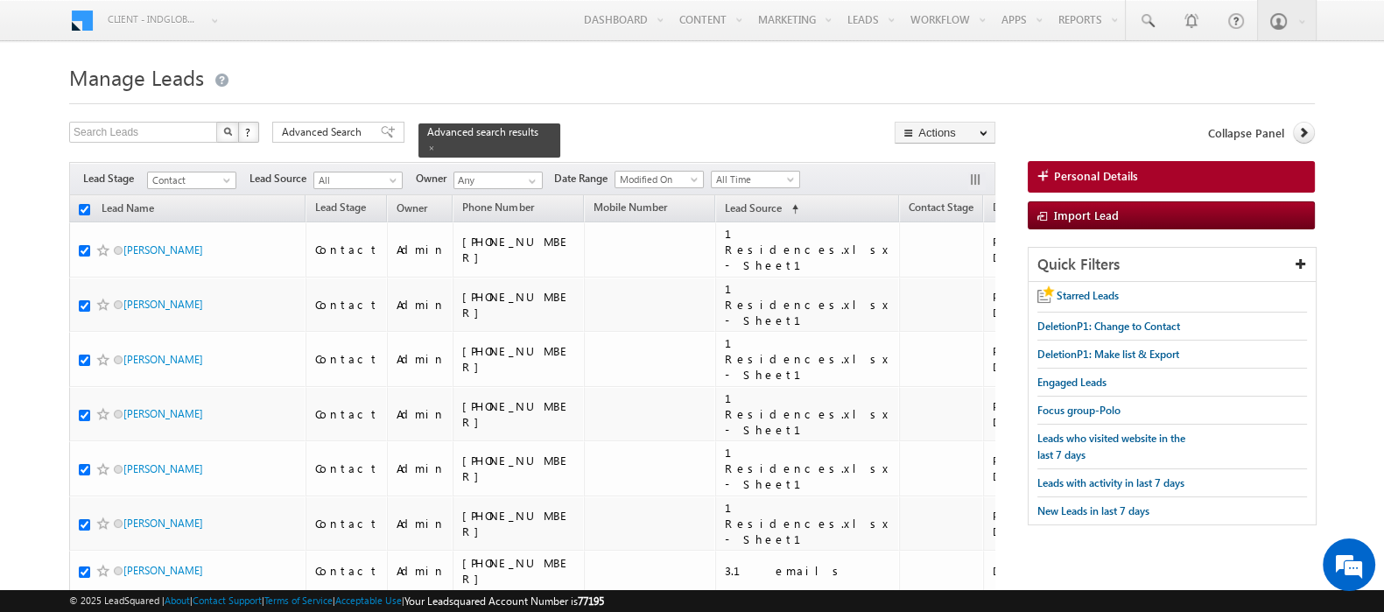
checkbox input "true"
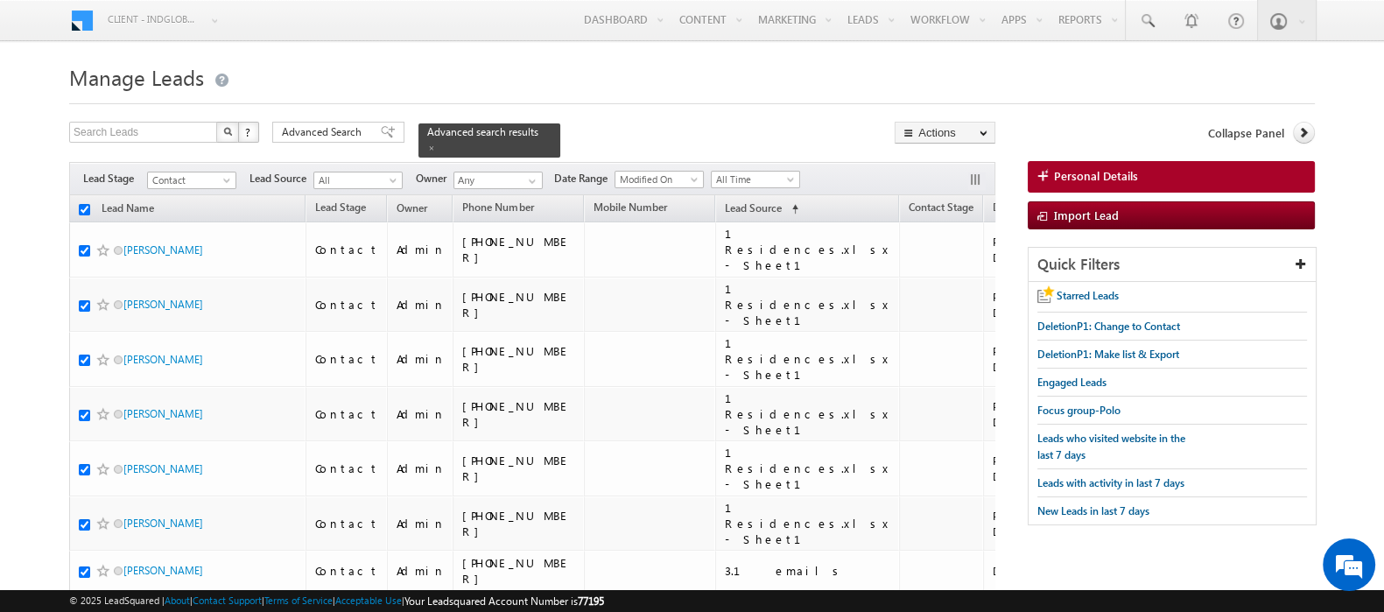
checkbox input "true"
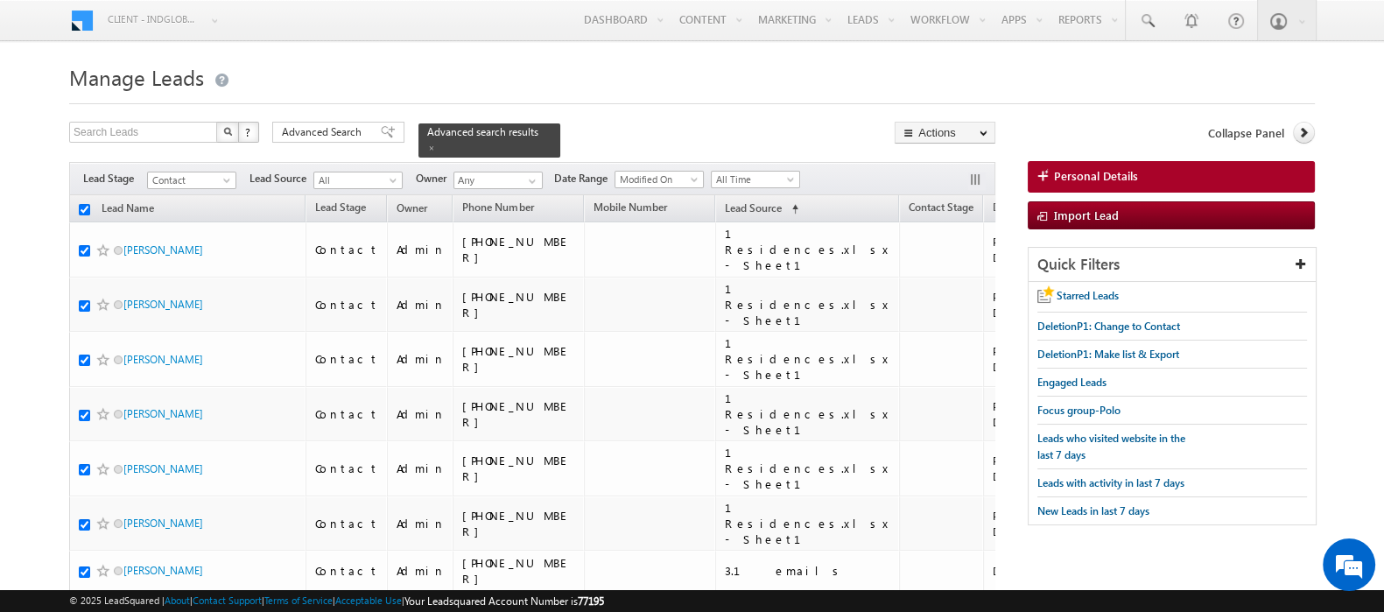
checkbox input "true"
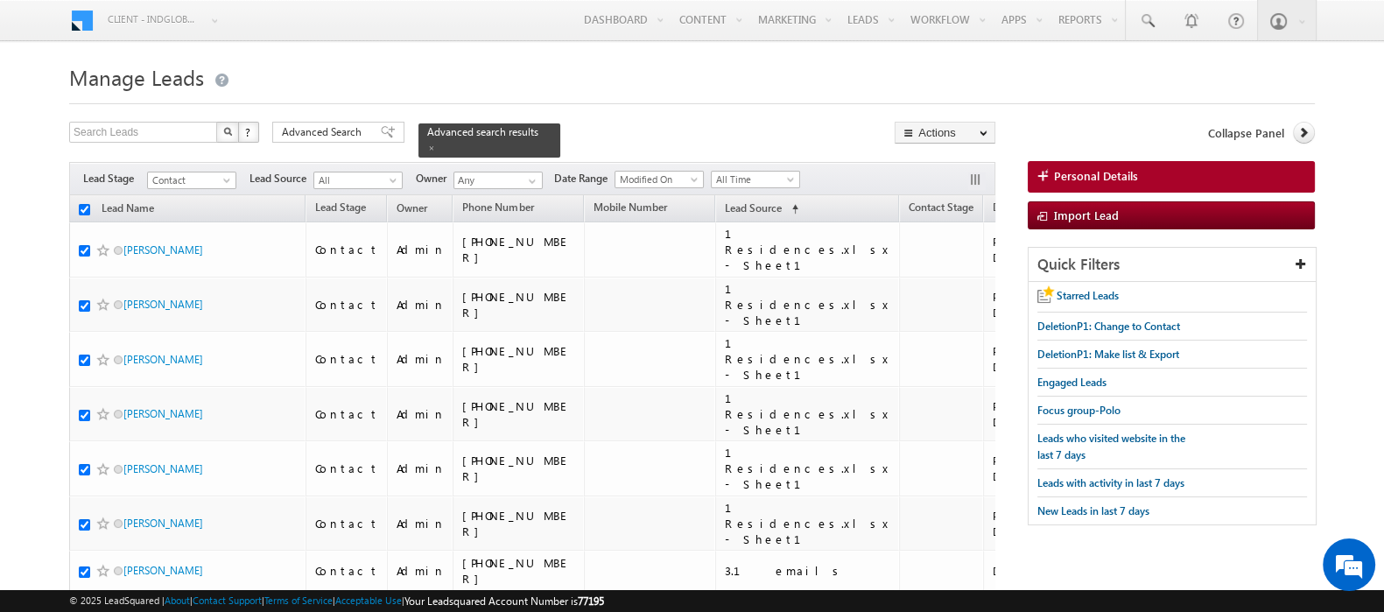
checkbox input "true"
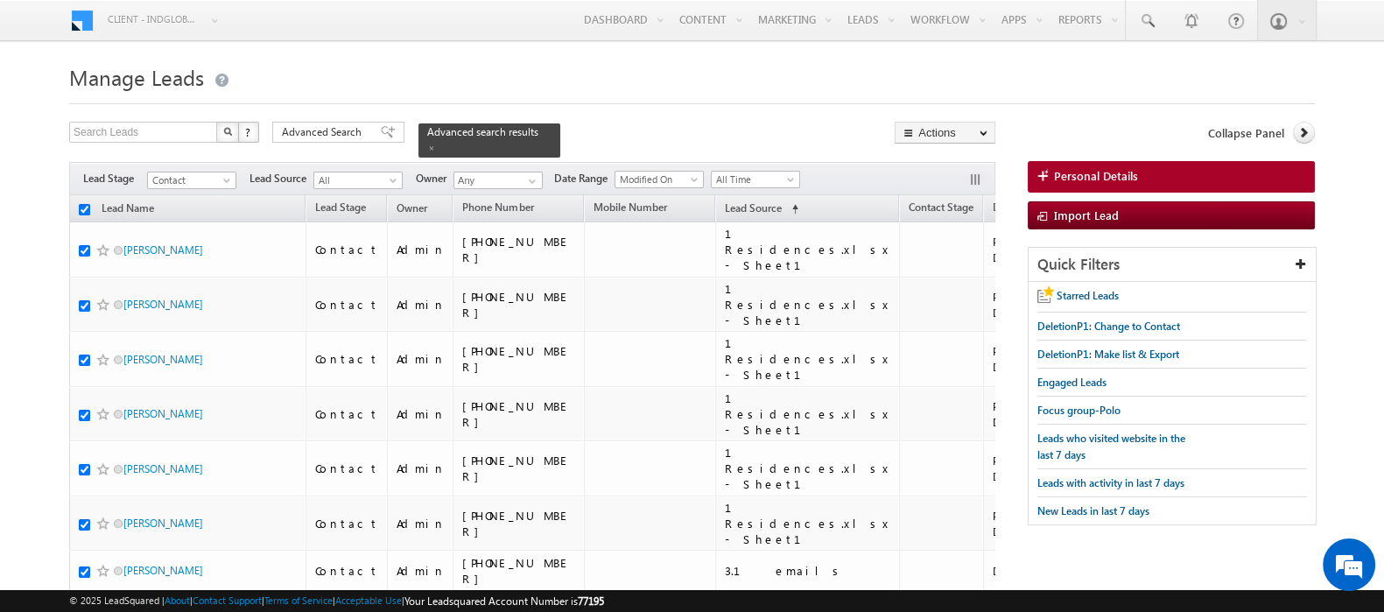
checkbox input "true"
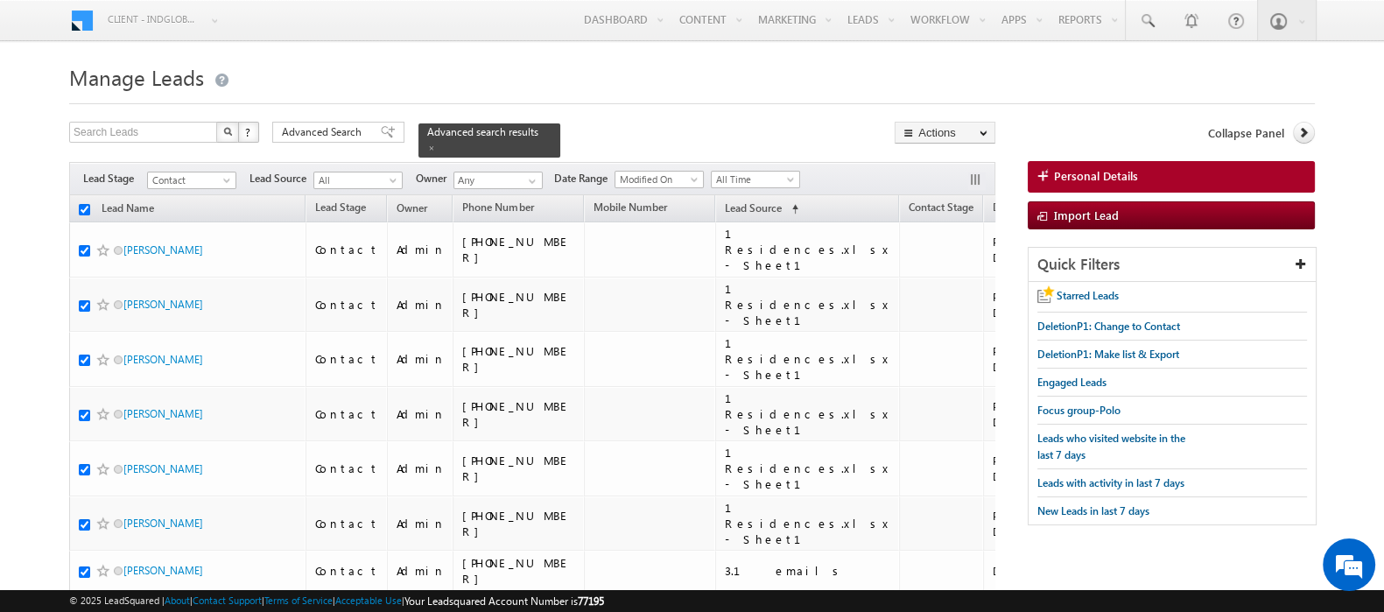
checkbox input "true"
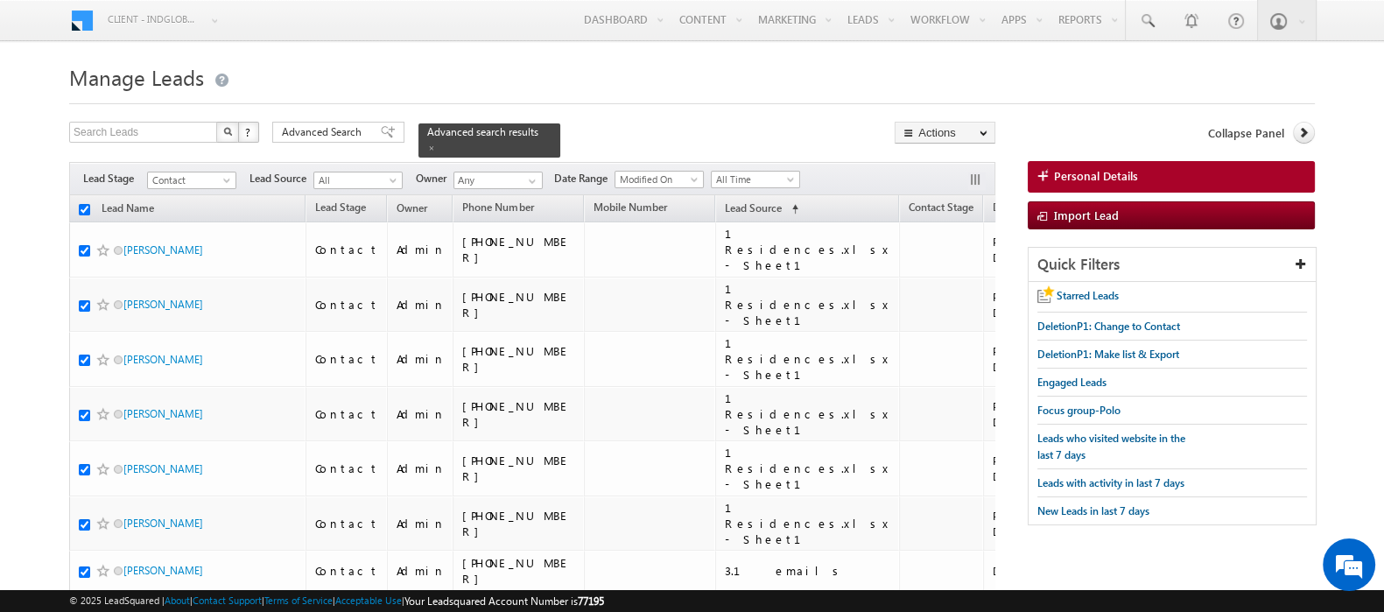
checkbox input "true"
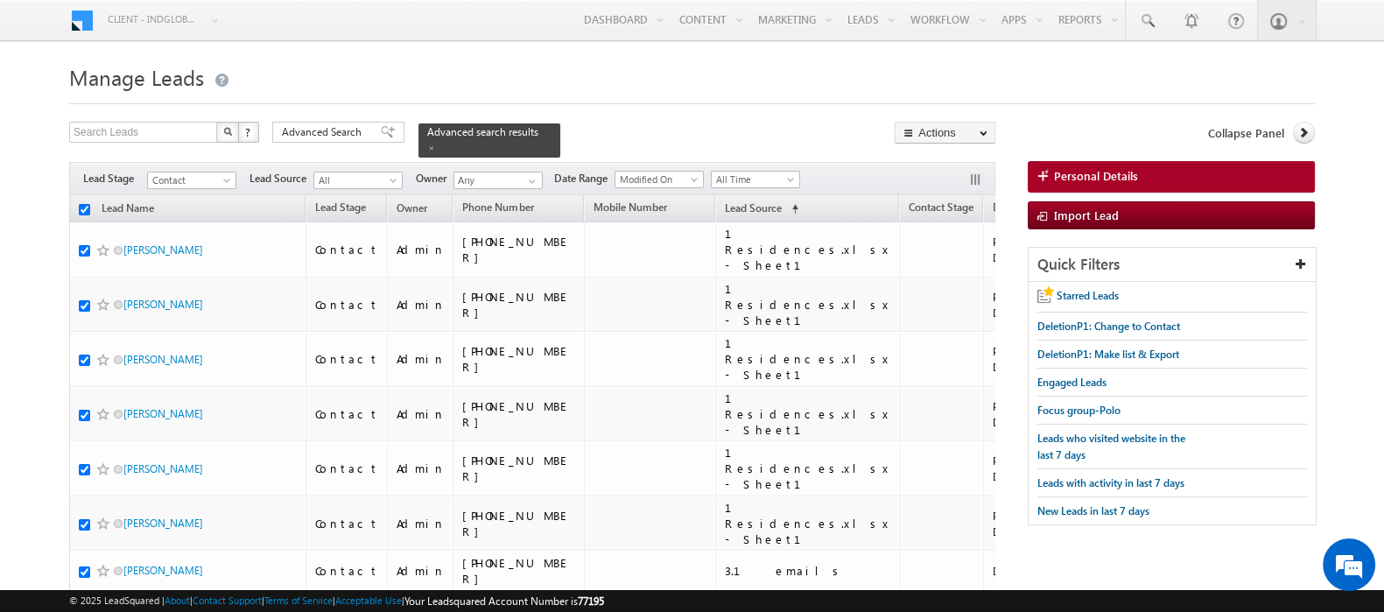
checkbox input "true"
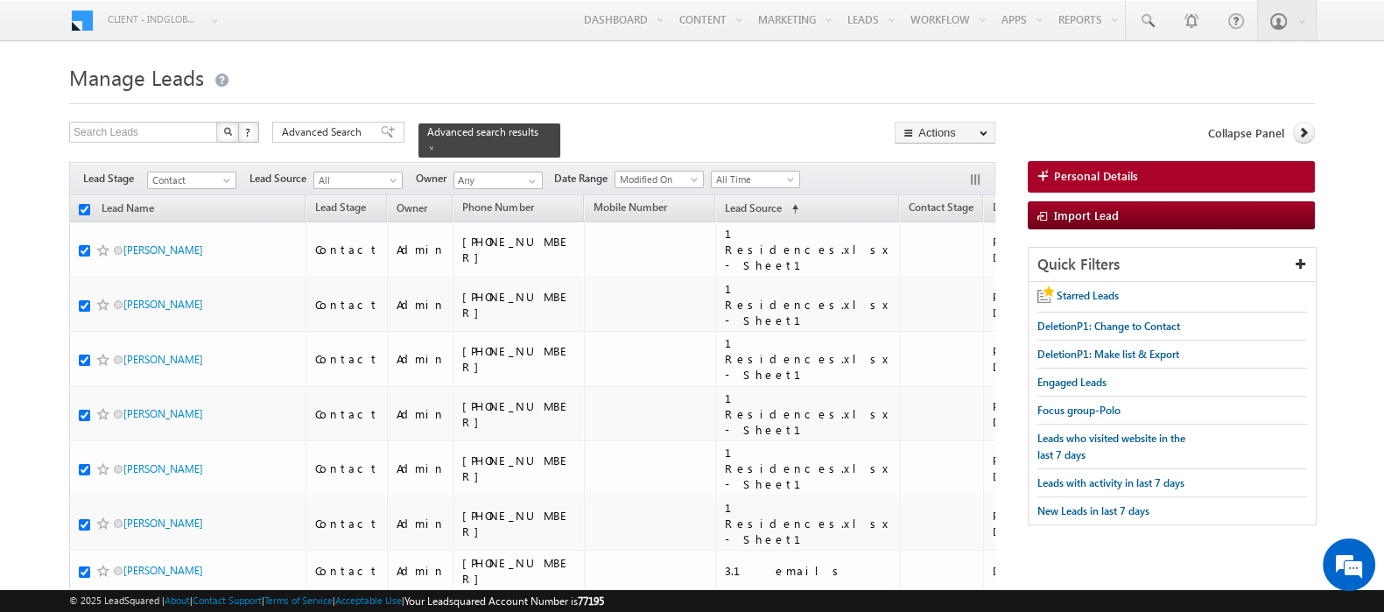
checkbox input "true"
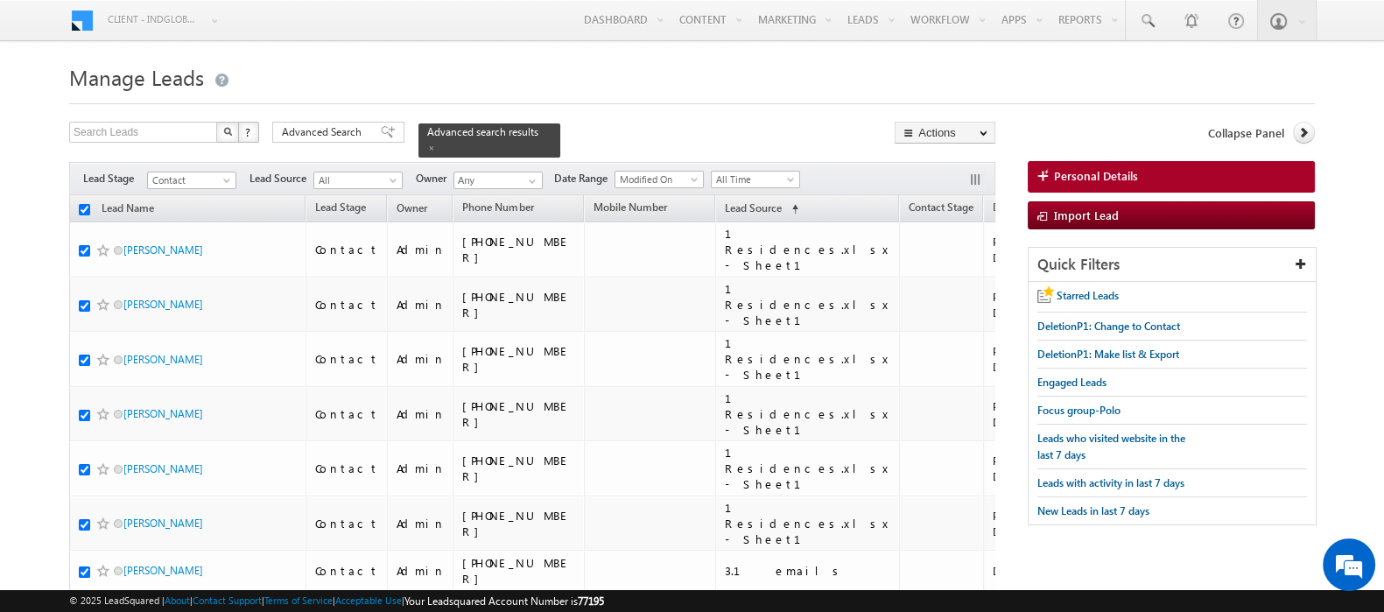
checkbox input "true"
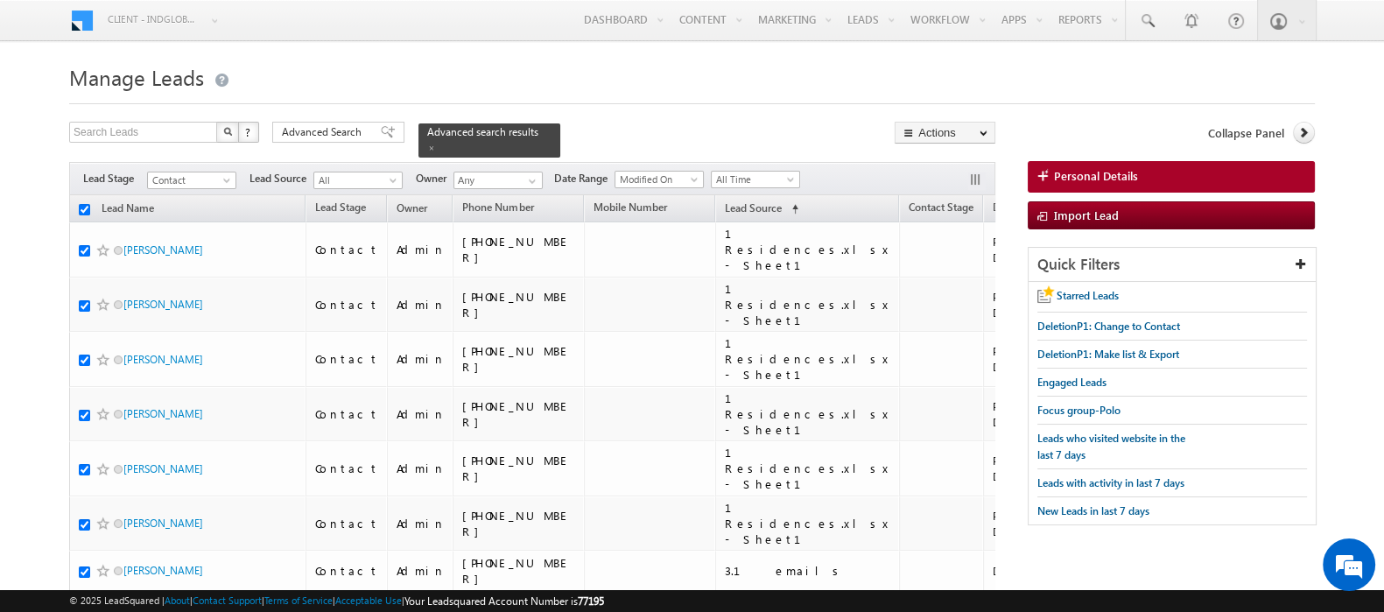
checkbox input "true"
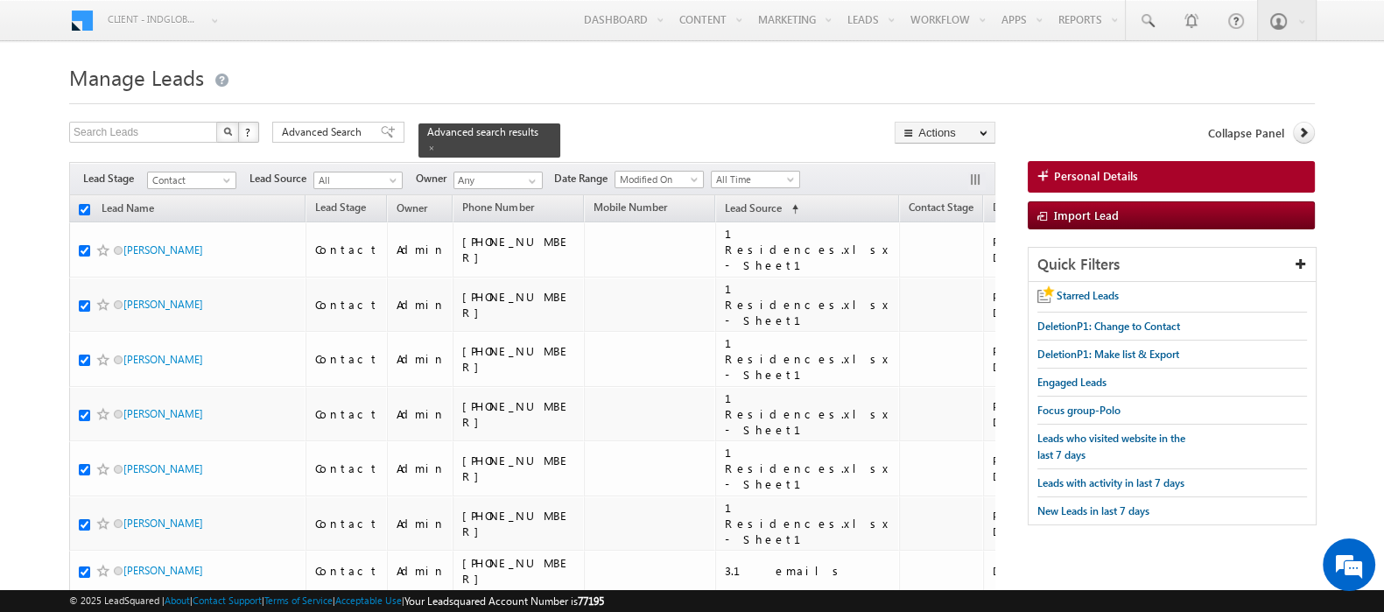
checkbox input "true"
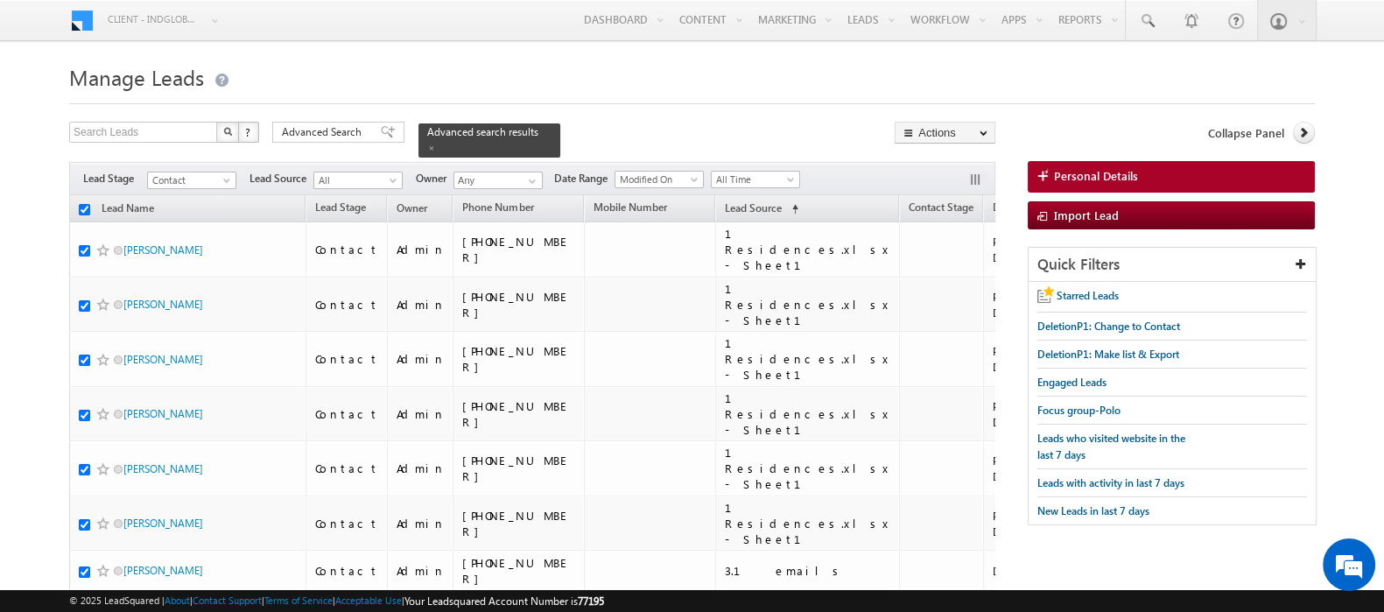
checkbox input "true"
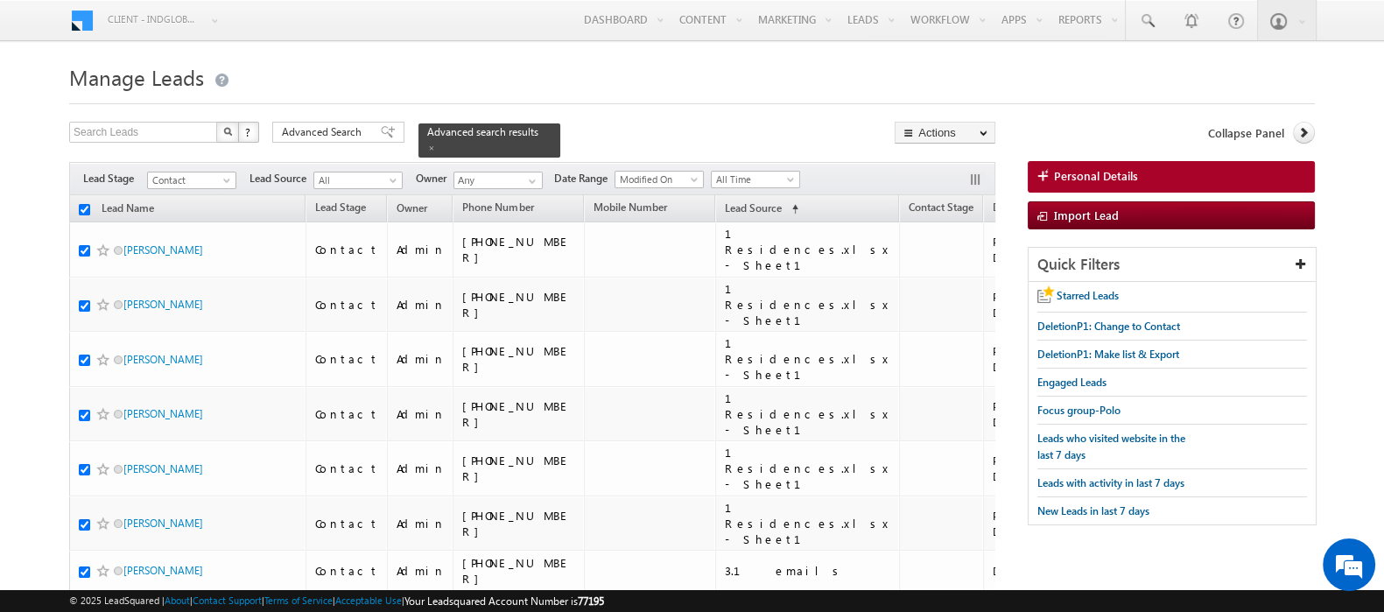
checkbox input "true"
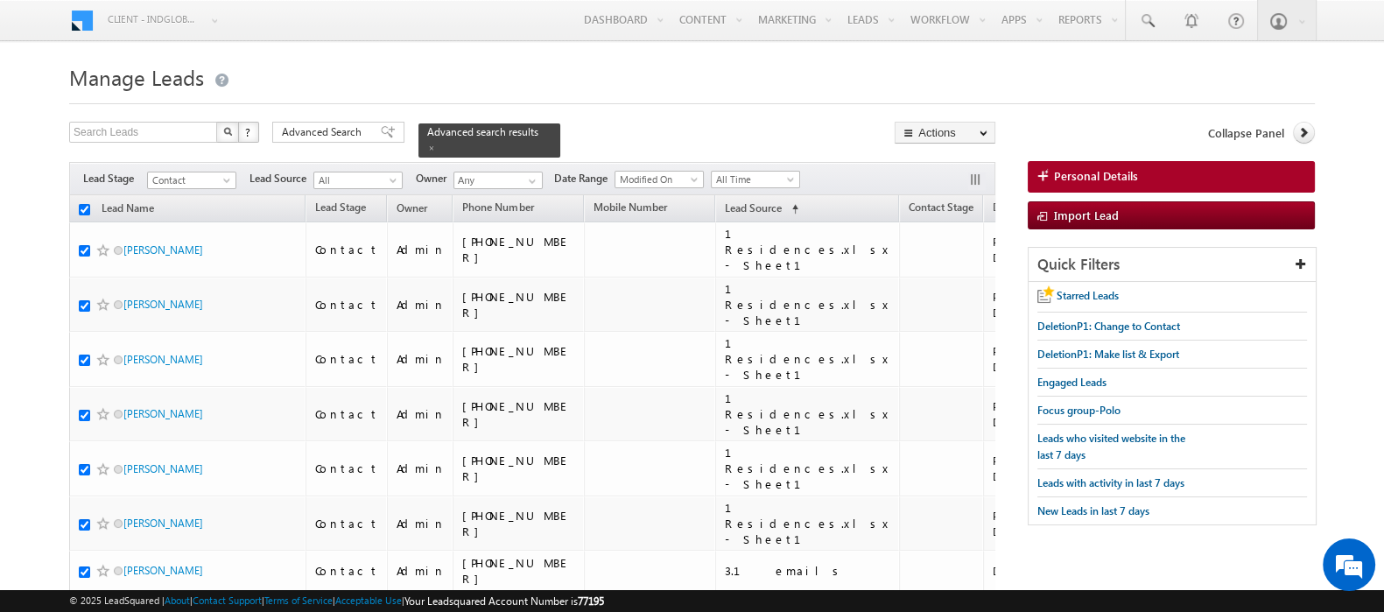
checkbox input "true"
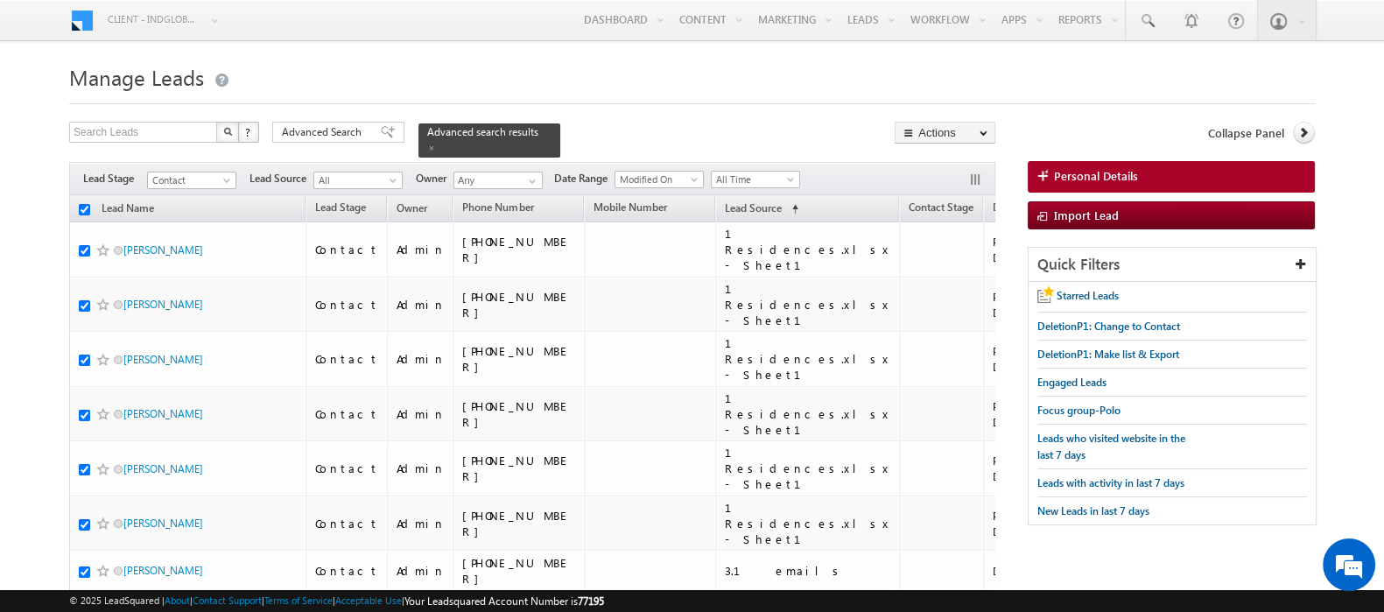
checkbox input "true"
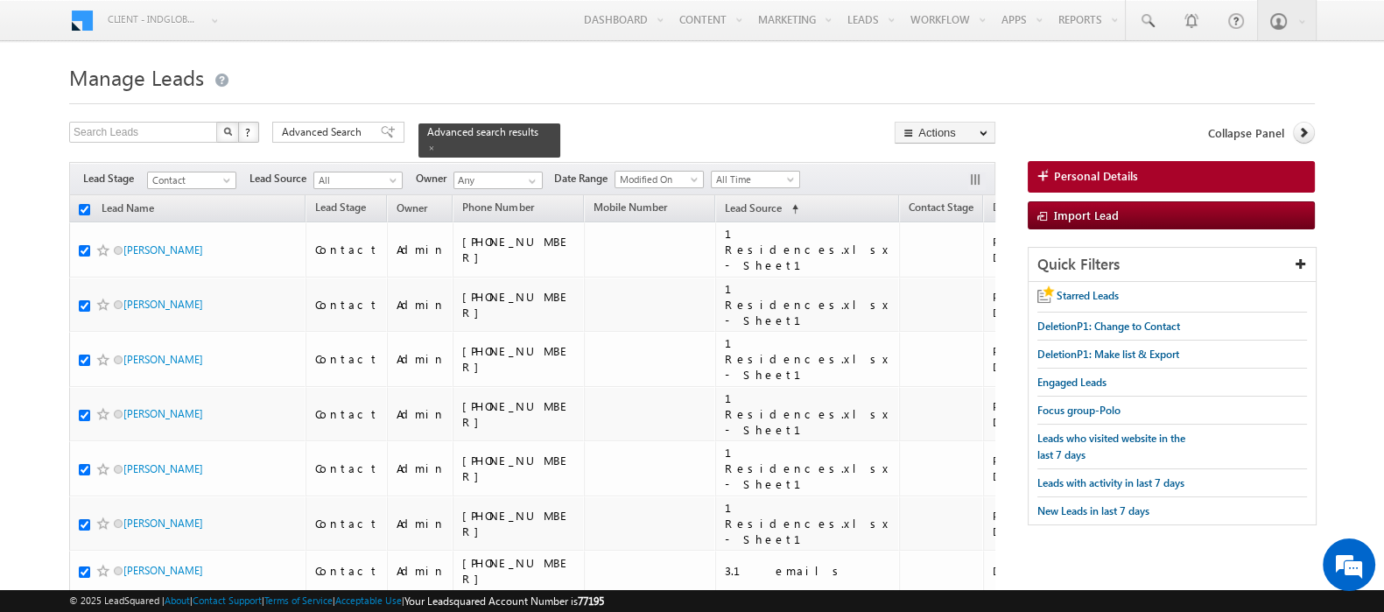
checkbox input "true"
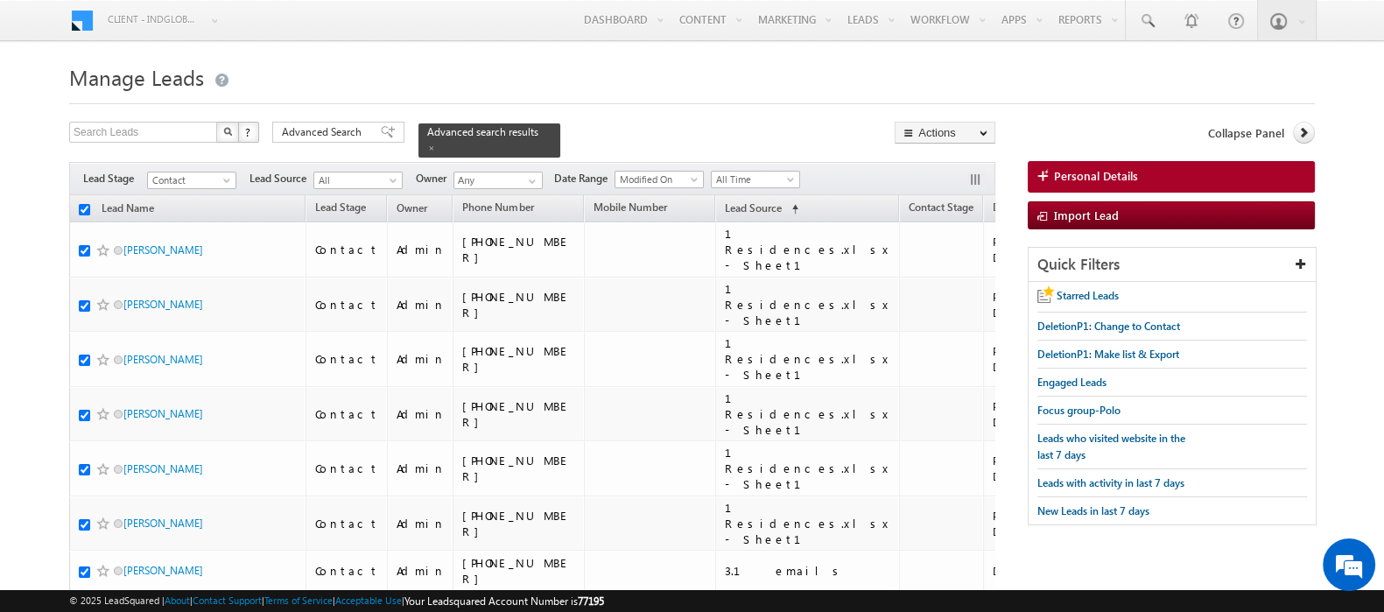
checkbox input "true"
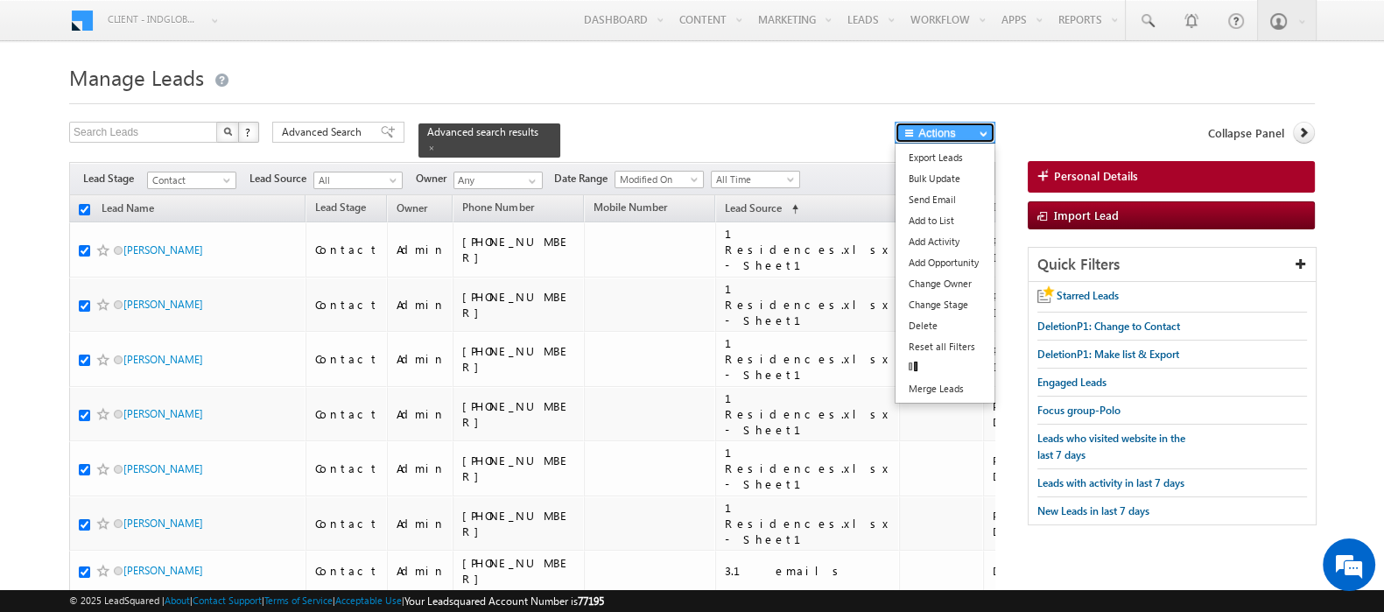
click at [955, 136] on button "Actions" at bounding box center [945, 133] width 101 height 22
click at [934, 181] on link "Bulk Update" at bounding box center [945, 178] width 99 height 21
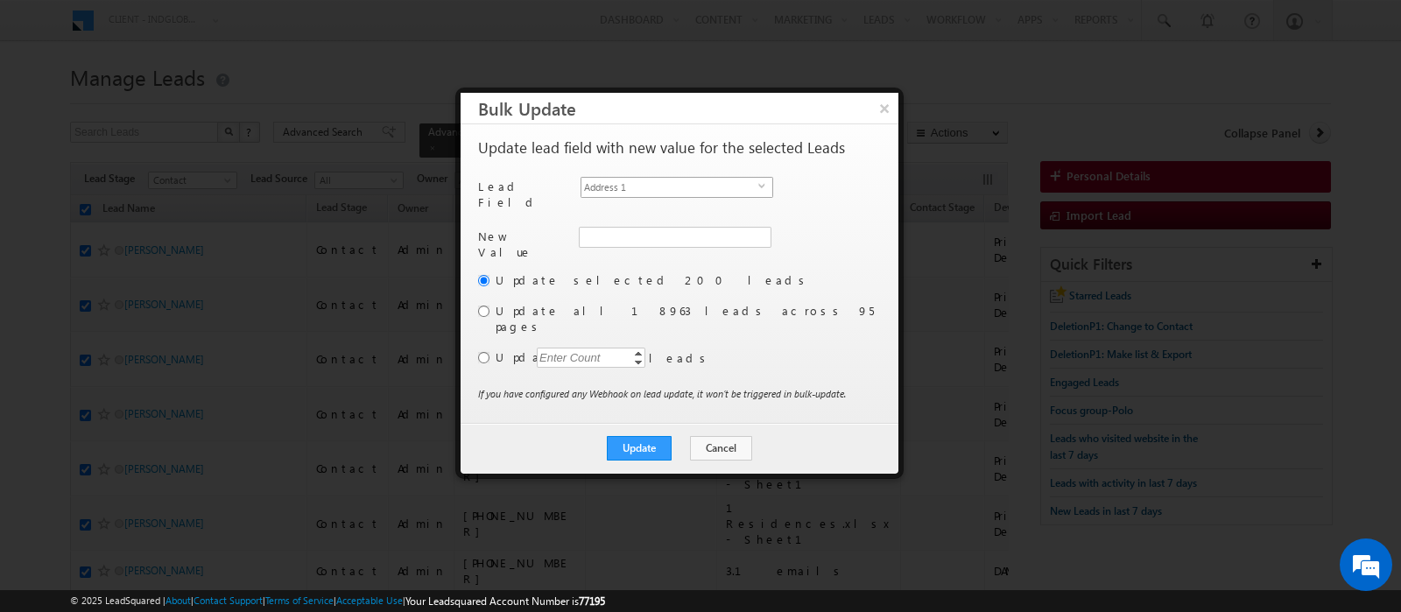
click at [612, 186] on span "Address 1" at bounding box center [669, 187] width 177 height 19
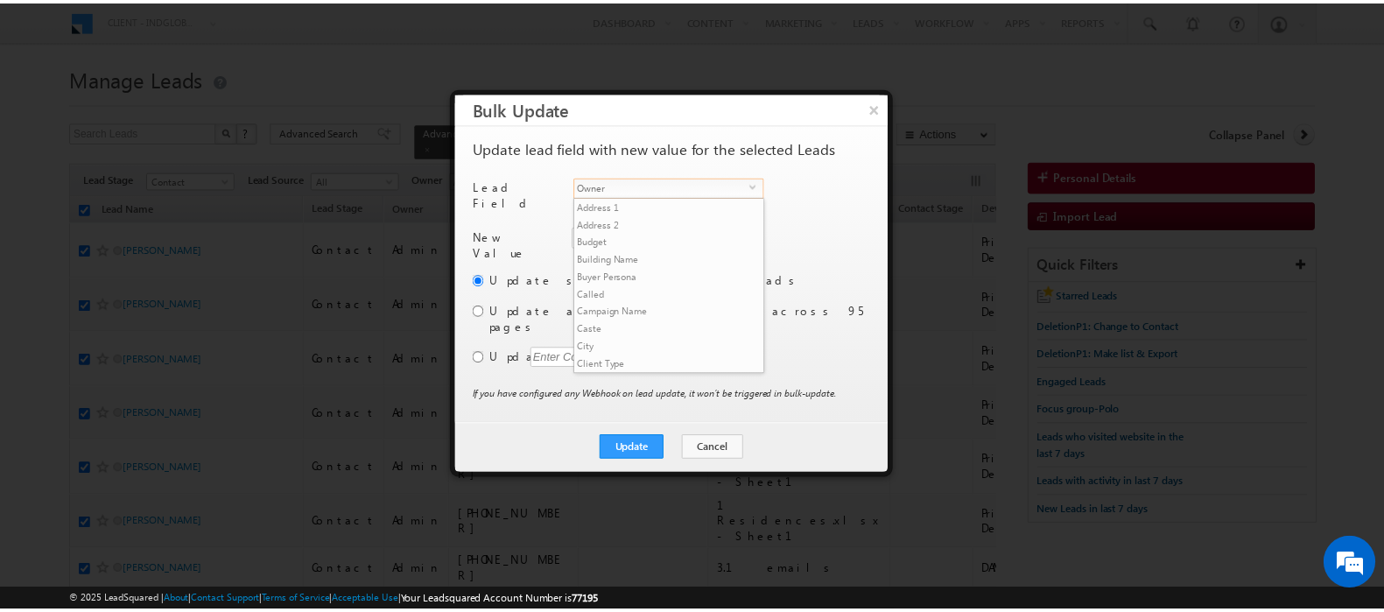
scroll to position [682, 0]
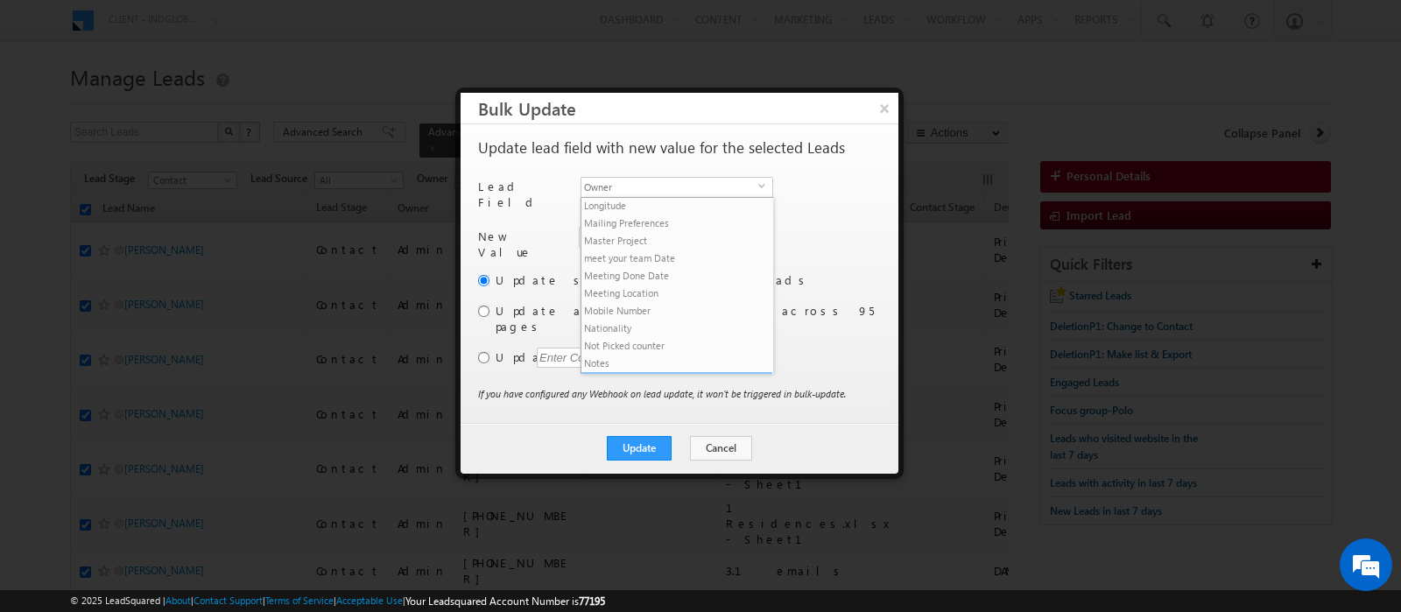
click at [615, 372] on li "Owner" at bounding box center [676, 381] width 191 height 18
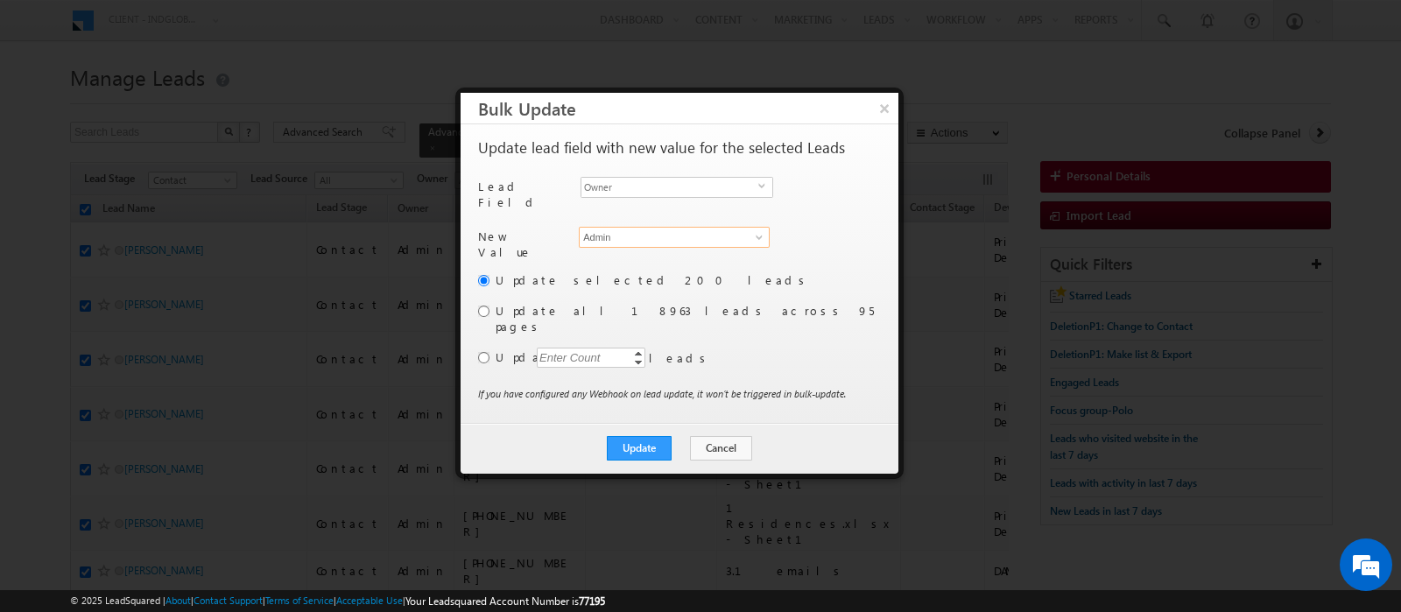
click at [620, 234] on input "Admin" at bounding box center [674, 237] width 191 height 21
paste input "[EMAIL_ADDRESS][DOMAIN_NAME]"
click at [629, 264] on span "[EMAIL_ADDRESS][DOMAIN_NAME]" at bounding box center [665, 270] width 158 height 13
click at [665, 436] on button "Update" at bounding box center [639, 448] width 65 height 25
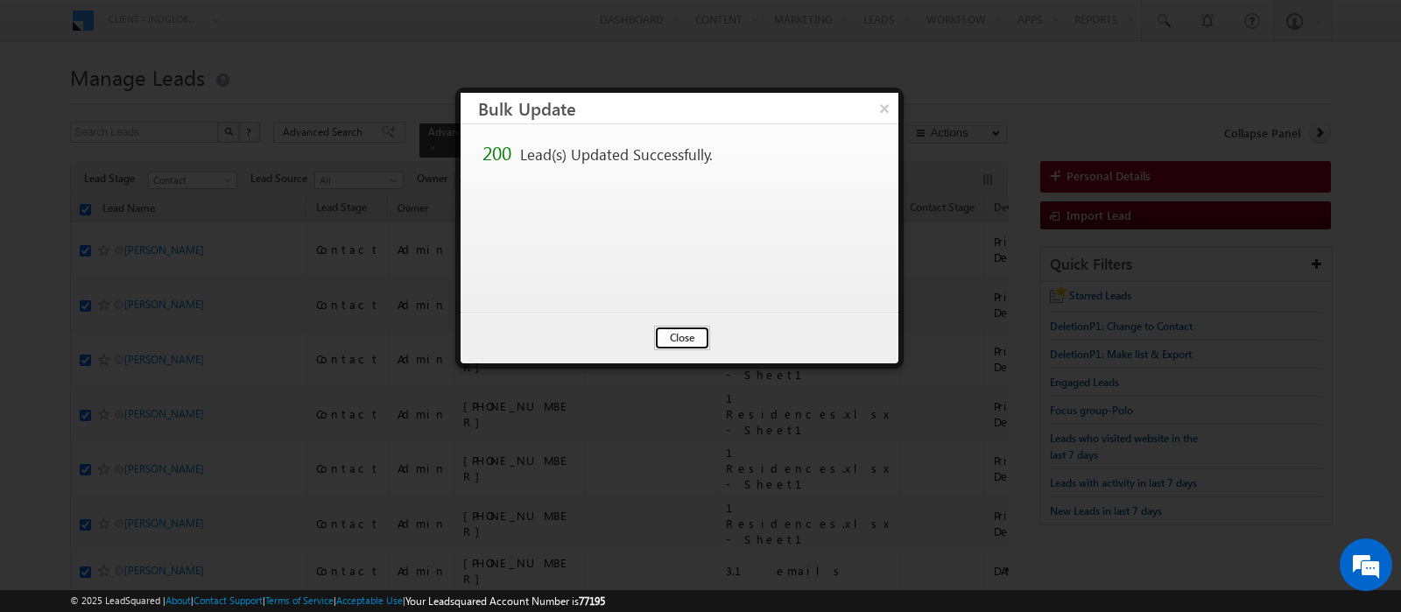
click at [672, 334] on button "Close" at bounding box center [682, 338] width 56 height 25
